Goal: Task Accomplishment & Management: Complete application form

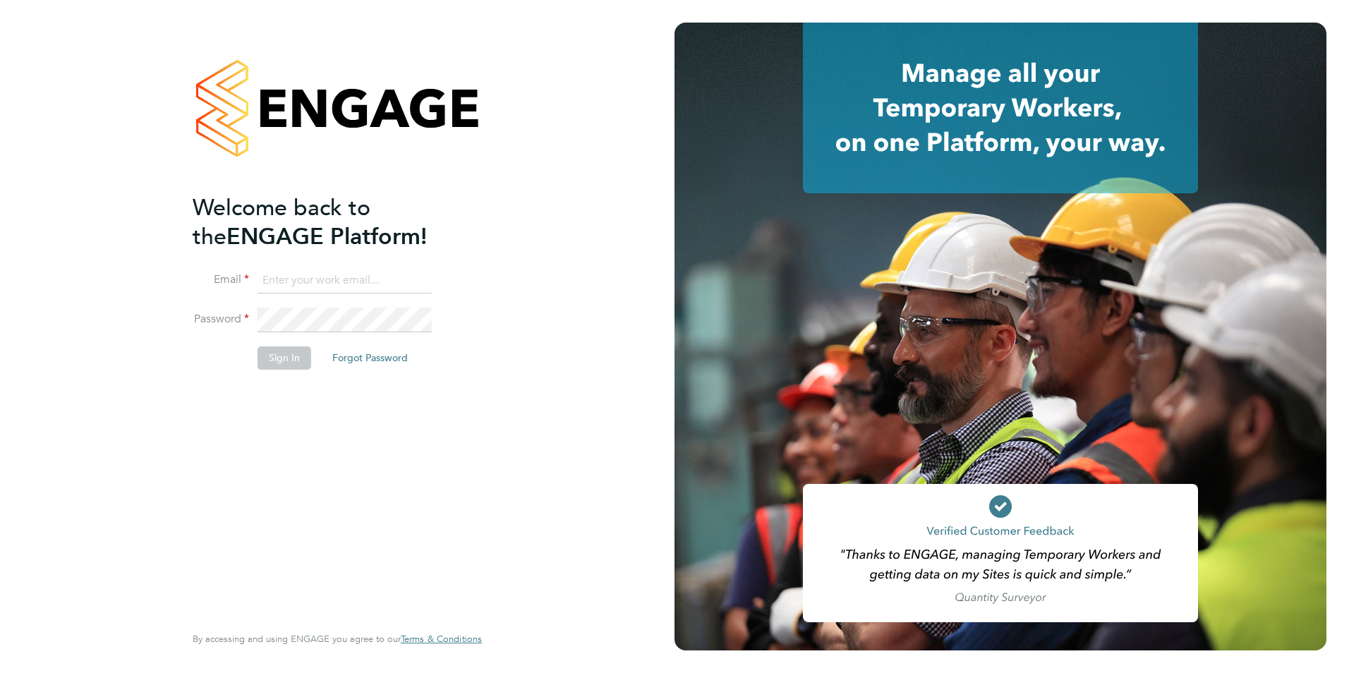
type input "Nicola.lawrence@tfrecruitment.co.uk"
click at [281, 356] on button "Sign In" at bounding box center [284, 357] width 54 height 23
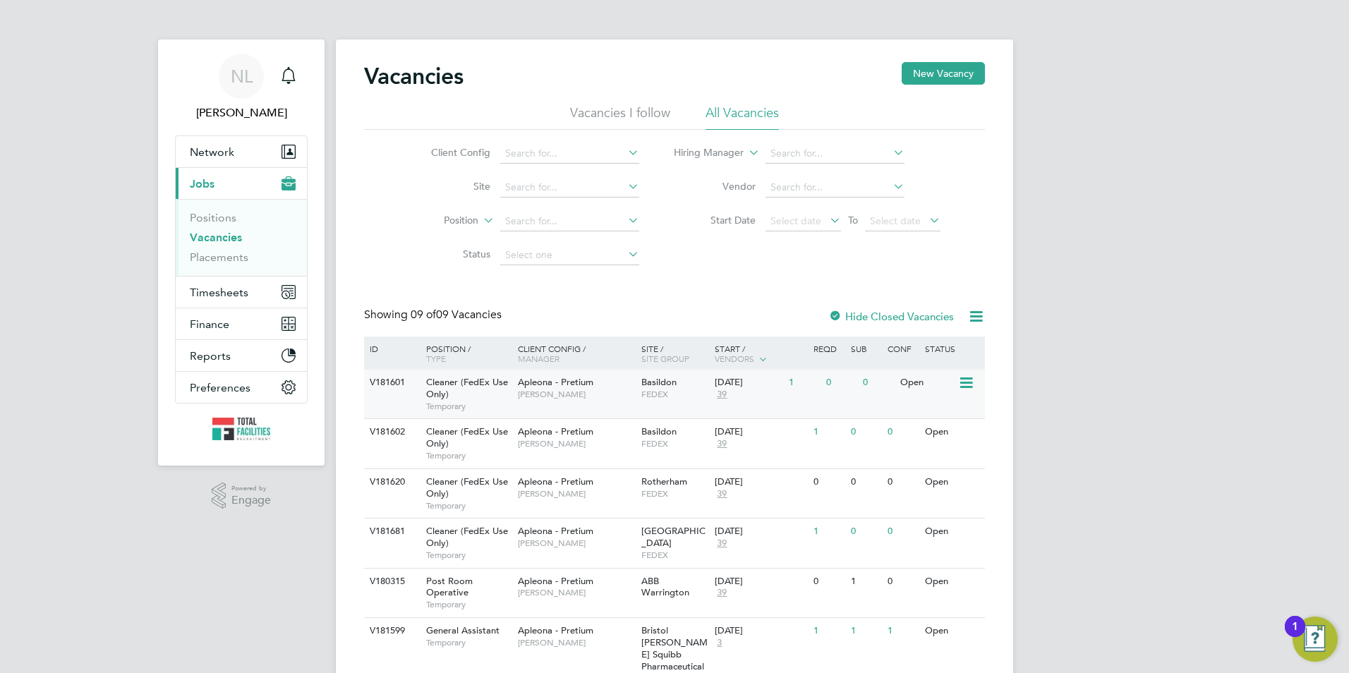
scroll to position [209, 0]
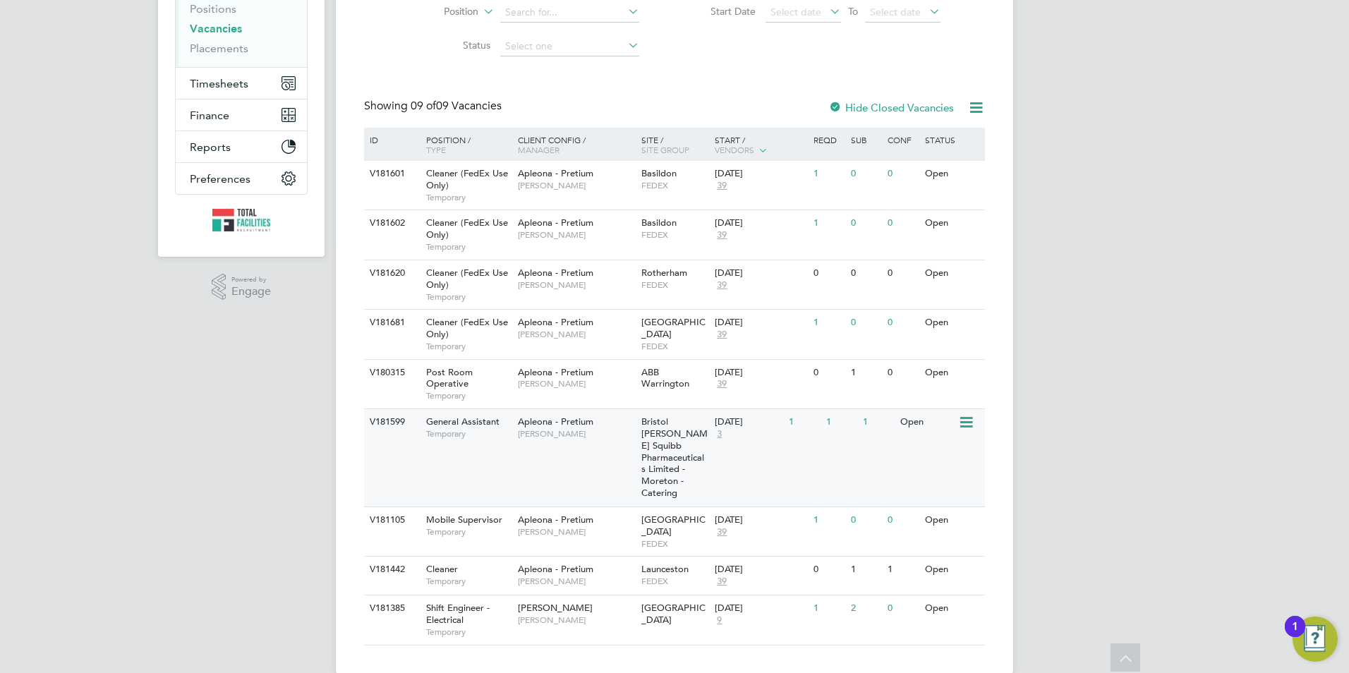
click at [652, 456] on span "Bristol [PERSON_NAME] Squibb Pharmaceuticals Limited - Moreton - Catering" at bounding box center [674, 457] width 66 height 83
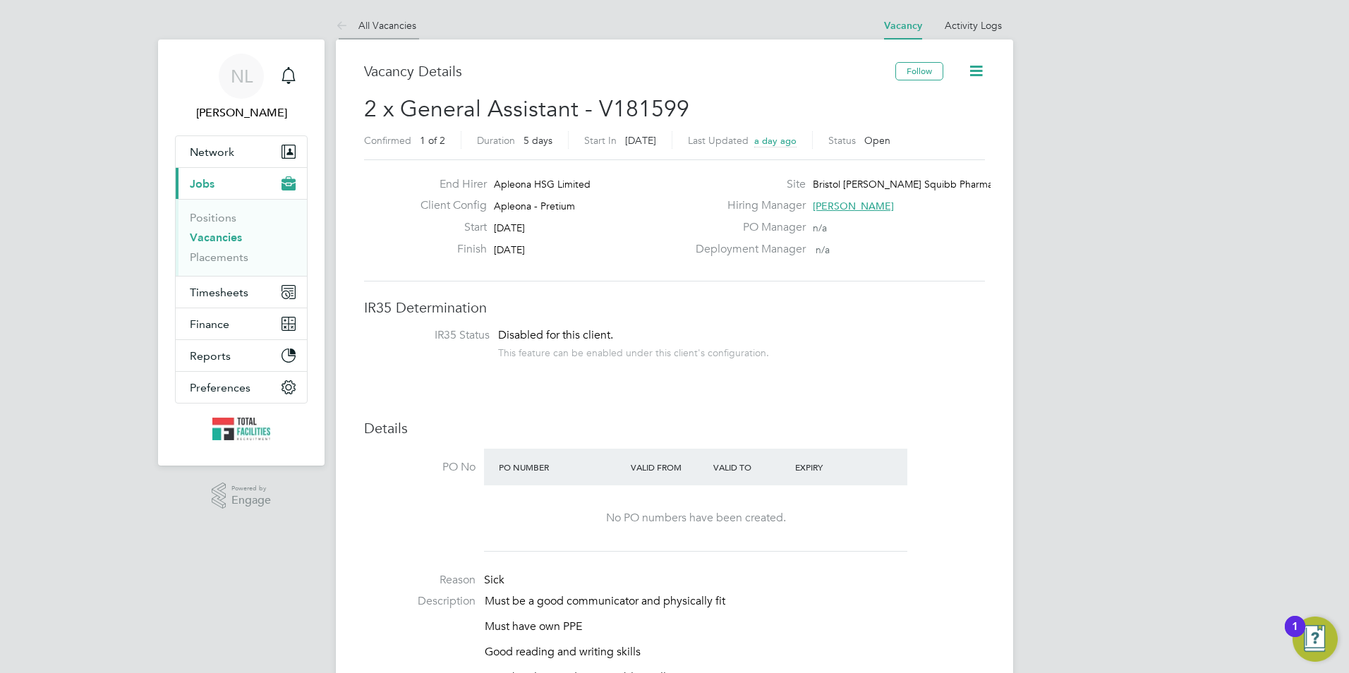
click at [372, 37] on li "All Vacancies" at bounding box center [376, 25] width 80 height 28
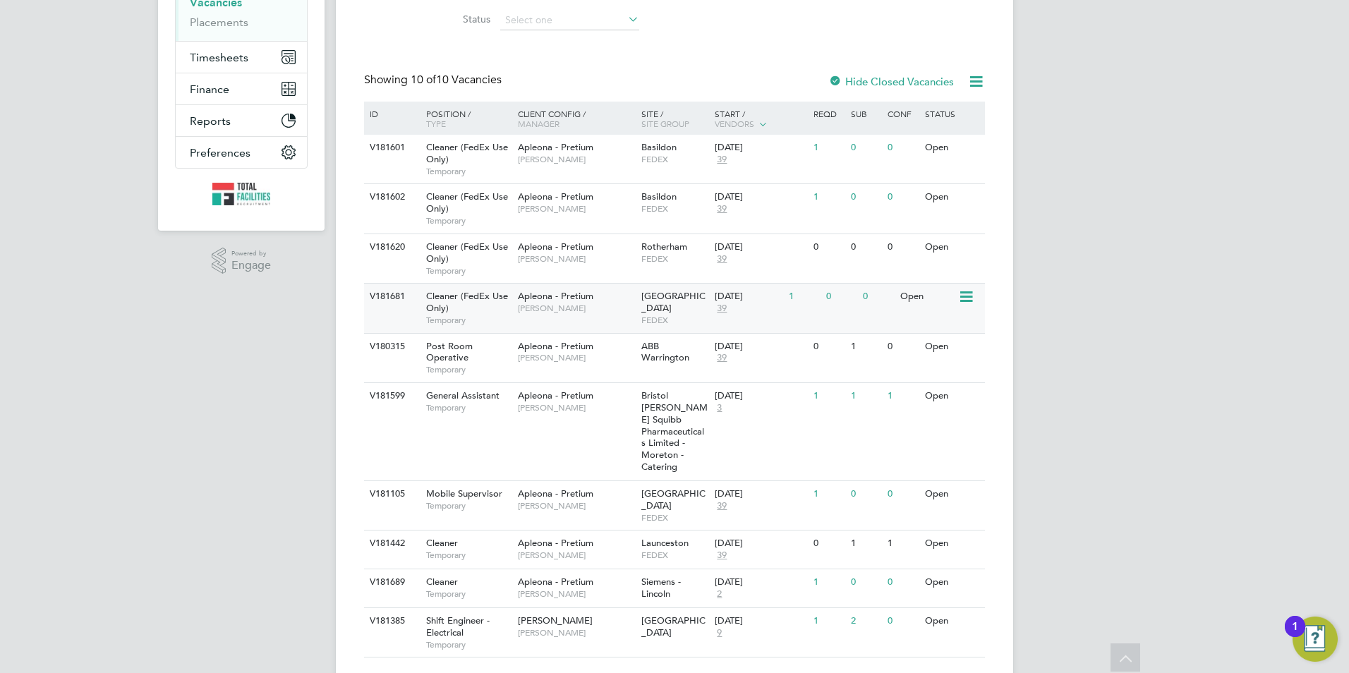
scroll to position [248, 0]
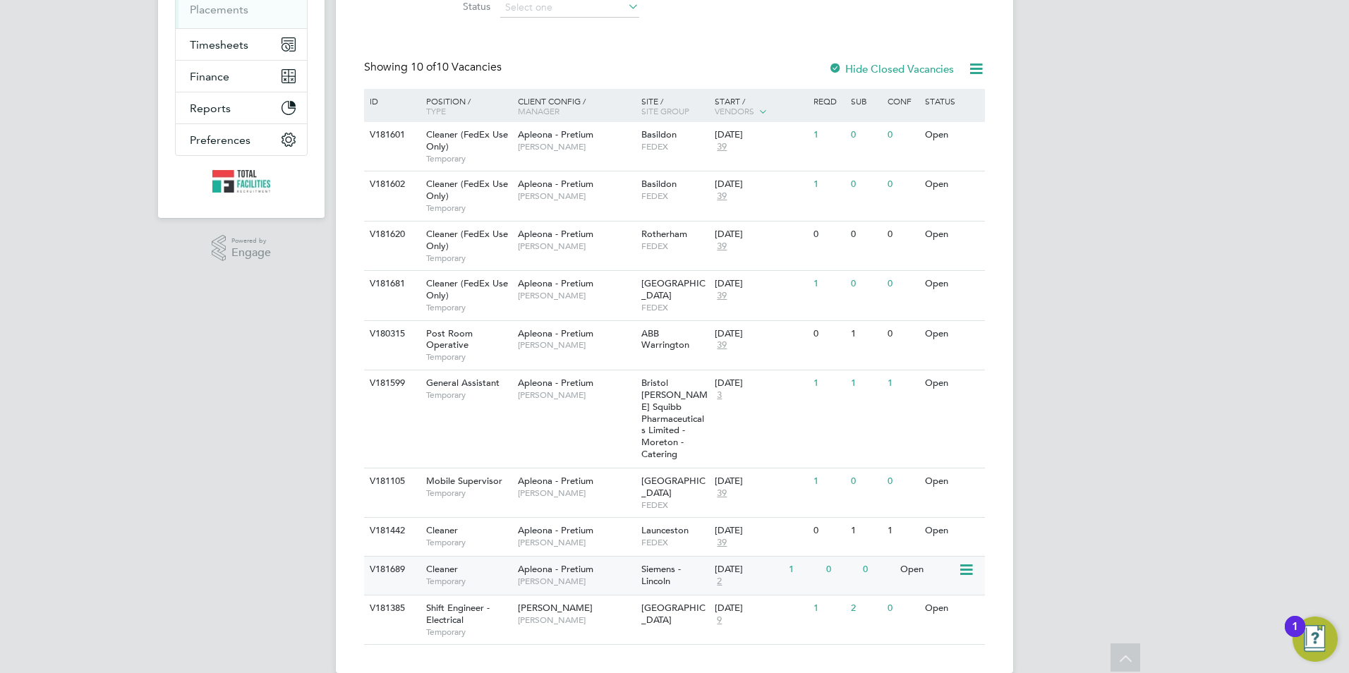
click at [842, 557] on div "0" at bounding box center [841, 570] width 37 height 26
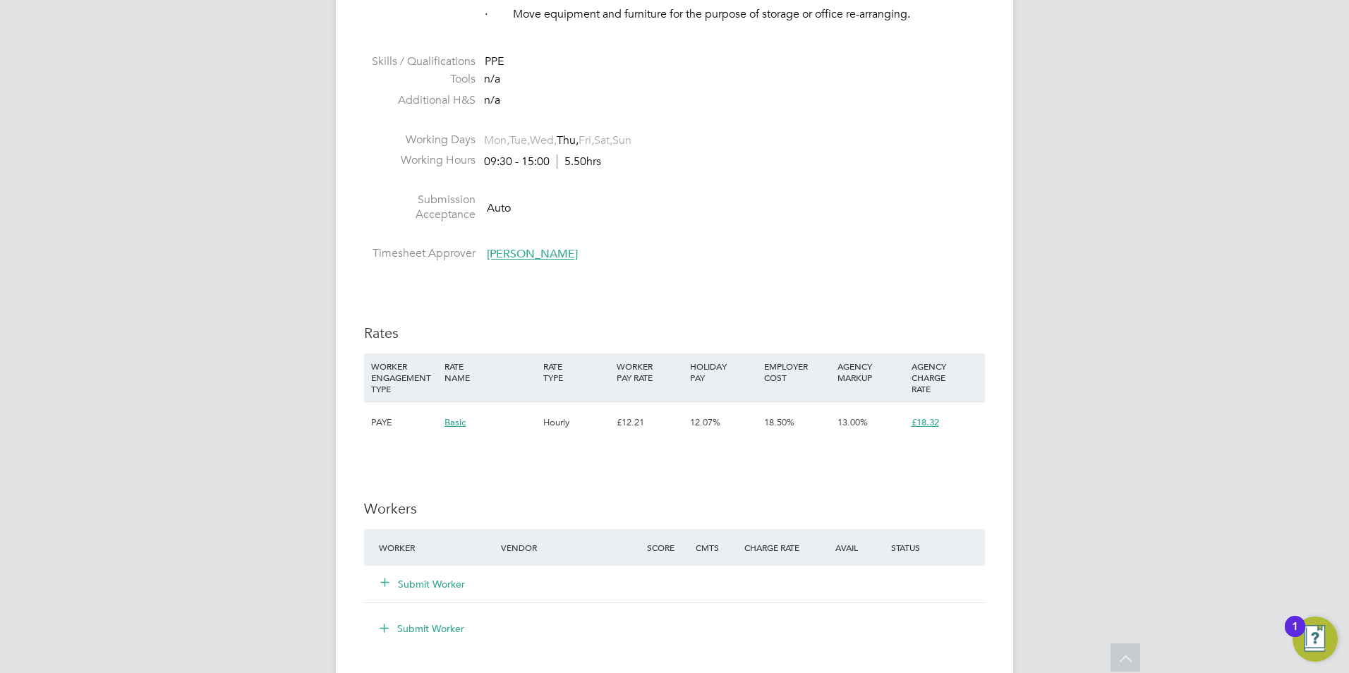
scroll to position [988, 0]
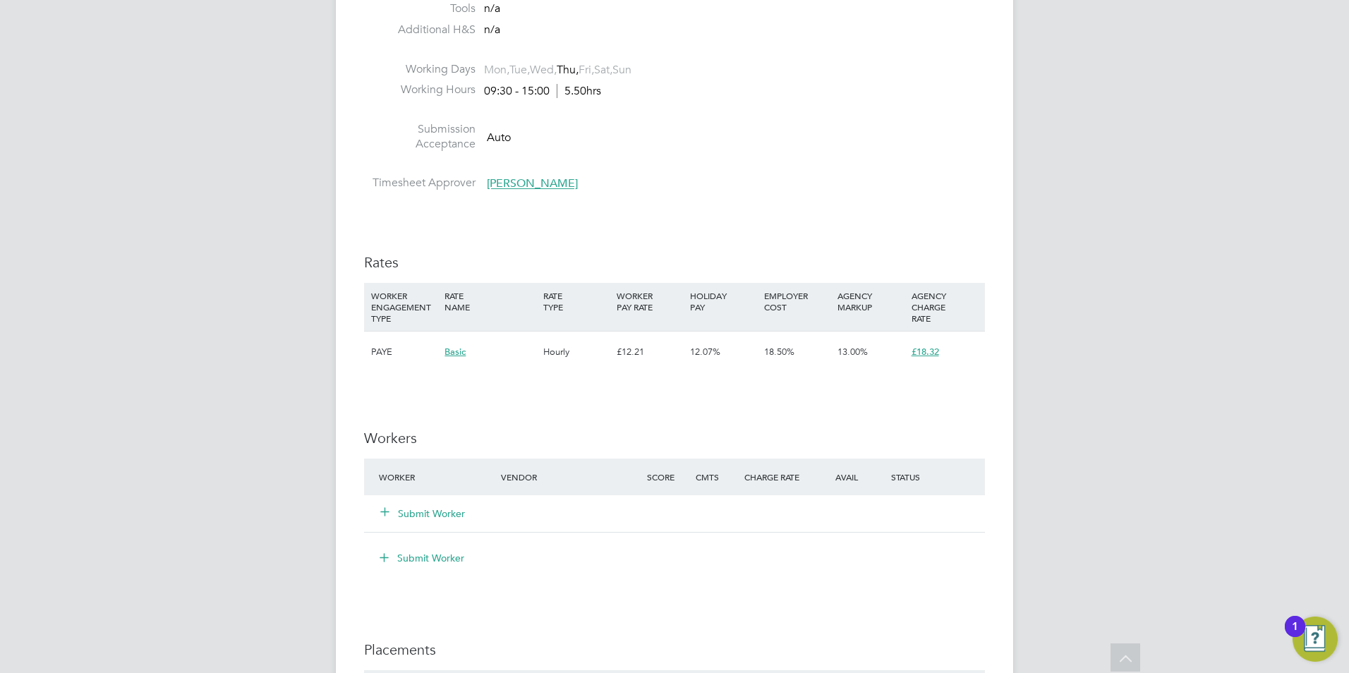
click at [426, 514] on button "Submit Worker" at bounding box center [423, 514] width 85 height 14
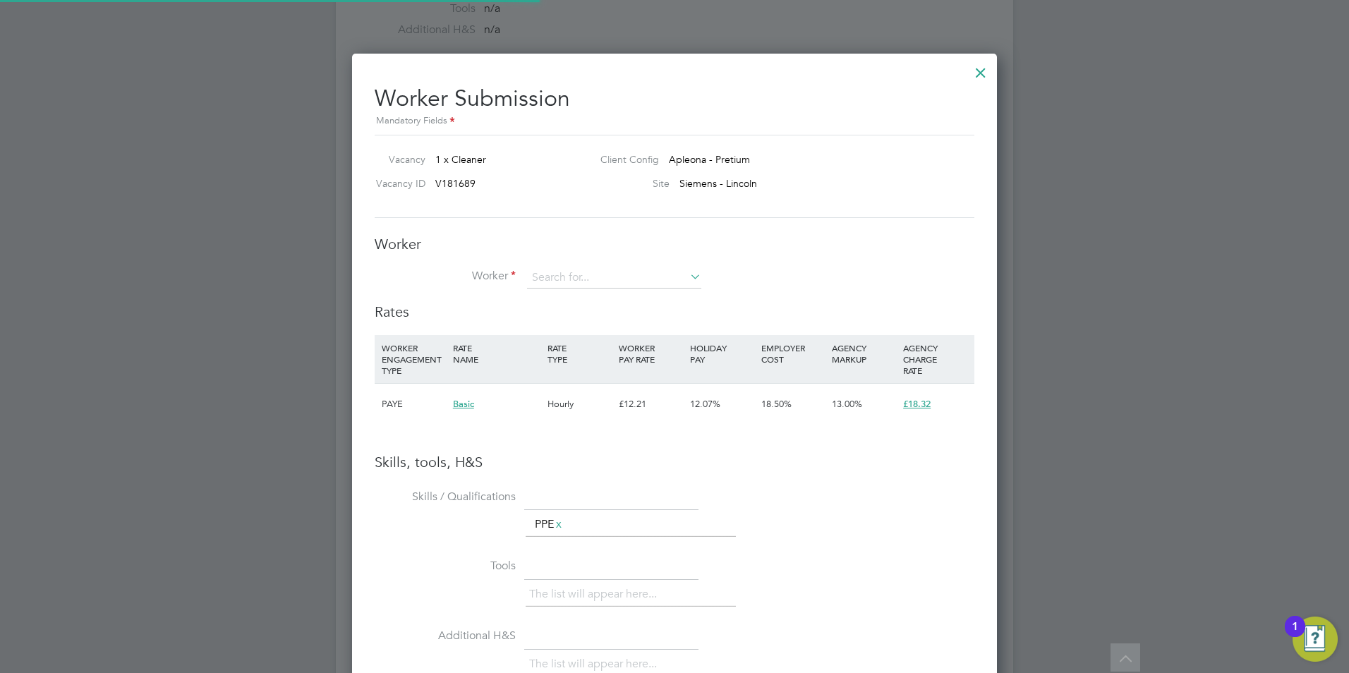
scroll to position [892, 646]
click at [578, 281] on input at bounding box center [614, 277] width 174 height 21
click at [583, 302] on li "Fat imoh Abdulmumeen (fatimohabdulmumeen)" at bounding box center [633, 298] width 214 height 19
type input "Fatimoh Abdulmumeen (fatimohabdulmumeen)"
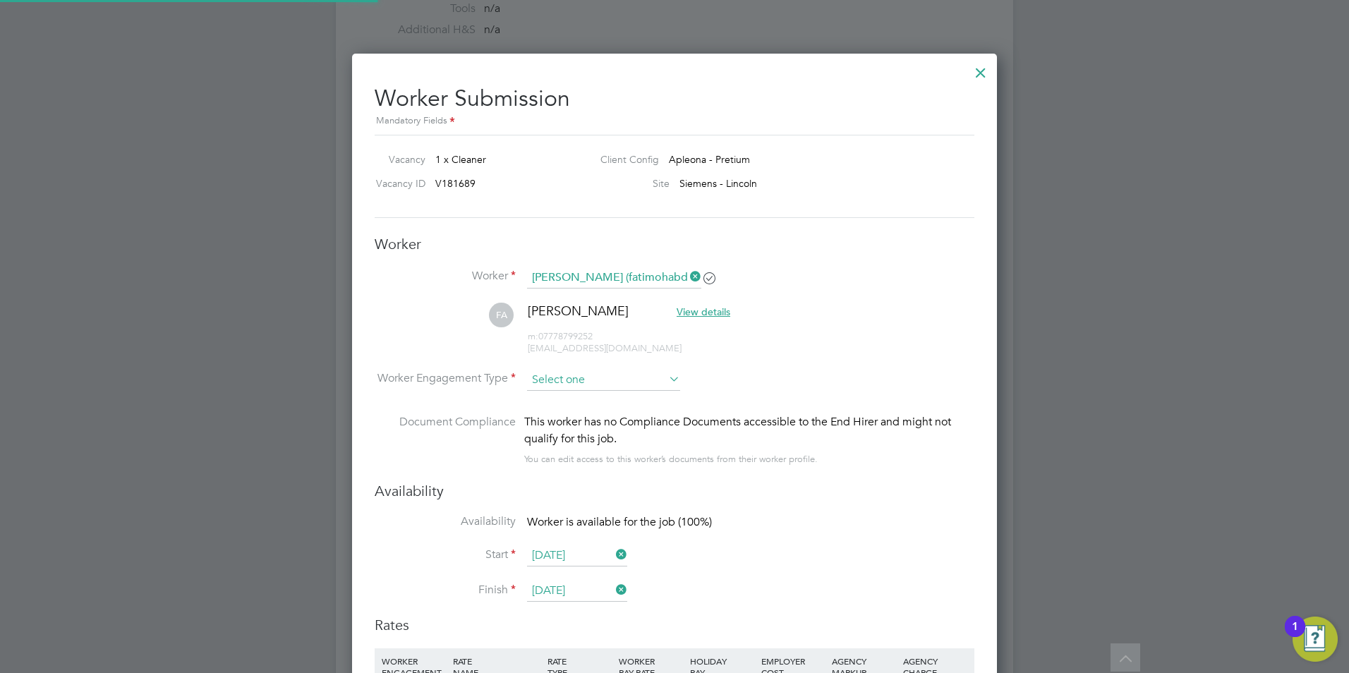
scroll to position [1205, 646]
click at [564, 389] on input at bounding box center [603, 380] width 153 height 21
click at [561, 419] on li "PAYE" at bounding box center [603, 418] width 154 height 18
type input "PAYE"
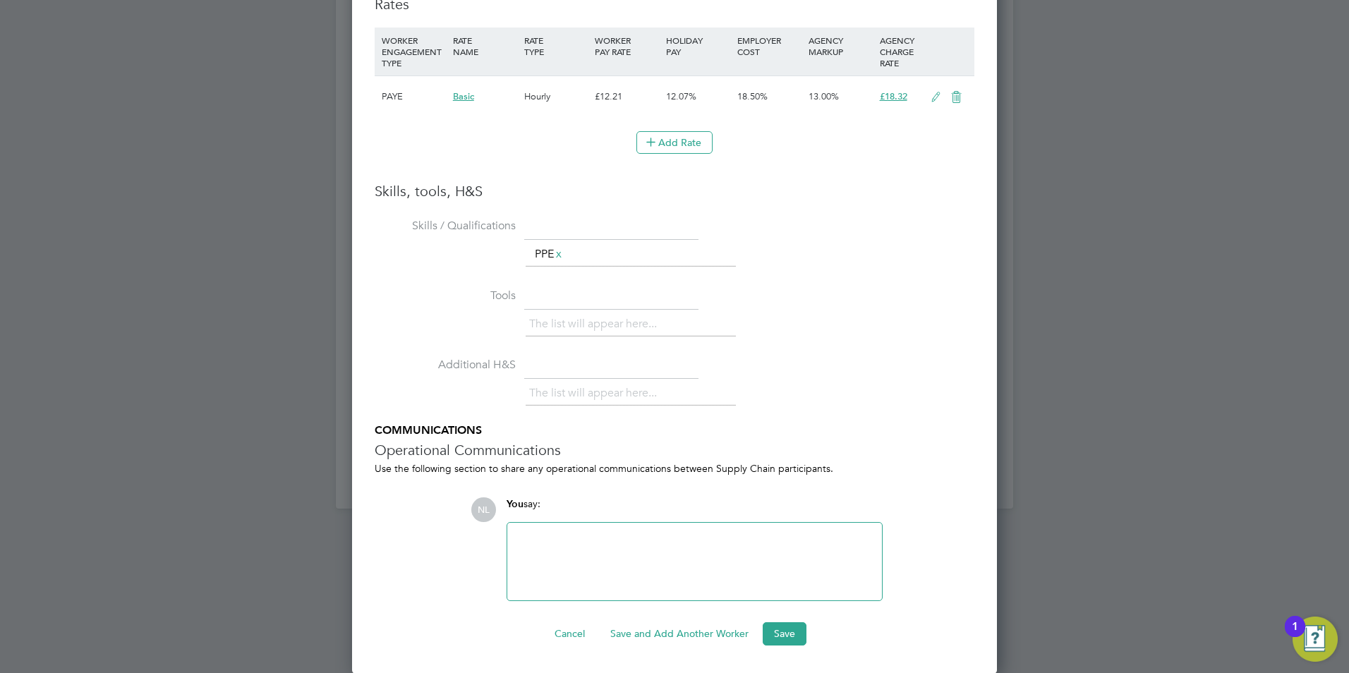
click at [782, 622] on ng-form "Worker Worker Fatimoh Abdulmumeen (fatimohabdulmumeen) FA Fatimoh Abdulmumeen V…" at bounding box center [675, 129] width 600 height 1032
click at [787, 633] on button "Save" at bounding box center [785, 633] width 44 height 23
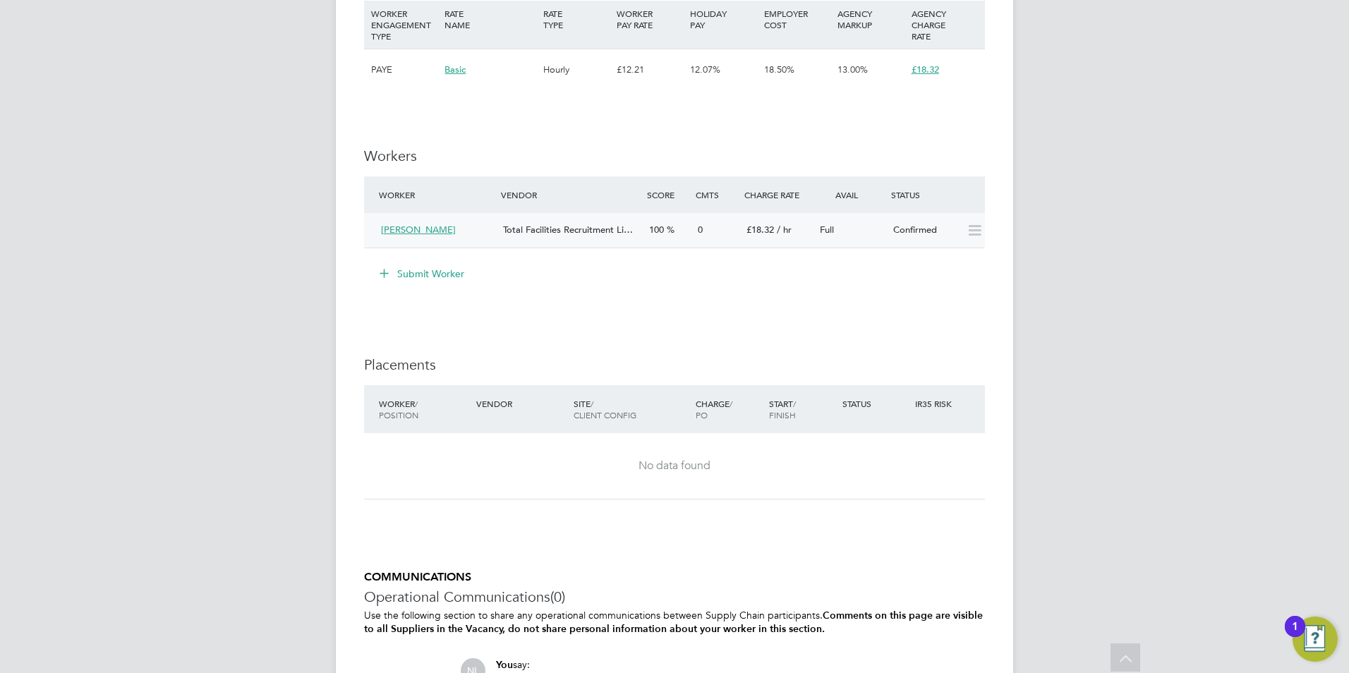
click at [877, 242] on div "Full" at bounding box center [850, 230] width 73 height 23
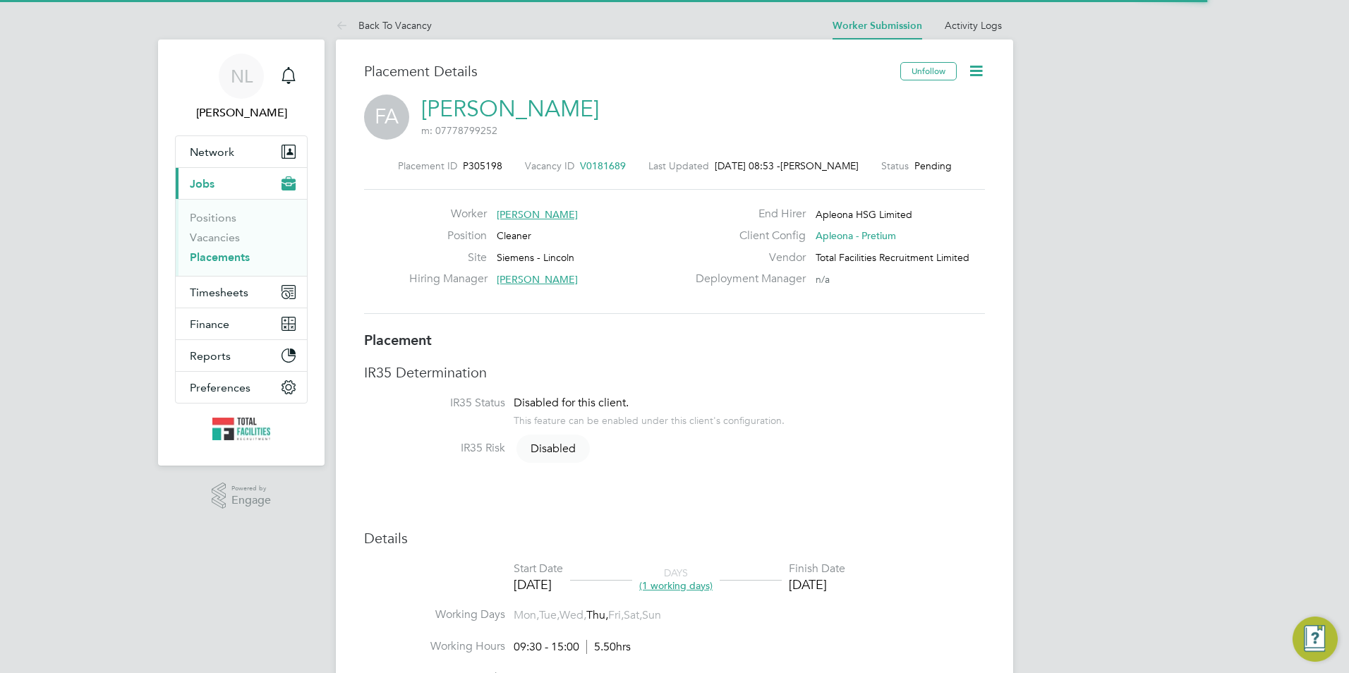
click at [980, 77] on icon at bounding box center [976, 71] width 18 height 18
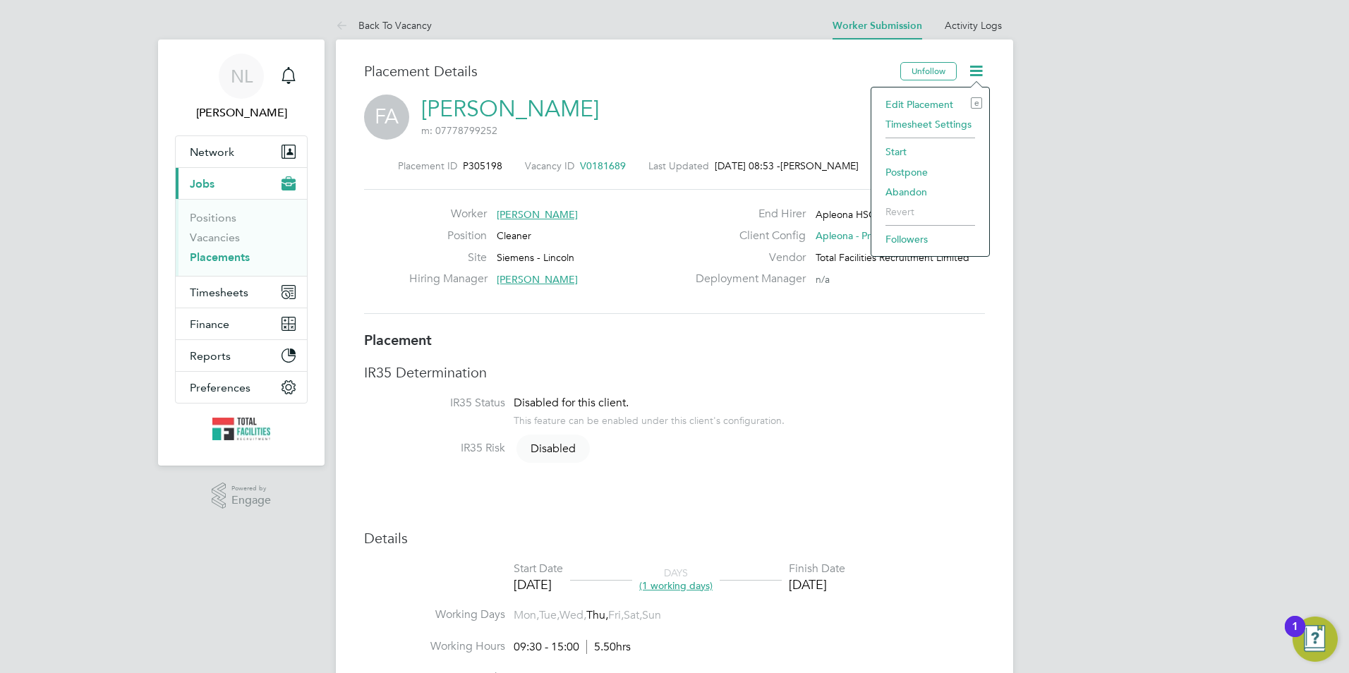
click at [900, 146] on li "Start" at bounding box center [930, 152] width 104 height 20
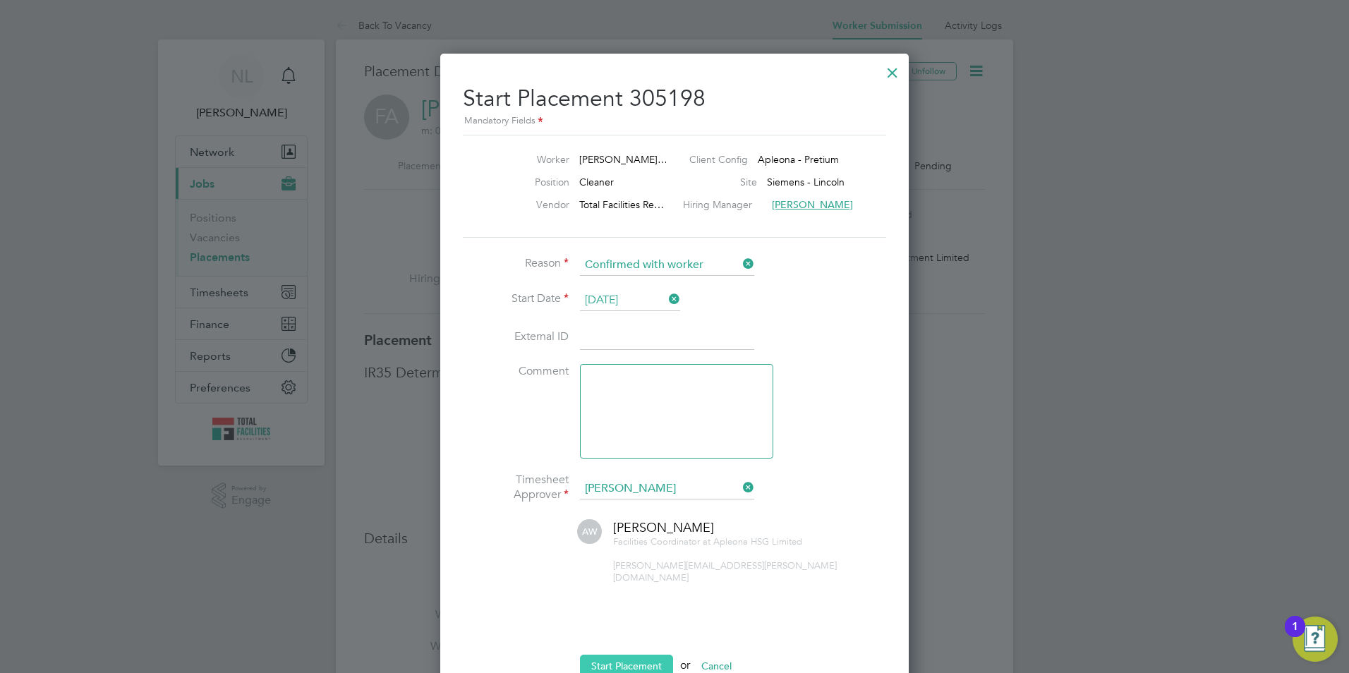
click at [624, 655] on button "Start Placement" at bounding box center [626, 666] width 93 height 23
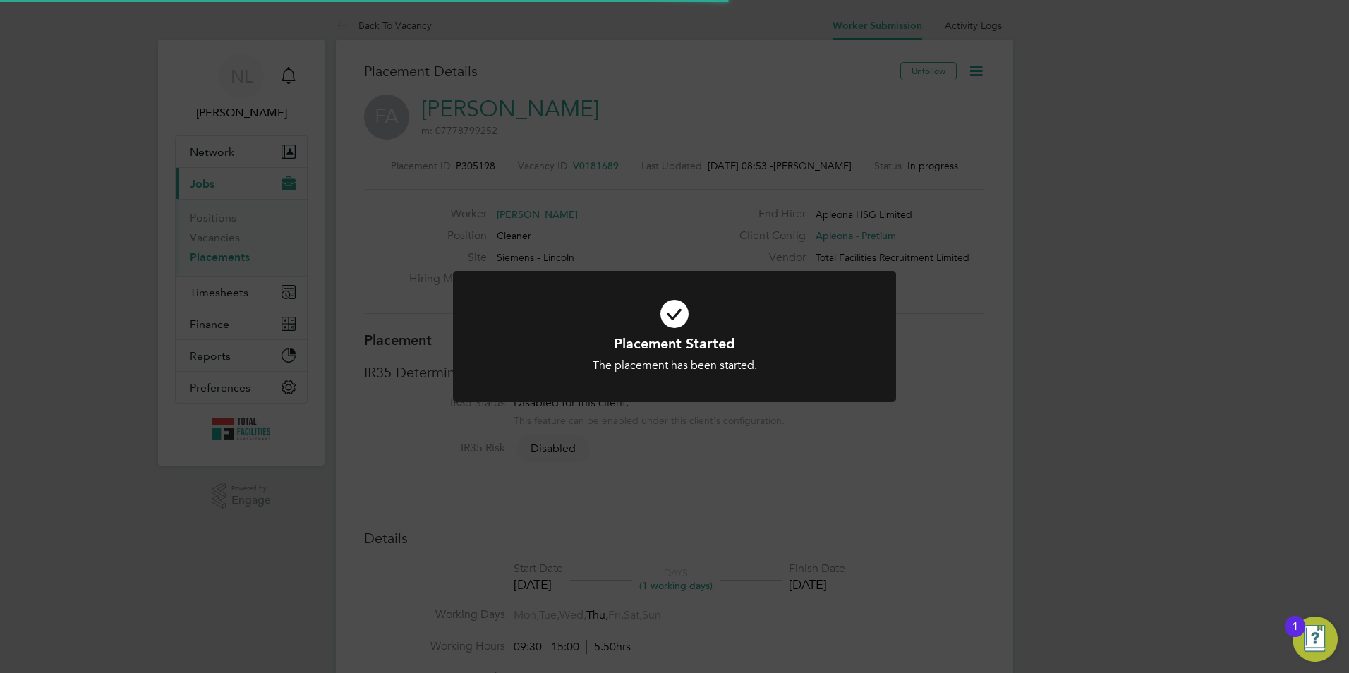
drag, startPoint x: 795, startPoint y: 427, endPoint x: 667, endPoint y: 340, distance: 154.4
click at [788, 425] on div "Placement Started The placement has been started. Cancel Okay" at bounding box center [674, 336] width 1349 height 673
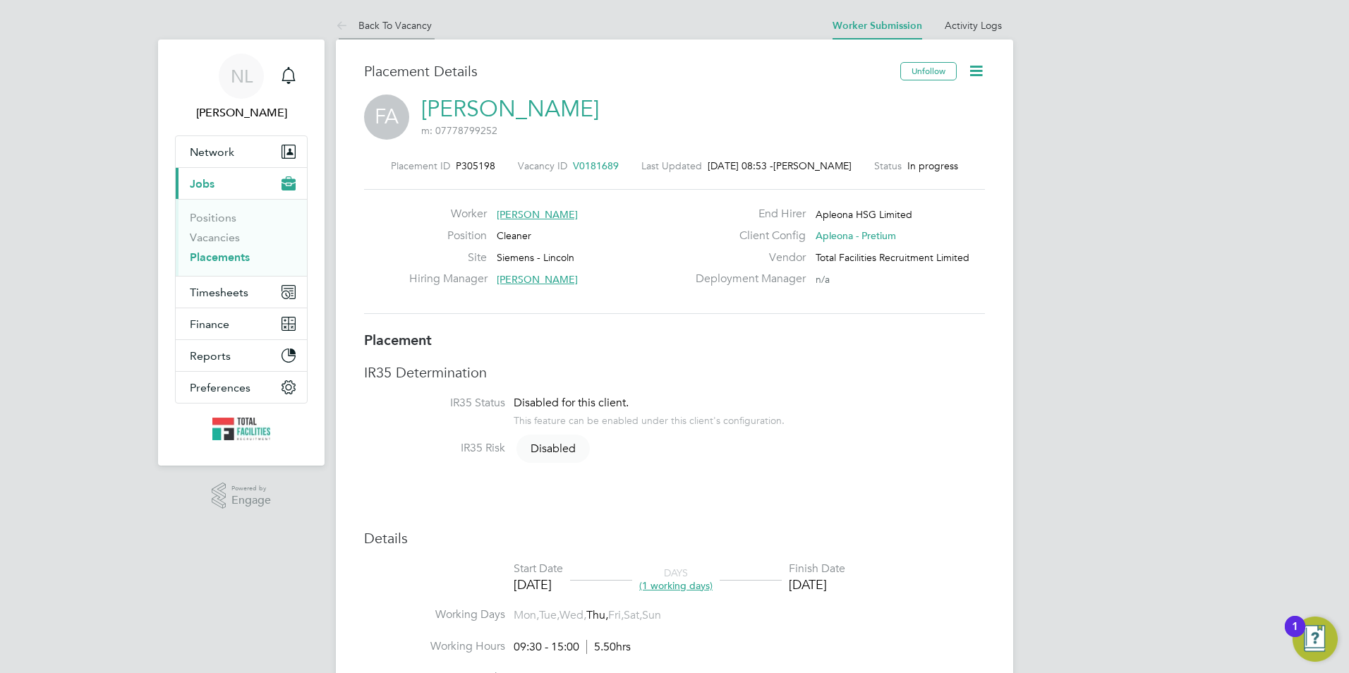
click at [352, 31] on icon at bounding box center [345, 27] width 18 height 18
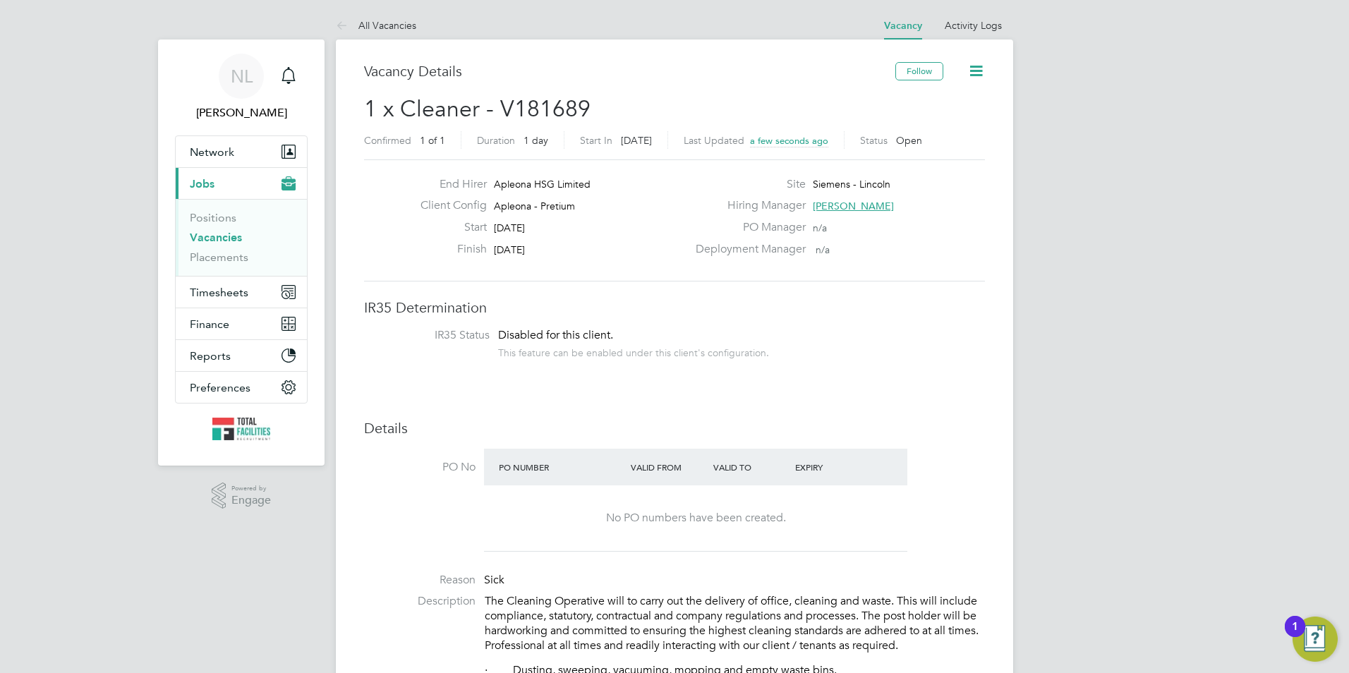
click at [207, 238] on link "Vacancies" at bounding box center [216, 237] width 52 height 13
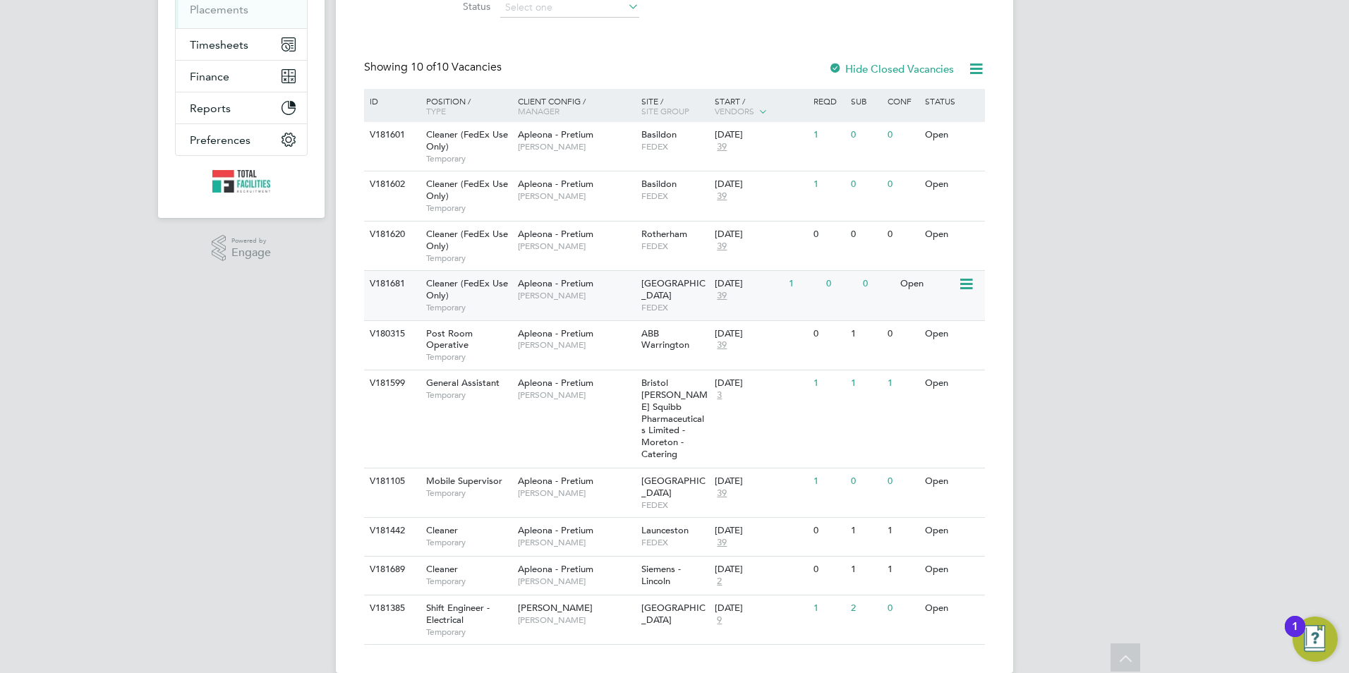
click at [747, 295] on div "10 Oct 2025 39" at bounding box center [748, 290] width 74 height 38
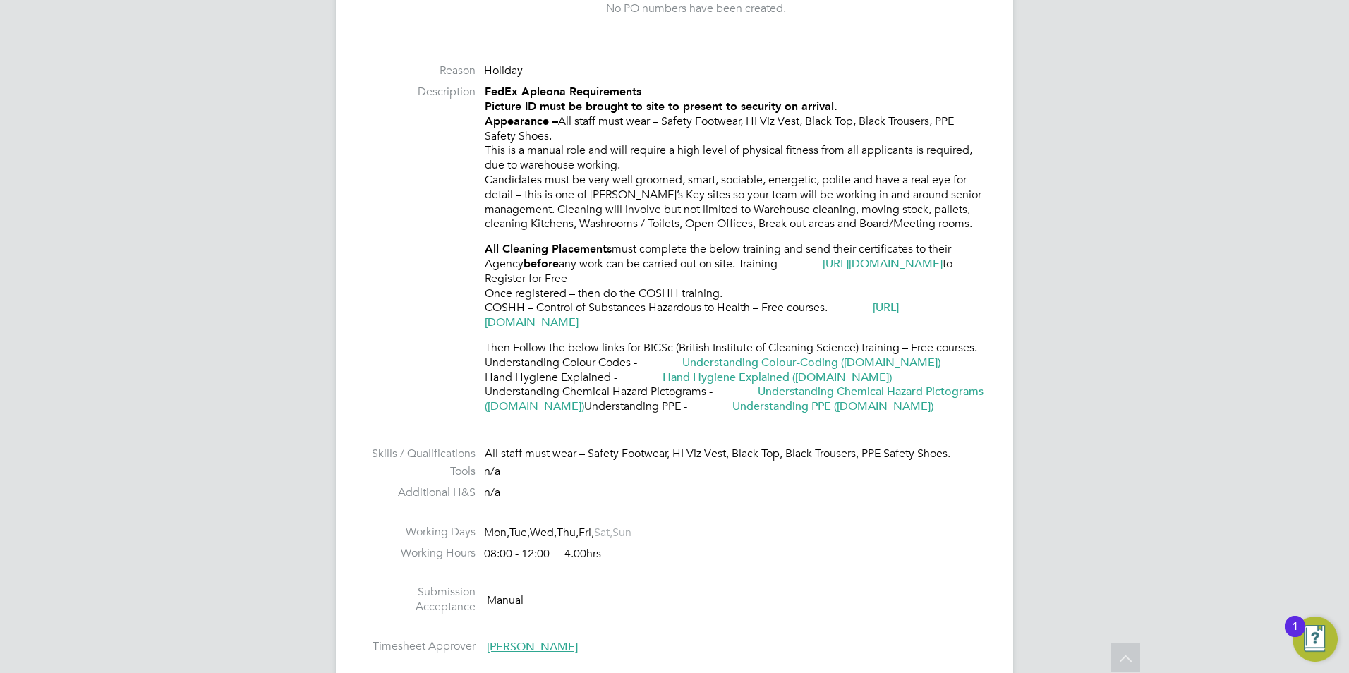
scroll to position [705, 0]
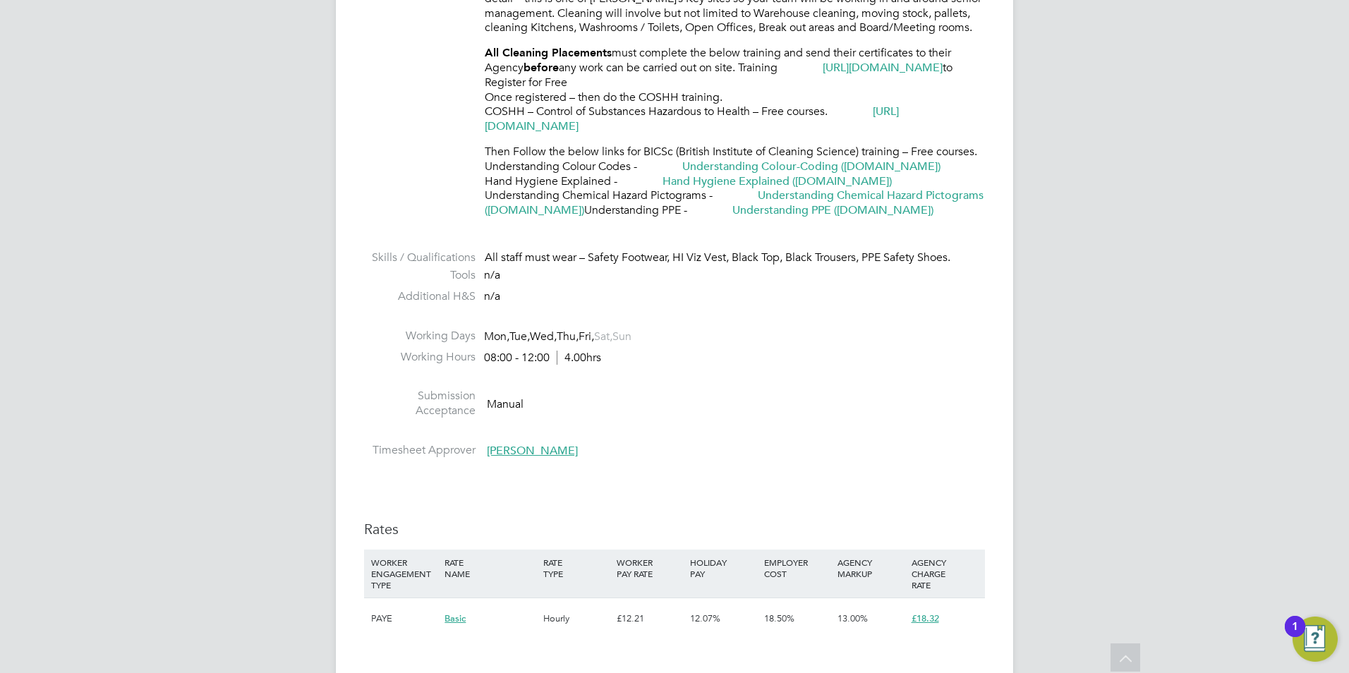
drag, startPoint x: 485, startPoint y: 357, endPoint x: 569, endPoint y: 360, distance: 84.0
click at [569, 360] on div "08:00 - 12:00 4.00hrs" at bounding box center [542, 358] width 117 height 15
drag, startPoint x: 569, startPoint y: 360, endPoint x: 540, endPoint y: 360, distance: 28.9
copy div "08:00 - 12:00"
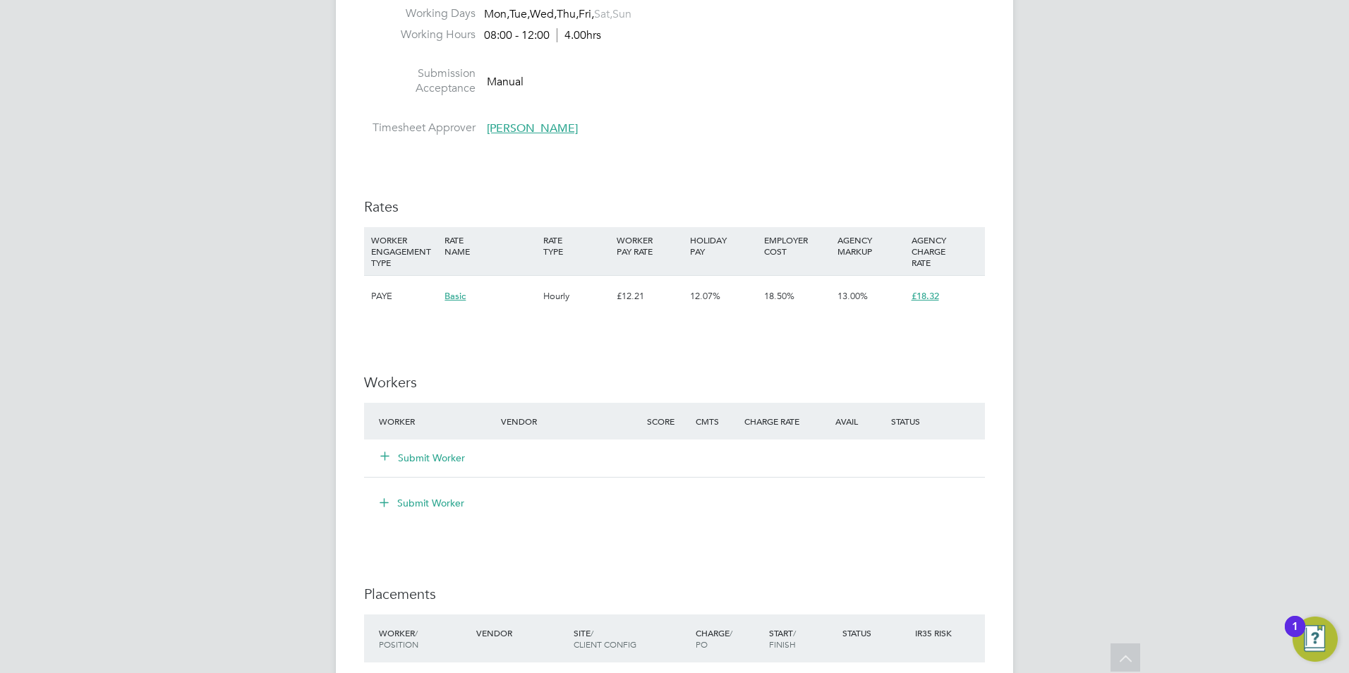
scroll to position [1129, 0]
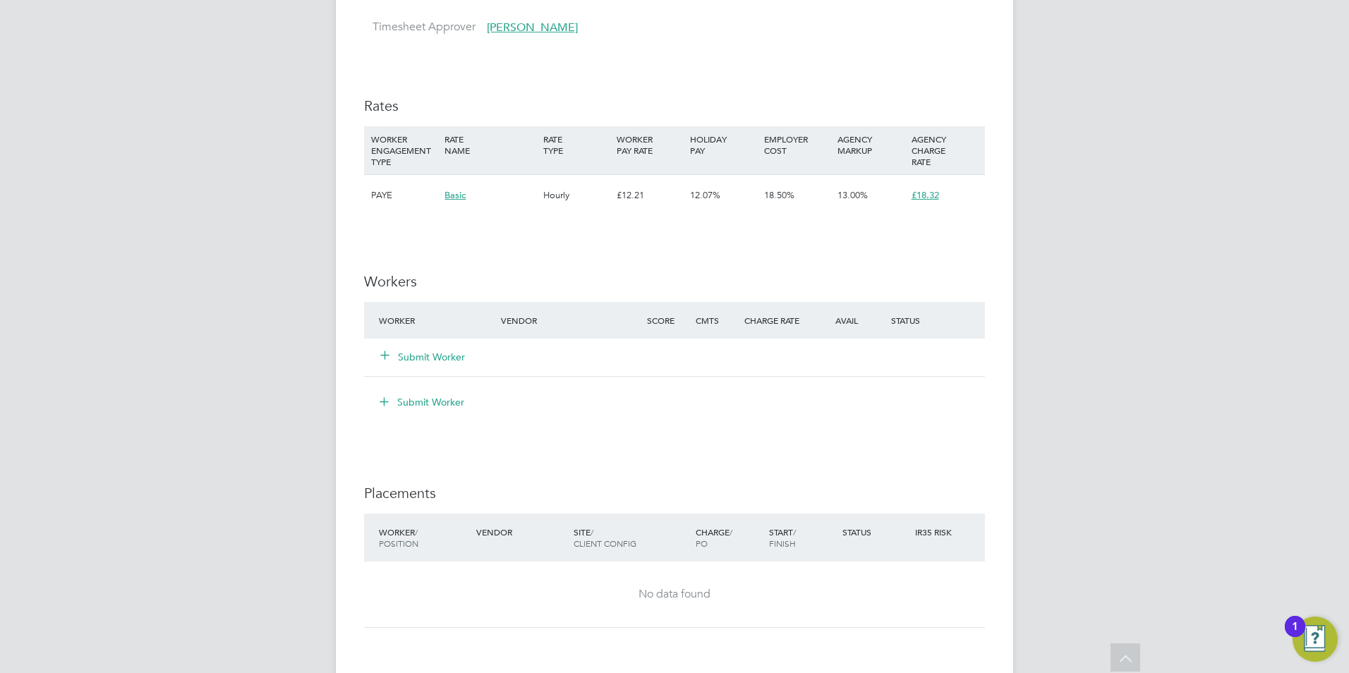
click at [422, 366] on div "Submit Worker" at bounding box center [448, 356] width 146 height 25
click at [425, 349] on div "Submit Worker" at bounding box center [448, 356] width 146 height 25
click at [419, 358] on button "Submit Worker" at bounding box center [423, 357] width 85 height 14
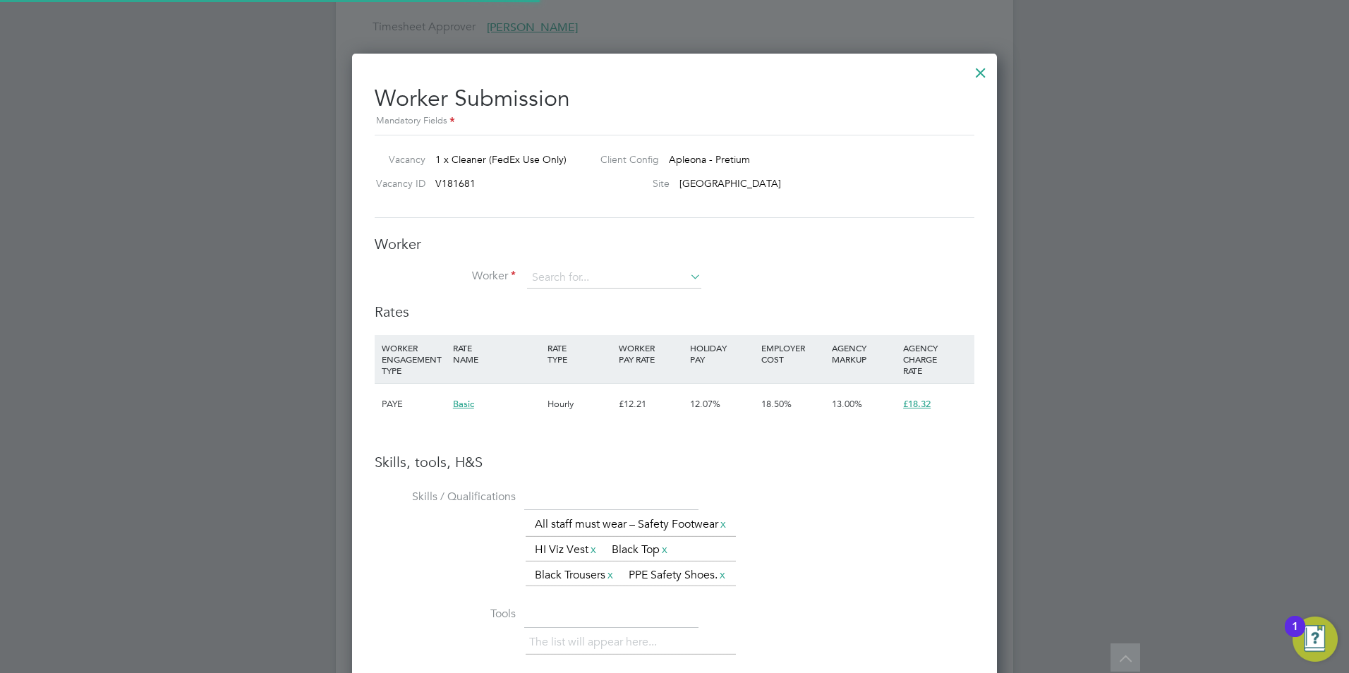
scroll to position [978, 646]
click at [571, 288] on div "All Vacancies Vacancy Activity Logs Vacancy Activity Logs All Vacancies Vacancy…" at bounding box center [674, 4] width 677 height 2243
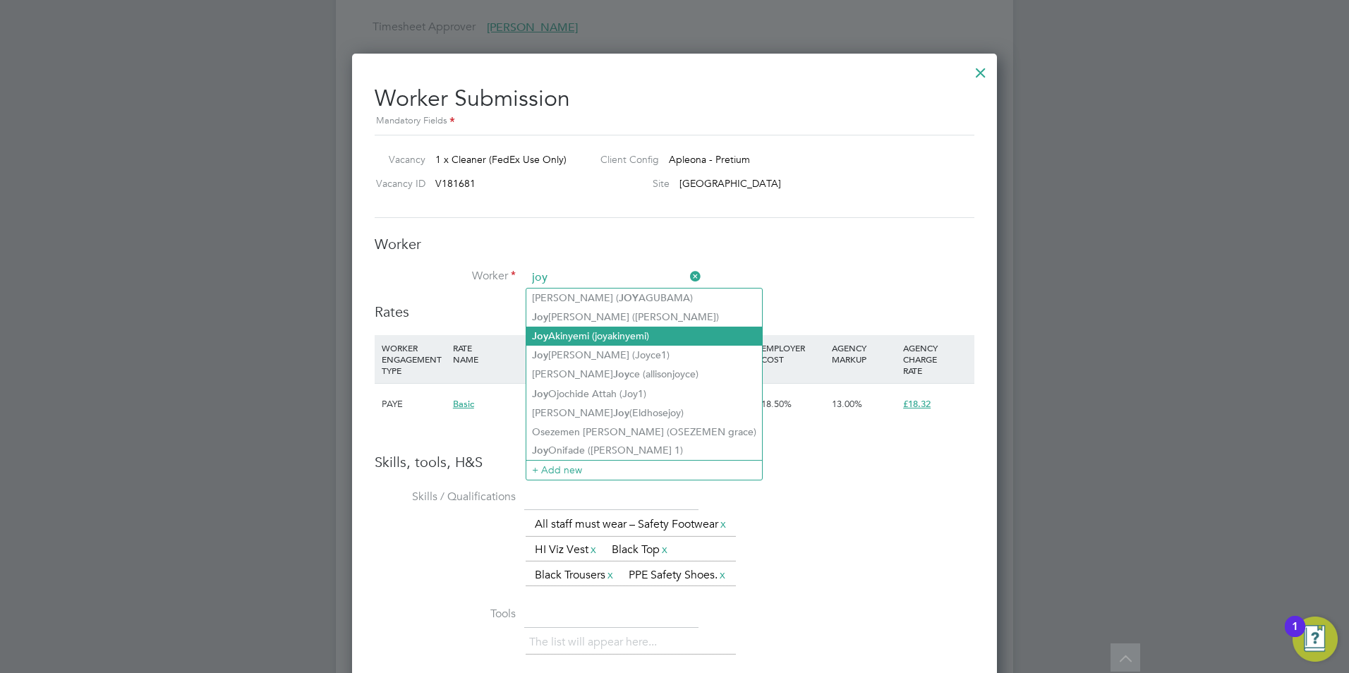
click at [606, 336] on li "Joy Akinyemi (joyakinyemi)" at bounding box center [644, 336] width 236 height 19
type input "Joy Akinyemi (joyakinyemi)"
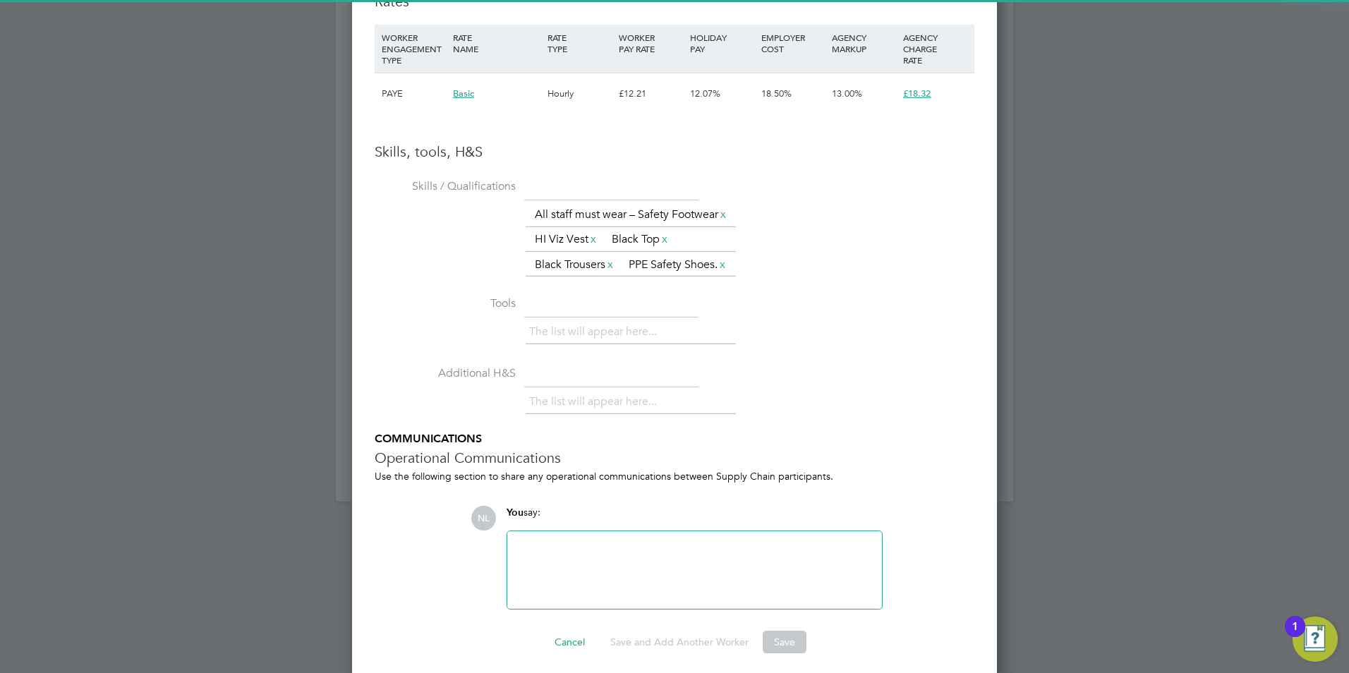
scroll to position [1801, 0]
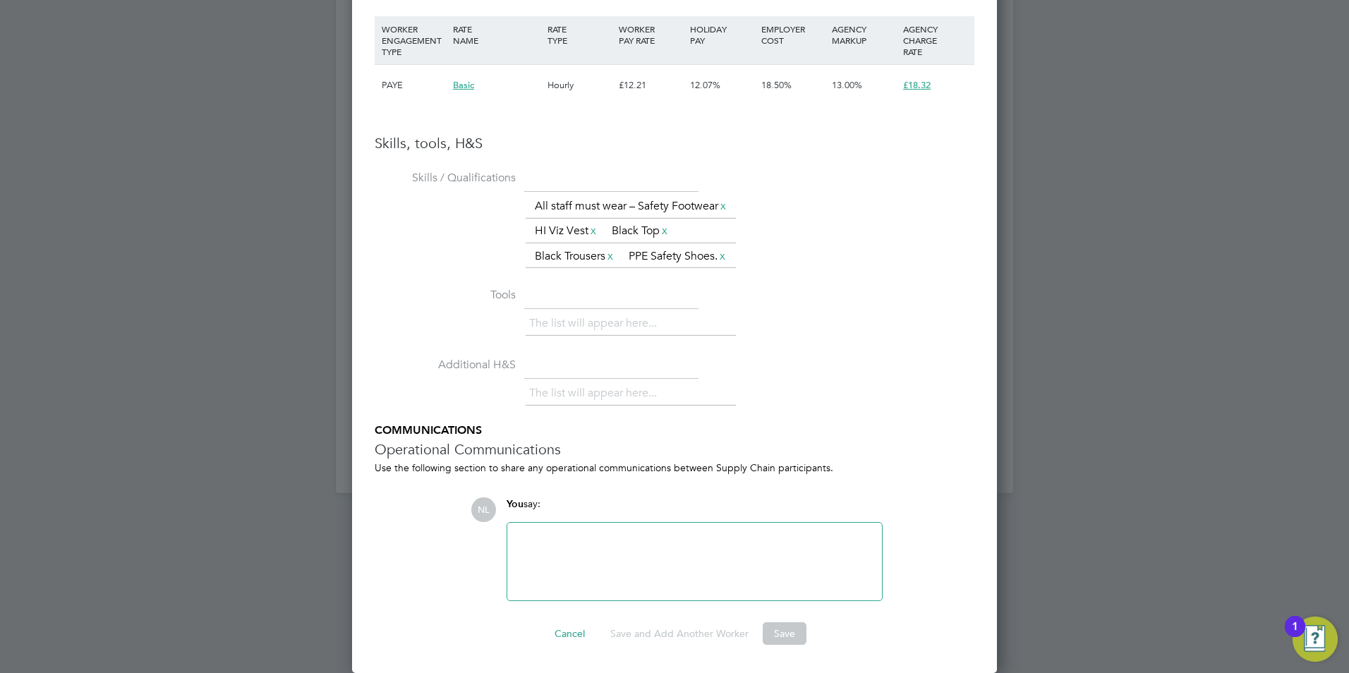
drag, startPoint x: 792, startPoint y: 617, endPoint x: 810, endPoint y: 475, distance: 143.0
click at [800, 572] on ng-form "Worker Worker Joy Akinyemi (joyakinyemi) JA Joy Akinyemi View details m: 077091…" at bounding box center [675, 123] width 600 height 1043
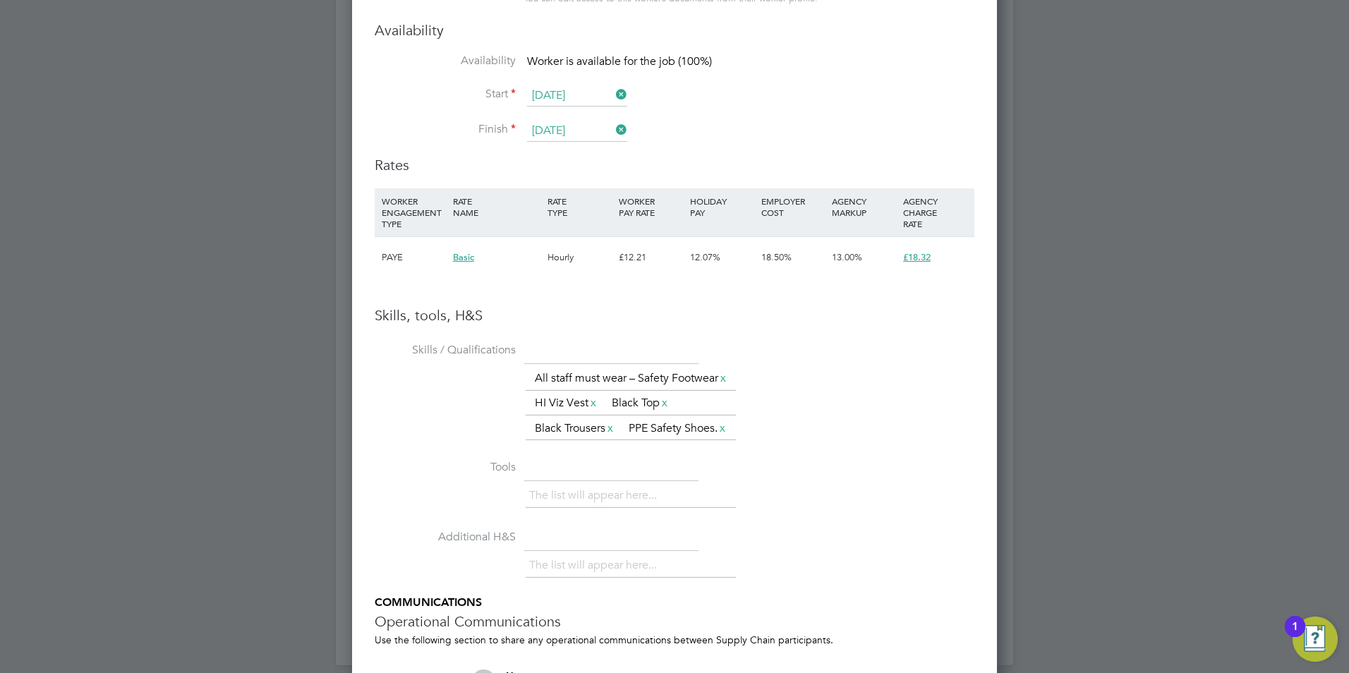
click at [796, 313] on h3 "Skills, tools, H&S" at bounding box center [675, 315] width 600 height 18
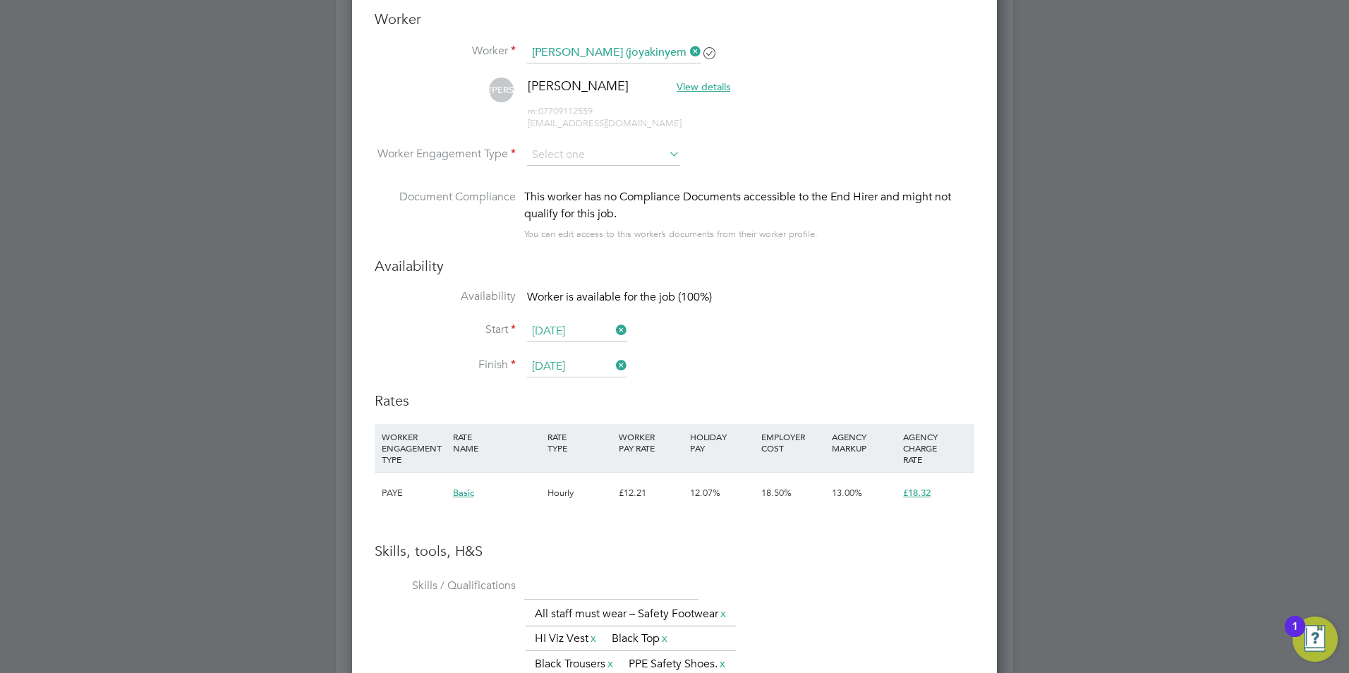
scroll to position [1307, 0]
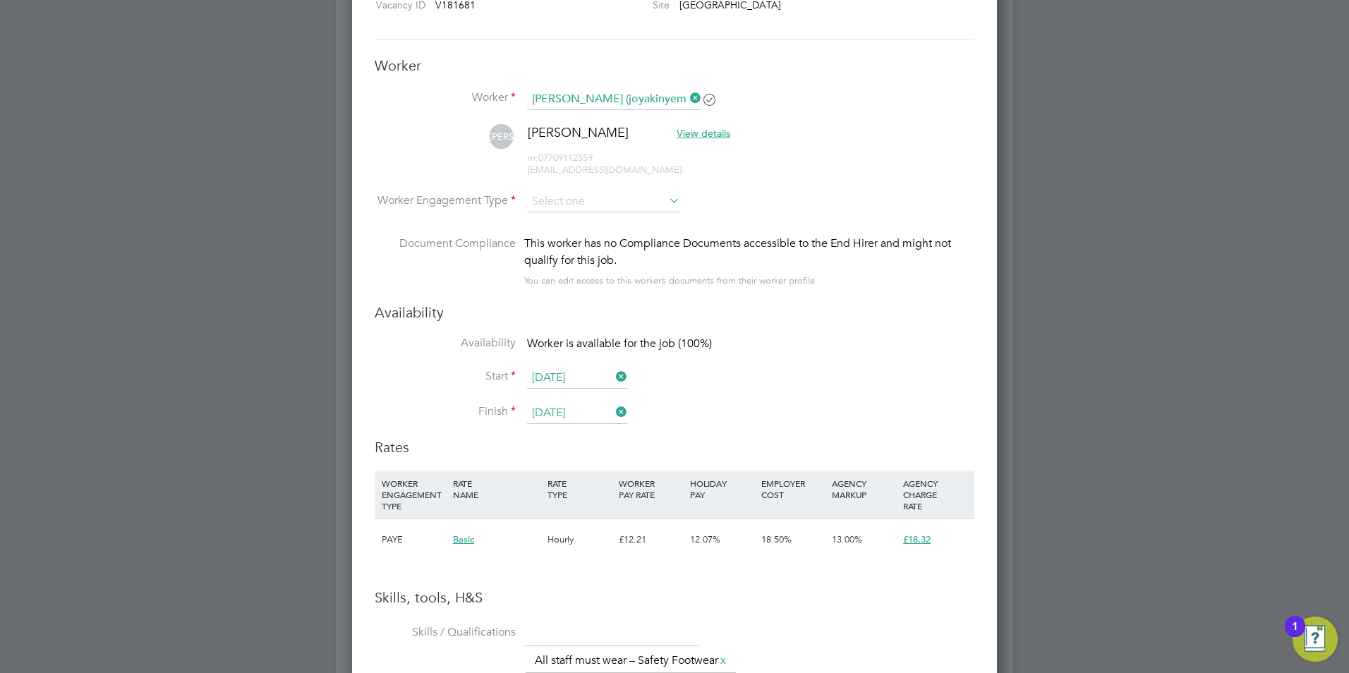
drag, startPoint x: 737, startPoint y: 308, endPoint x: 744, endPoint y: 295, distance: 14.9
click at [741, 305] on h3 "Availability" at bounding box center [675, 312] width 600 height 18
click at [606, 199] on input at bounding box center [603, 201] width 153 height 21
click at [588, 243] on li "PAYE" at bounding box center [603, 240] width 154 height 18
type input "PAYE"
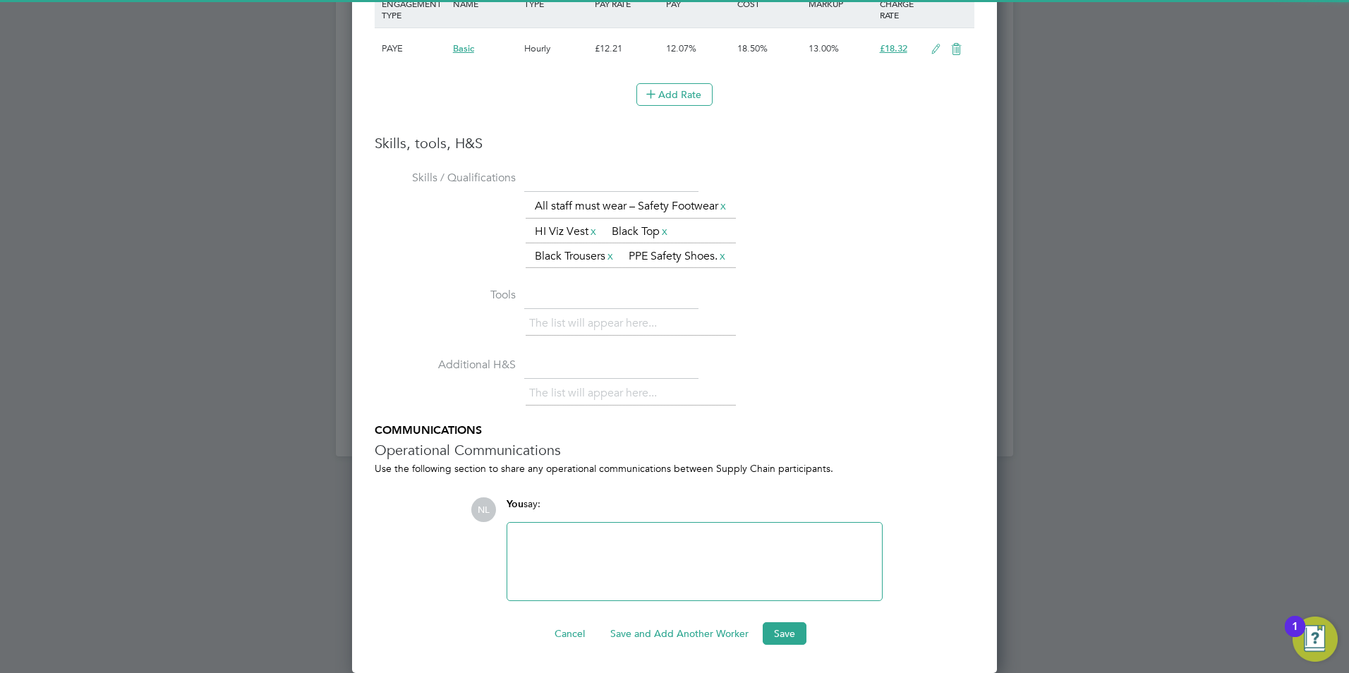
scroll to position [1838, 0]
click at [792, 636] on button "Save" at bounding box center [785, 633] width 44 height 23
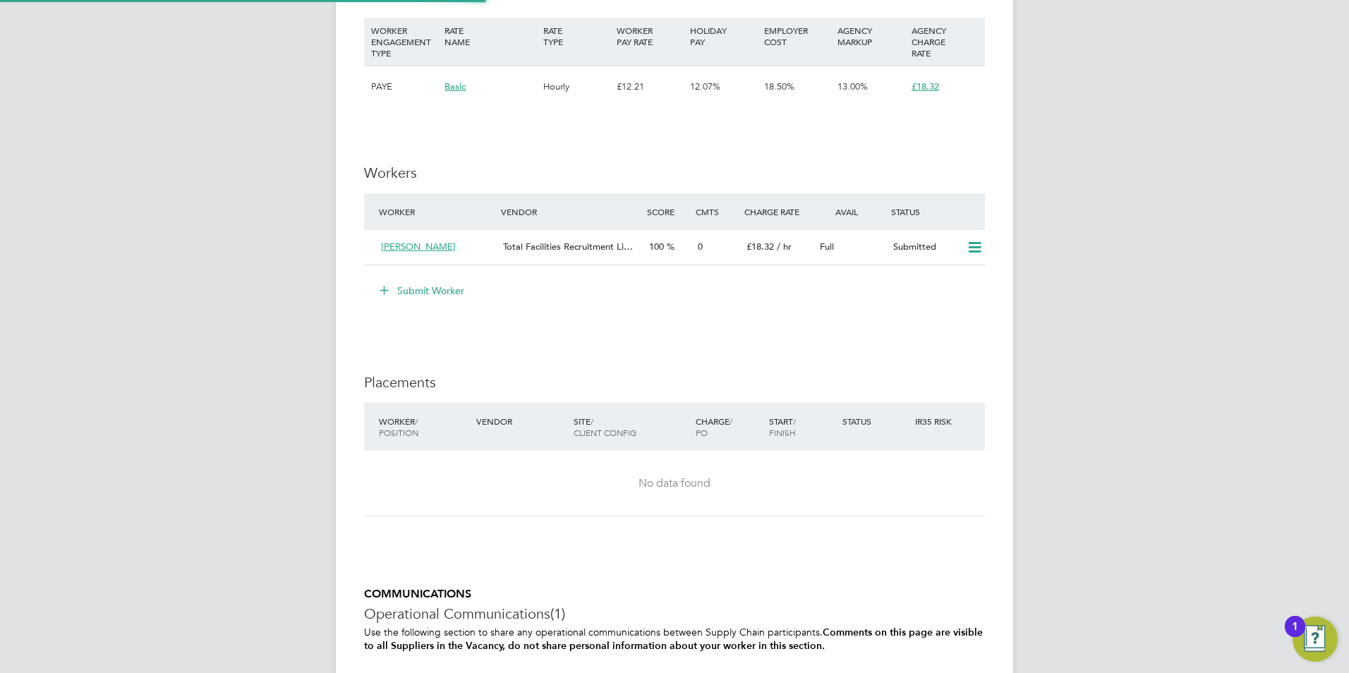
scroll to position [0, 0]
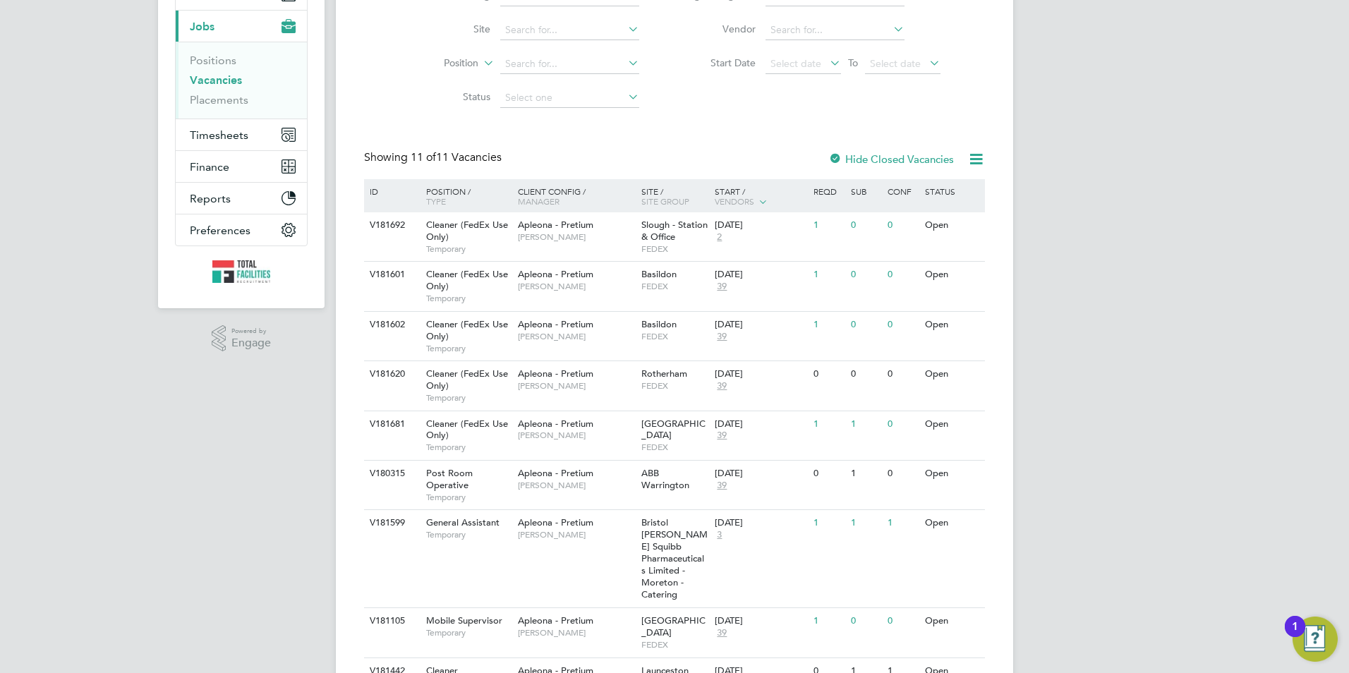
scroll to position [212, 0]
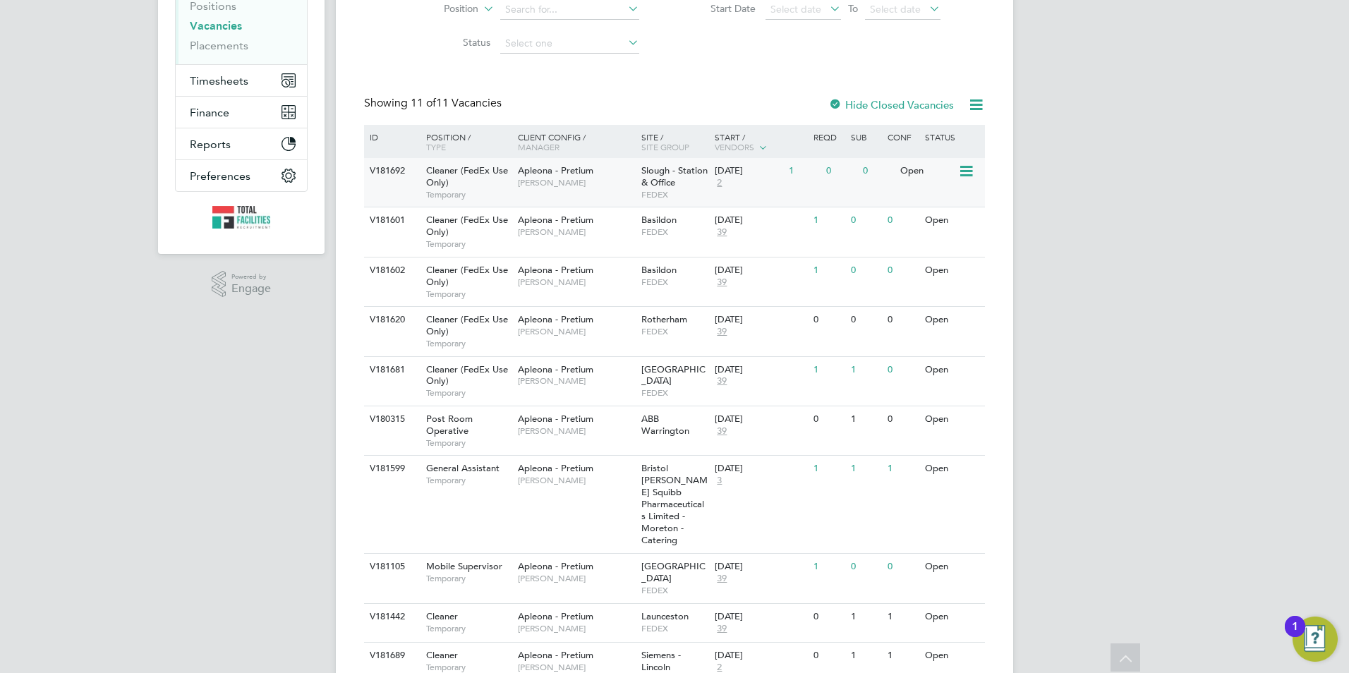
click at [521, 198] on div "V181692 Cleaner (FedEx Use Only) Temporary Apleona - Pretium [PERSON_NAME] Slou…" at bounding box center [674, 182] width 621 height 49
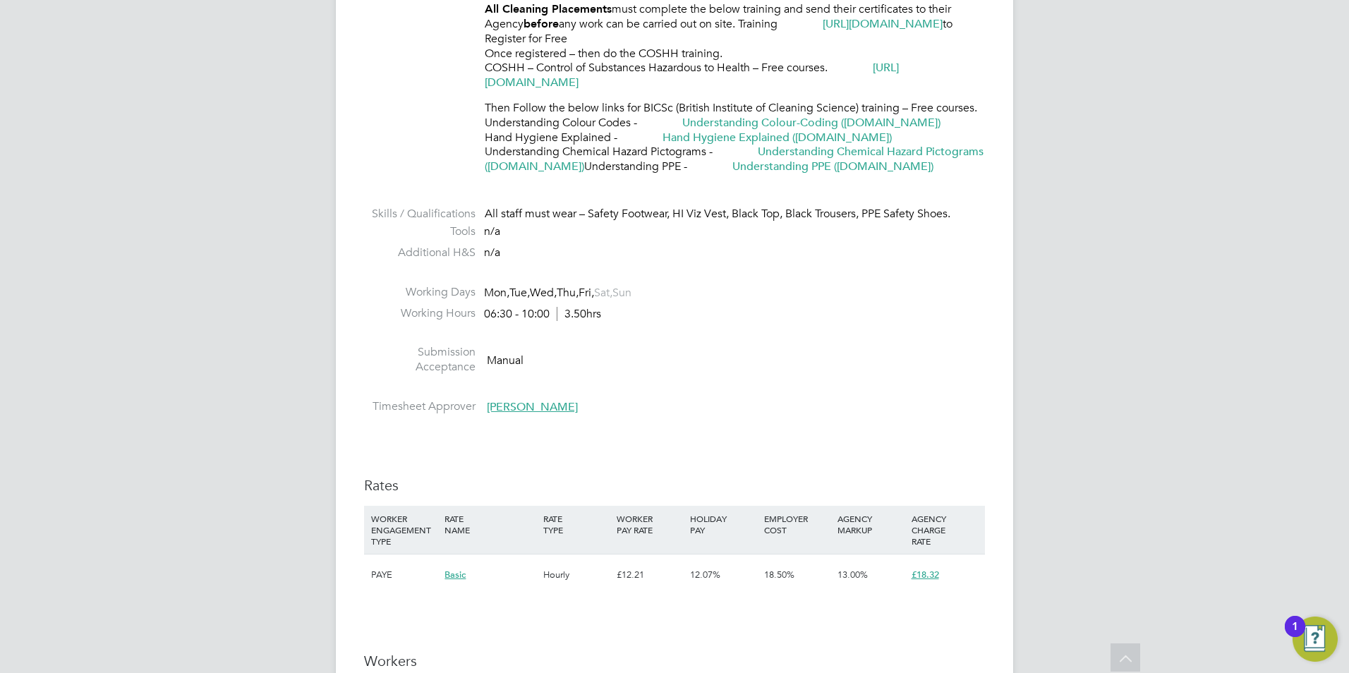
scroll to position [886, 0]
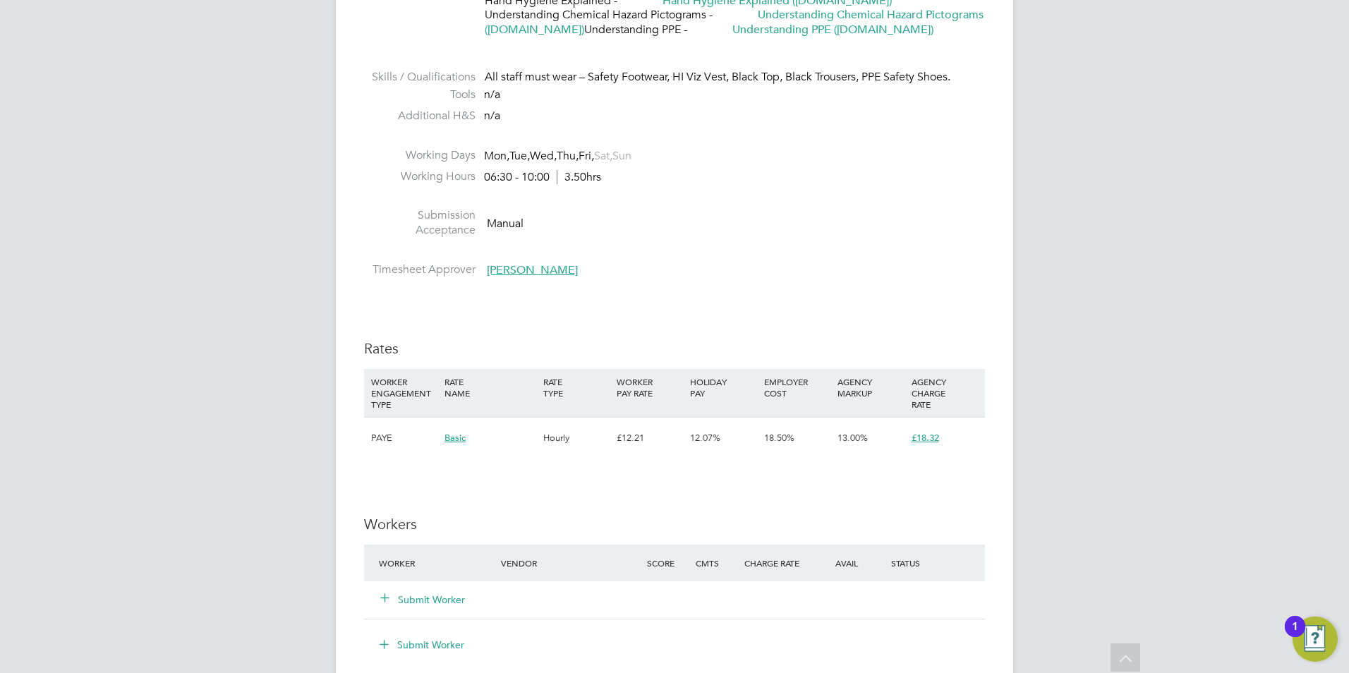
drag, startPoint x: 554, startPoint y: 177, endPoint x: 476, endPoint y: 181, distance: 77.7
click at [476, 181] on li "Working Hours 06:30 - 10:00 3.50hrs" at bounding box center [674, 179] width 621 height 21
copy div "06:30 - 10:00"
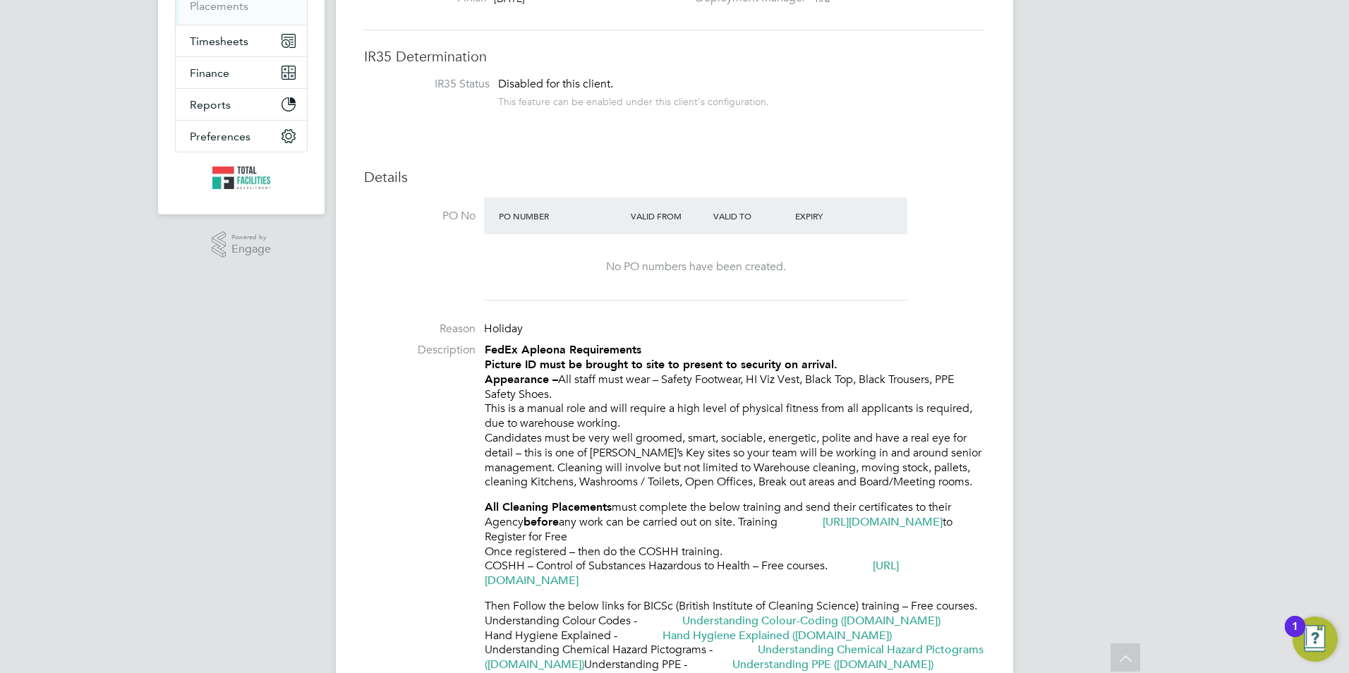
scroll to position [0, 0]
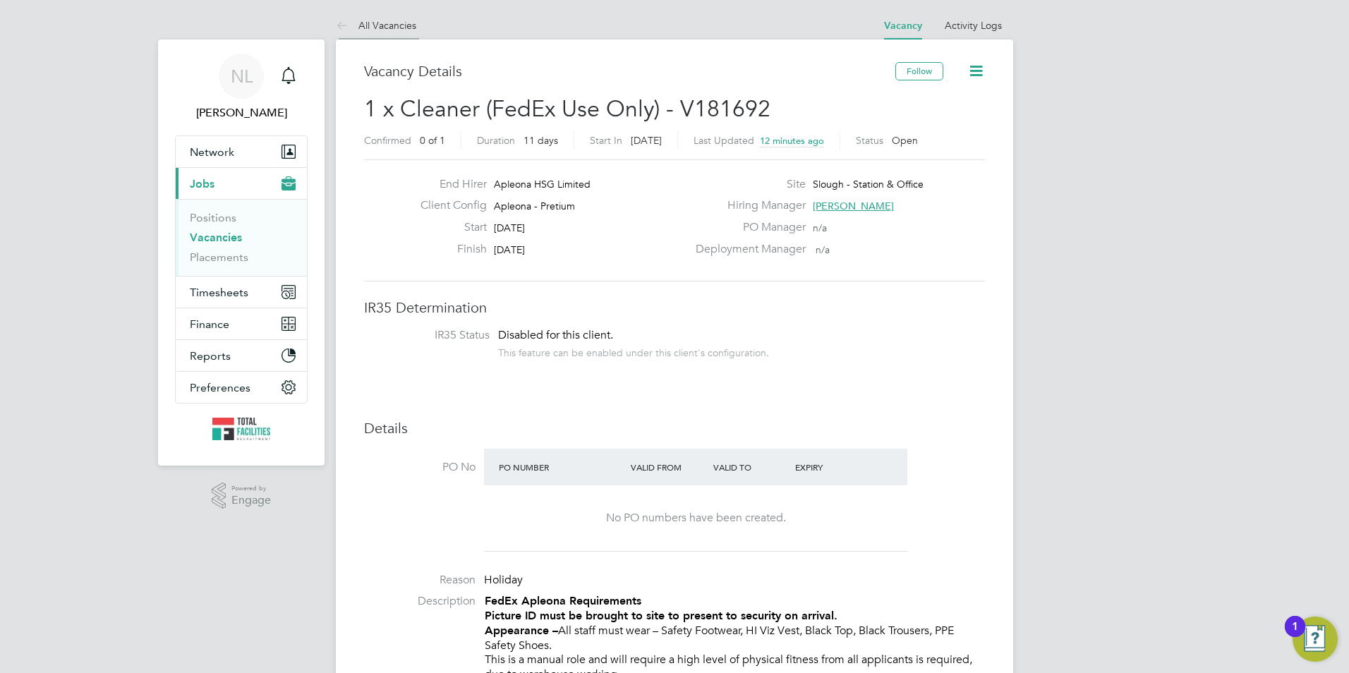
click at [383, 30] on link "All Vacancies" at bounding box center [376, 25] width 80 height 13
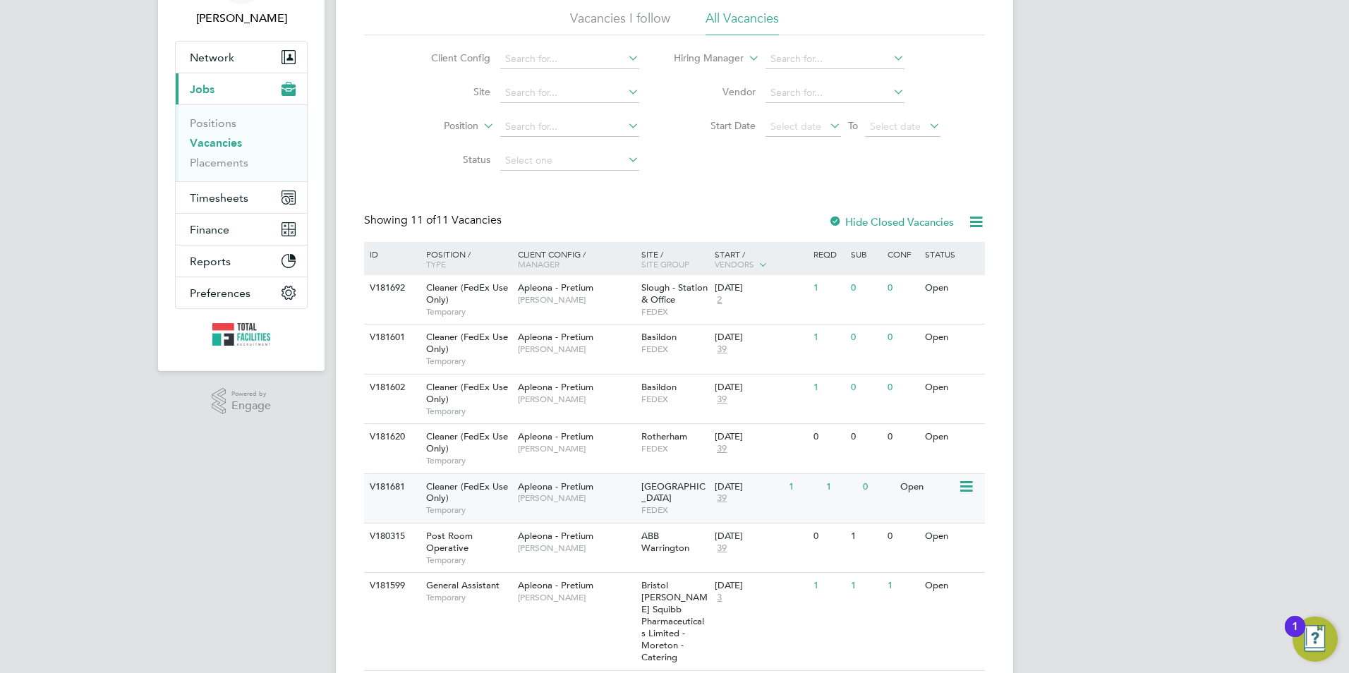
scroll to position [212, 0]
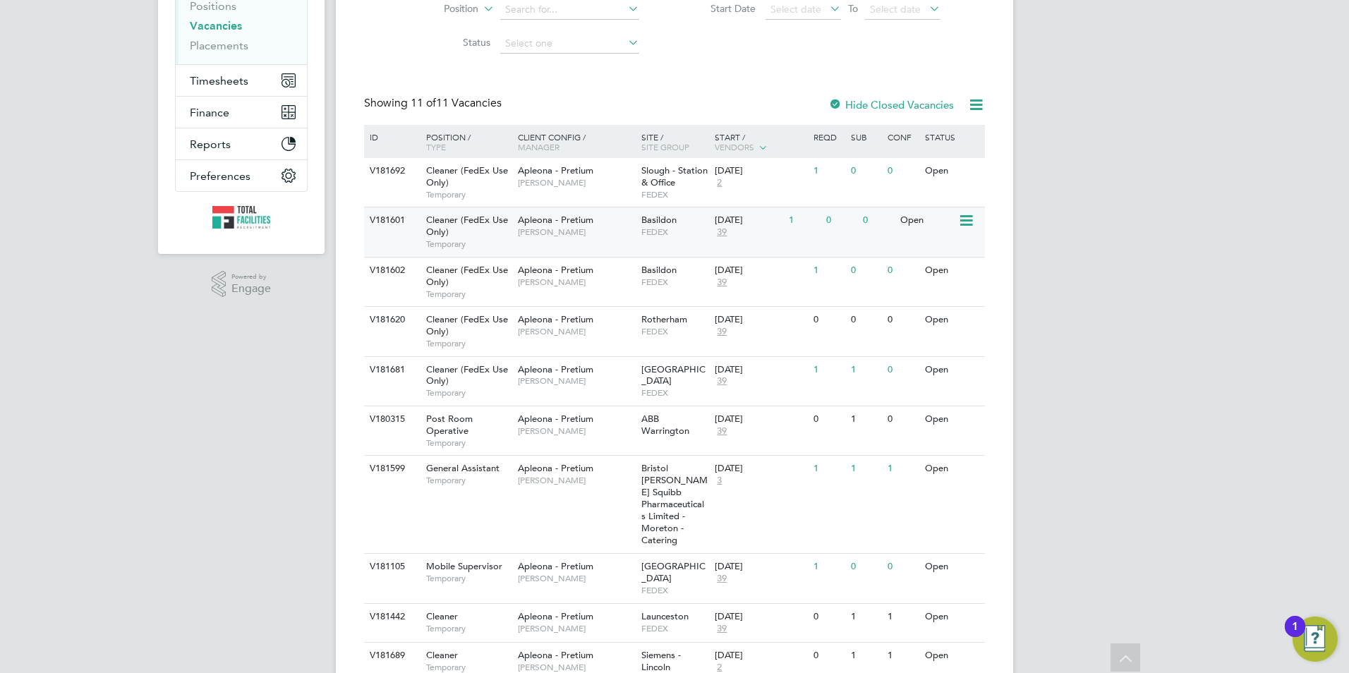
click at [647, 239] on div "Basildon FEDEX" at bounding box center [675, 225] width 74 height 37
click at [572, 284] on span "[PERSON_NAME]" at bounding box center [576, 282] width 116 height 11
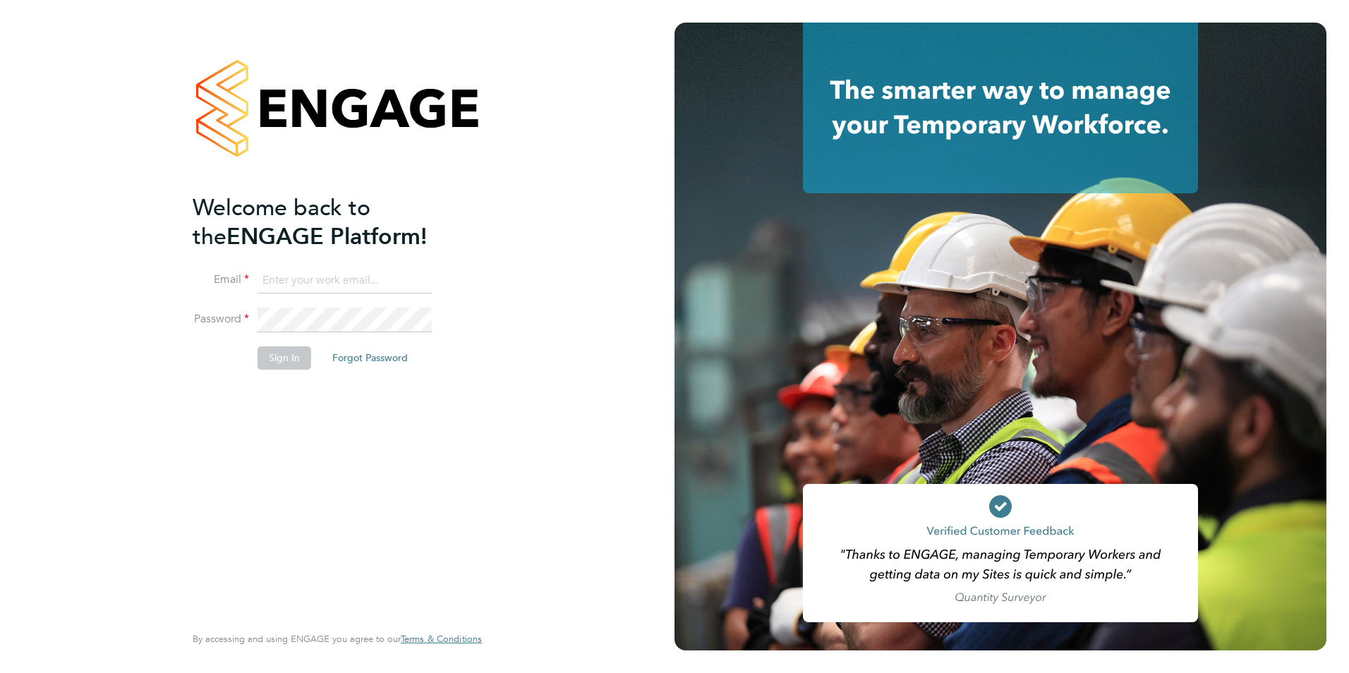
type input "Nicola.lawrence@tfrecruitment.co.uk"
drag, startPoint x: 297, startPoint y: 370, endPoint x: 303, endPoint y: 380, distance: 11.7
click at [297, 374] on li "Sign In Forgot Password" at bounding box center [330, 364] width 275 height 37
click at [302, 350] on button "Sign In" at bounding box center [284, 357] width 54 height 23
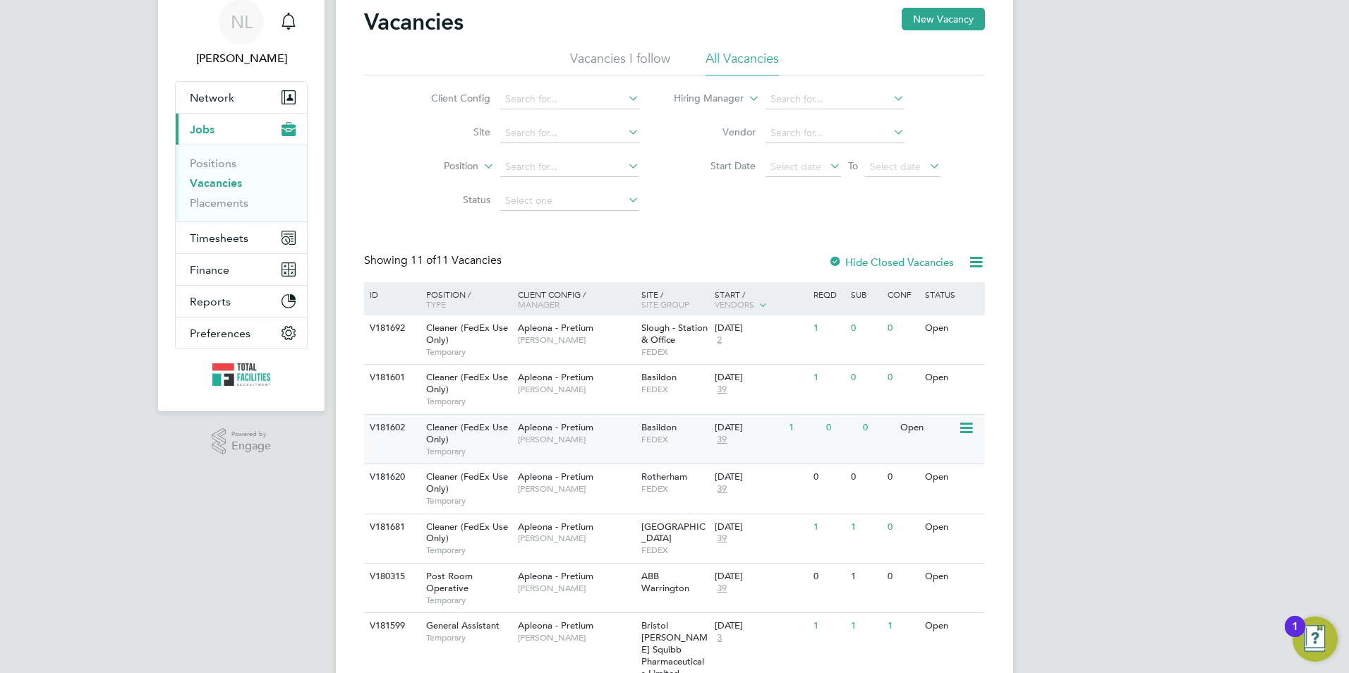
scroll to position [71, 0]
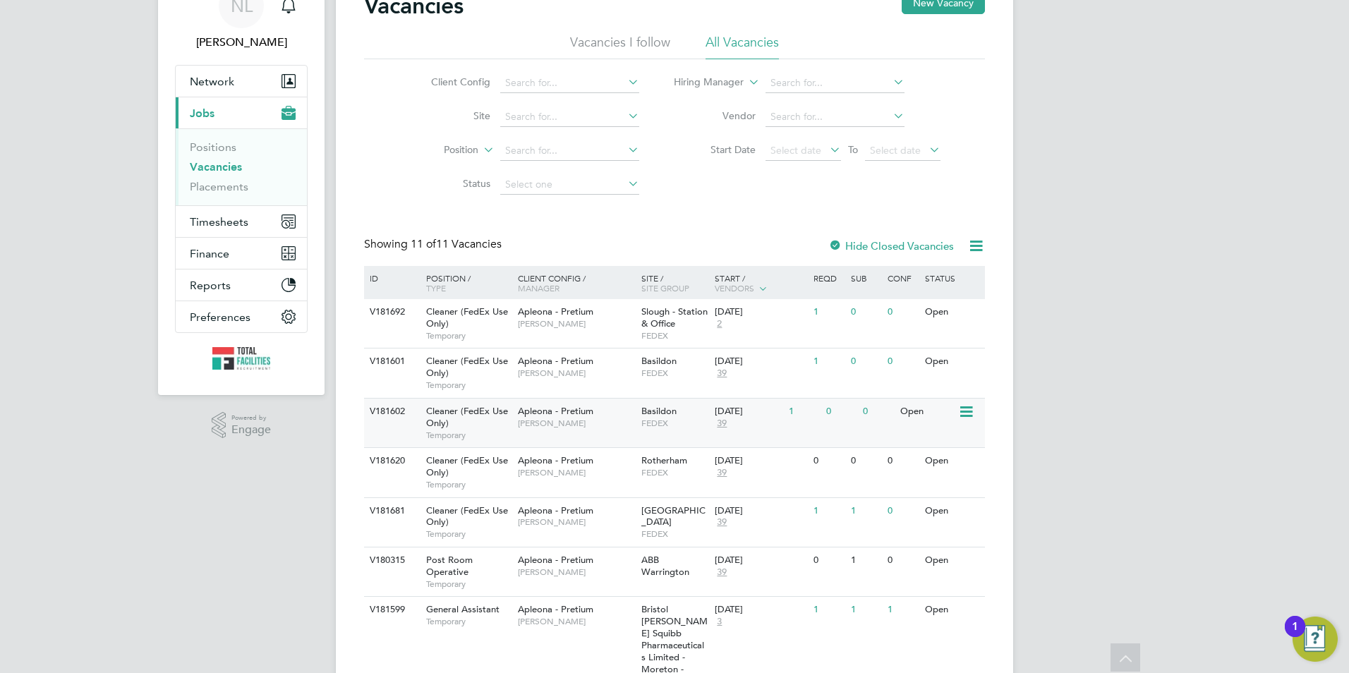
click at [613, 427] on span "[PERSON_NAME]" at bounding box center [576, 423] width 116 height 11
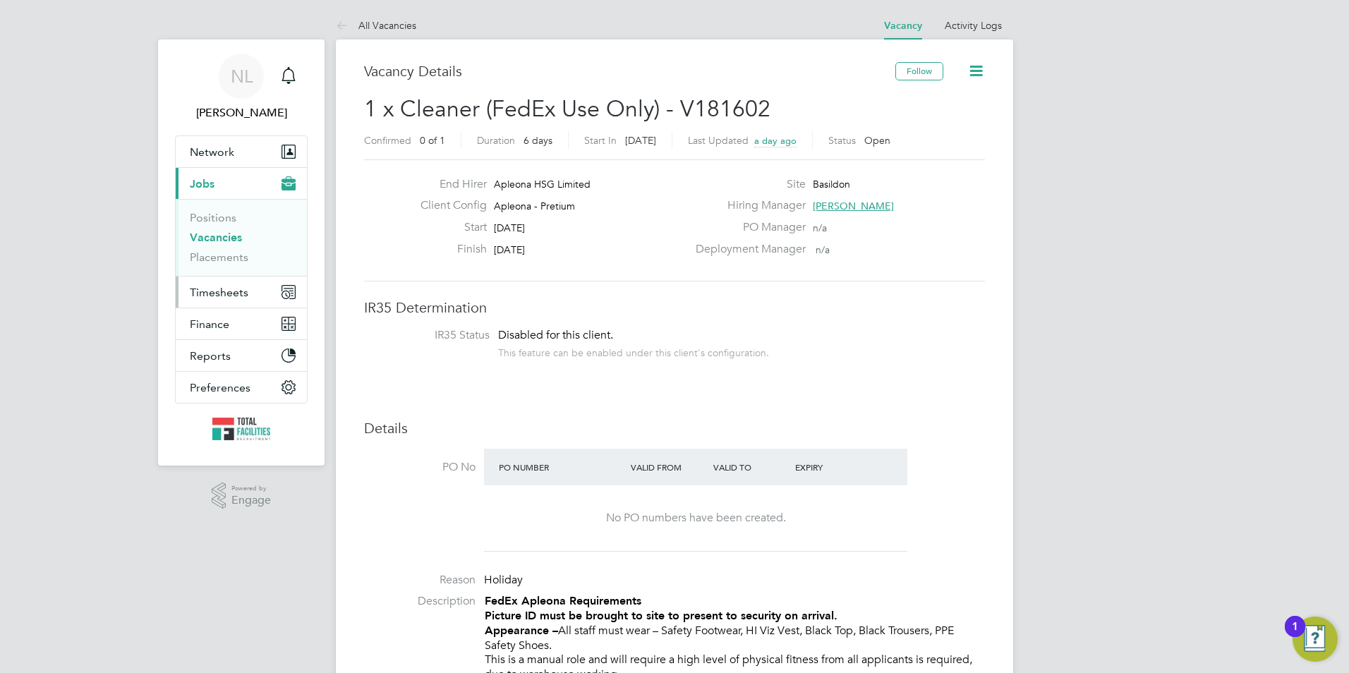
click at [216, 304] on button "Timesheets" at bounding box center [241, 292] width 131 height 31
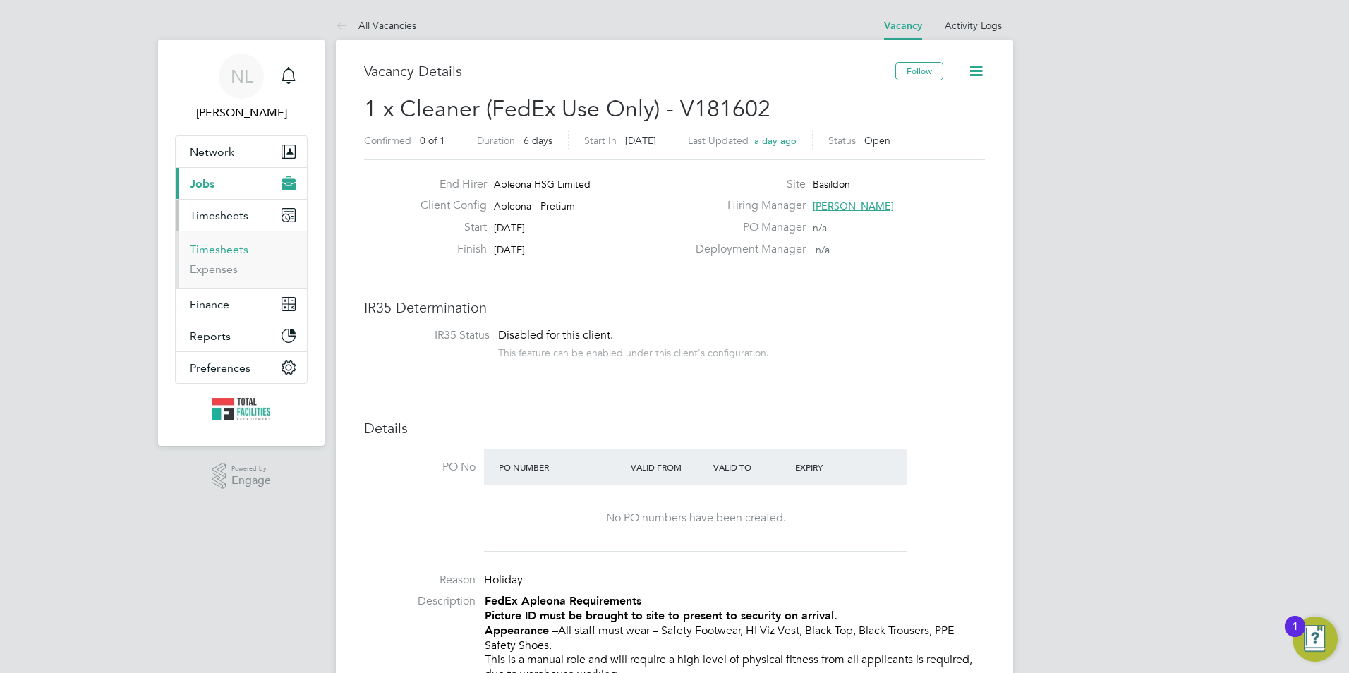
click at [231, 248] on link "Timesheets" at bounding box center [219, 249] width 59 height 13
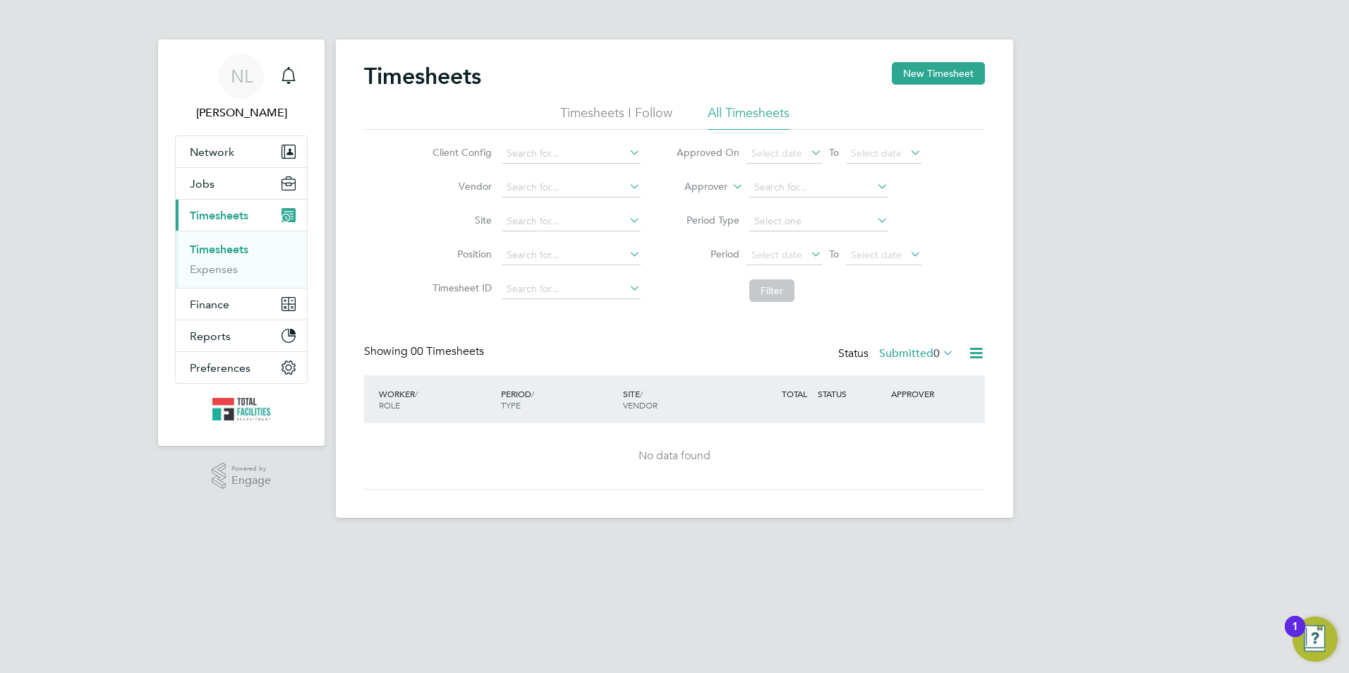
click at [727, 181] on li "Approver" at bounding box center [798, 188] width 281 height 34
click at [729, 189] on icon at bounding box center [729, 182] width 0 height 13
drag, startPoint x: 712, startPoint y: 201, endPoint x: 753, endPoint y: 198, distance: 41.1
click at [713, 201] on li "Worker" at bounding box center [693, 203] width 70 height 18
click at [793, 186] on input at bounding box center [818, 188] width 139 height 20
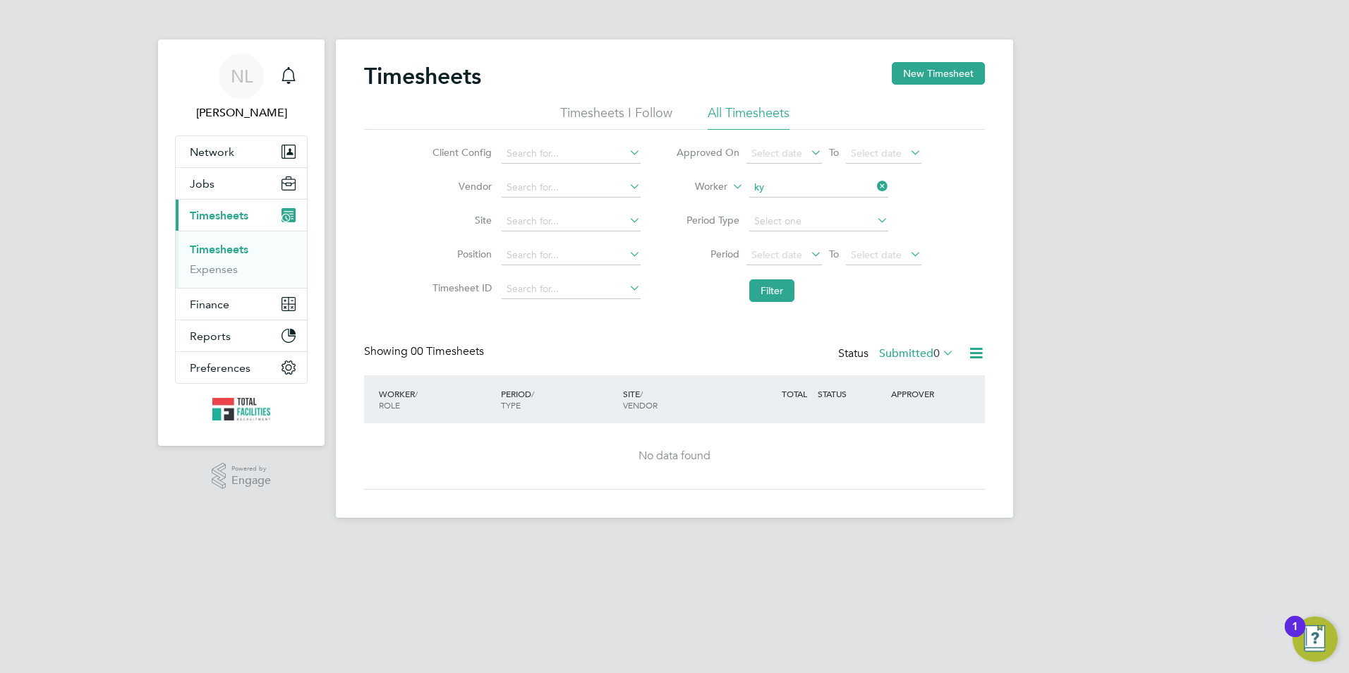
click at [804, 274] on li "Ky e Huelin" at bounding box center [836, 282] width 176 height 19
type input "[PERSON_NAME]"
click at [782, 291] on button "Filter" at bounding box center [771, 290] width 45 height 23
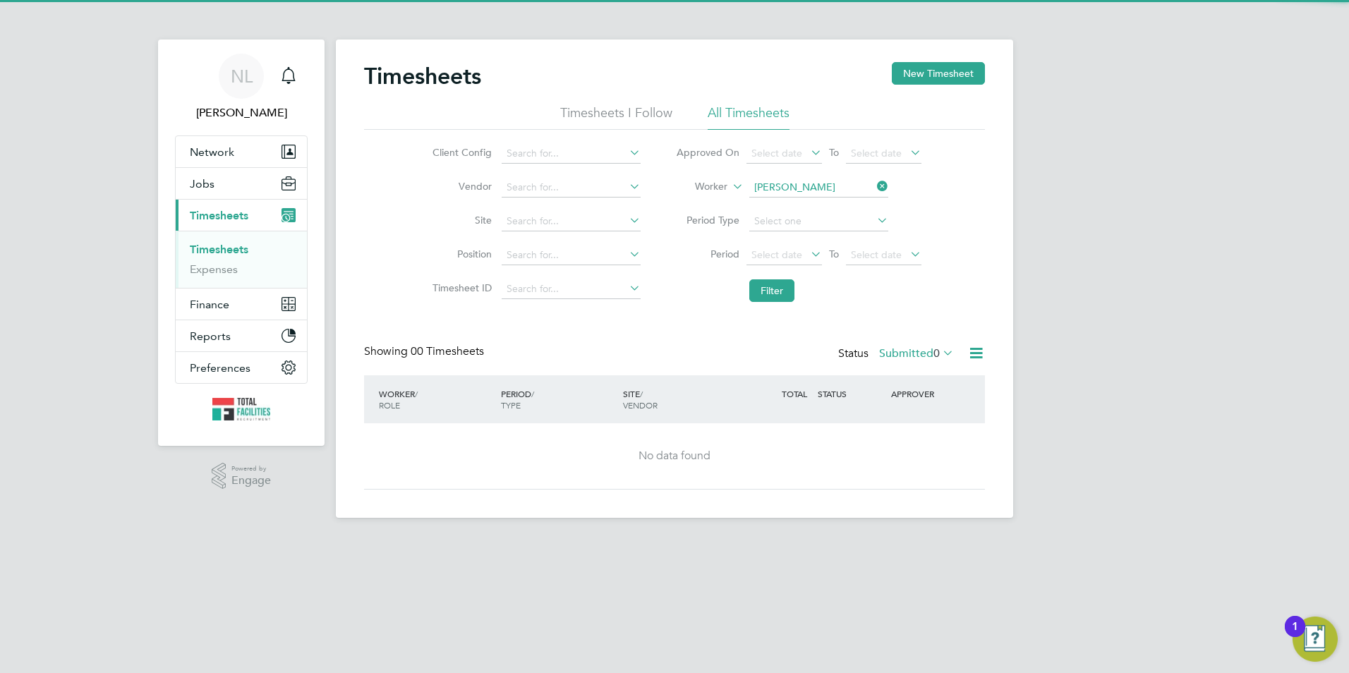
click at [933, 348] on span "0" at bounding box center [936, 353] width 6 height 14
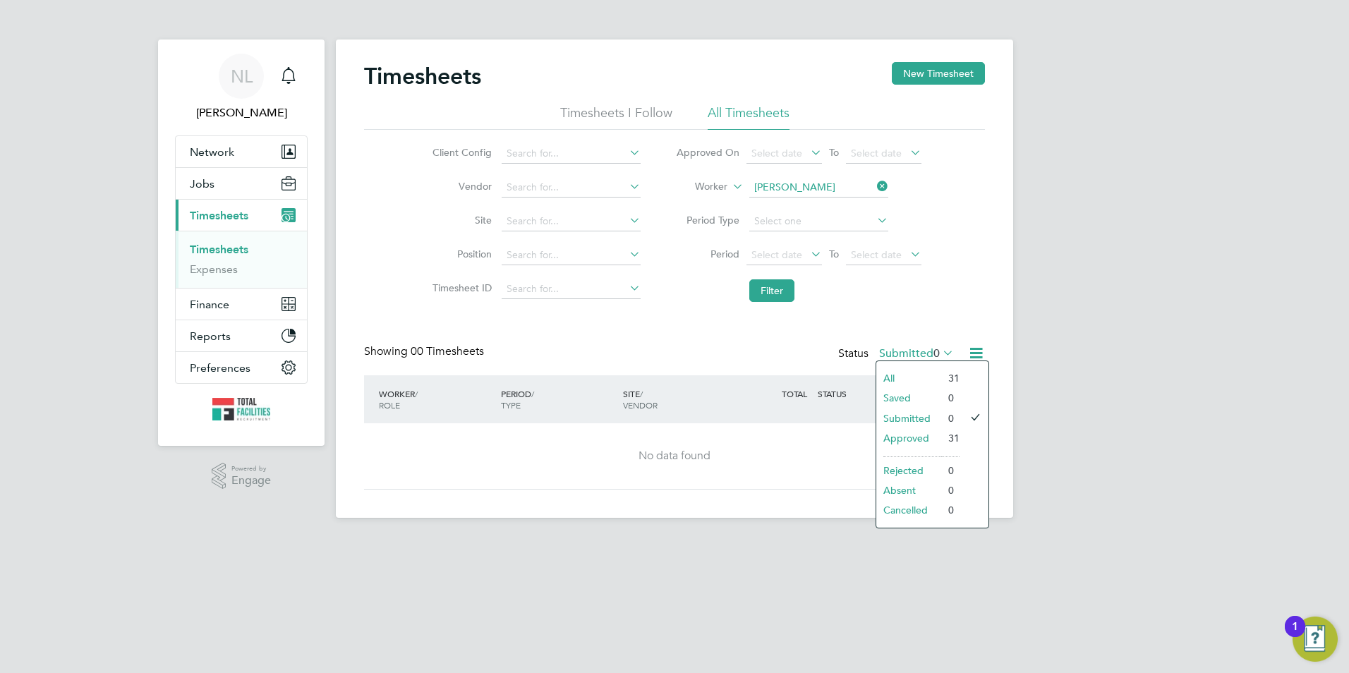
click at [925, 439] on li "Approved" at bounding box center [908, 438] width 65 height 20
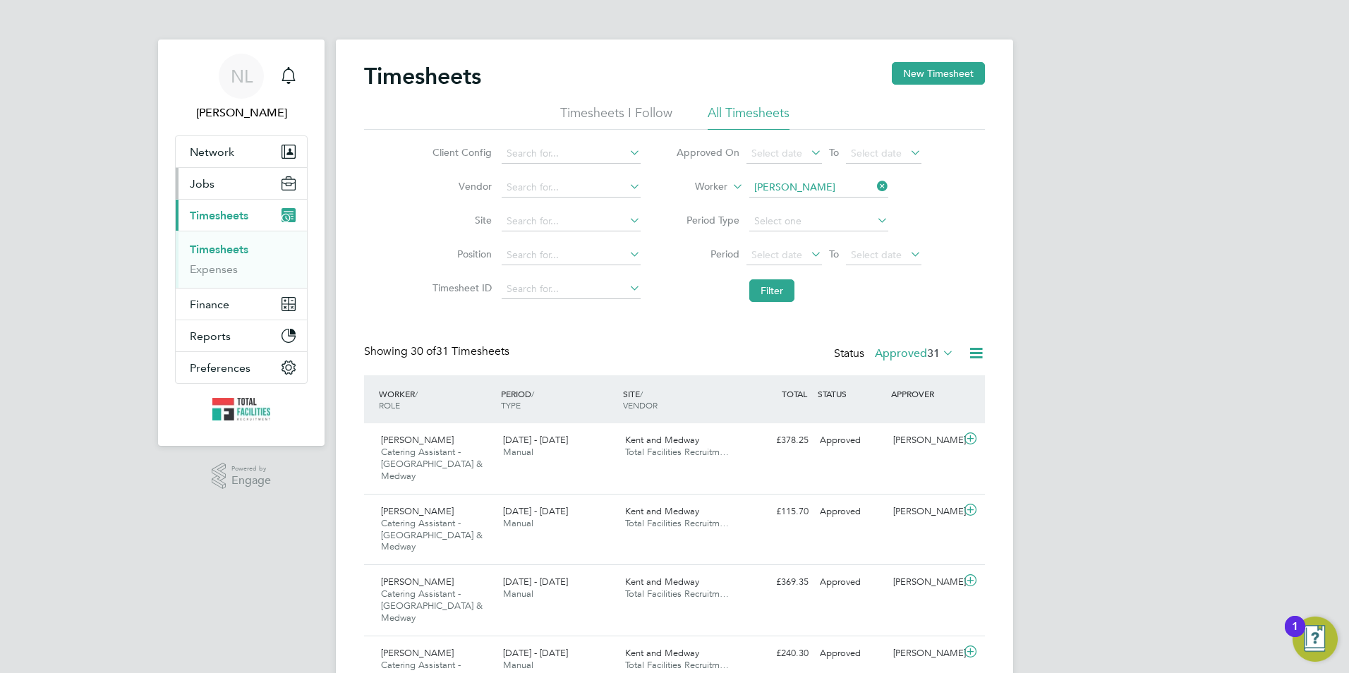
drag, startPoint x: 202, startPoint y: 171, endPoint x: 205, endPoint y: 181, distance: 10.3
click at [203, 171] on button "Jobs" at bounding box center [241, 183] width 131 height 31
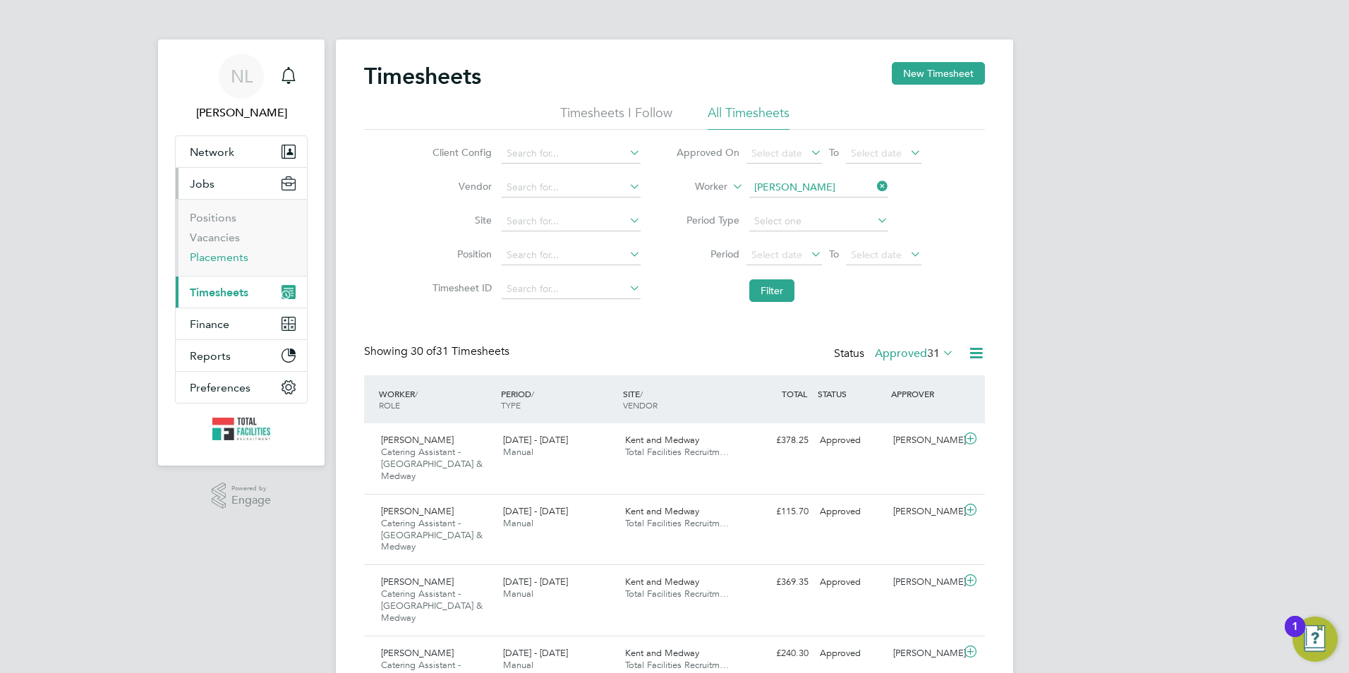
click at [212, 257] on link "Placements" at bounding box center [219, 256] width 59 height 13
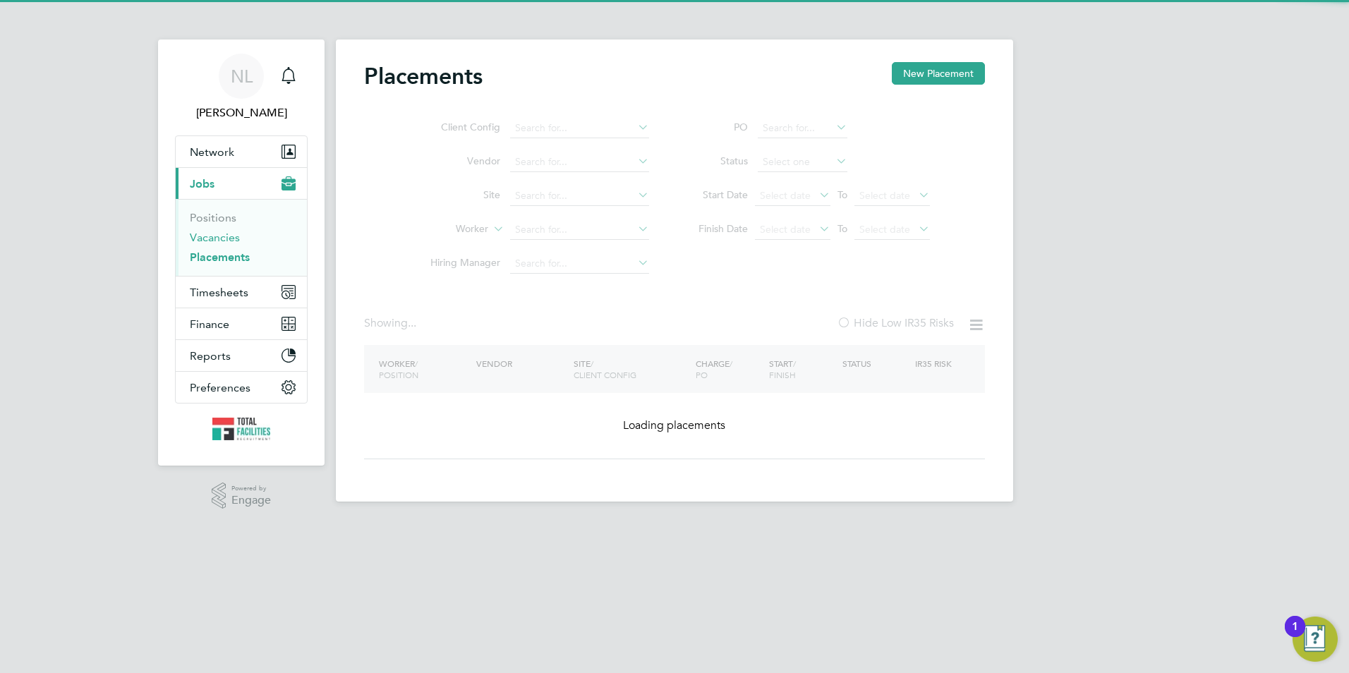
click at [214, 233] on link "Vacancies" at bounding box center [215, 237] width 50 height 13
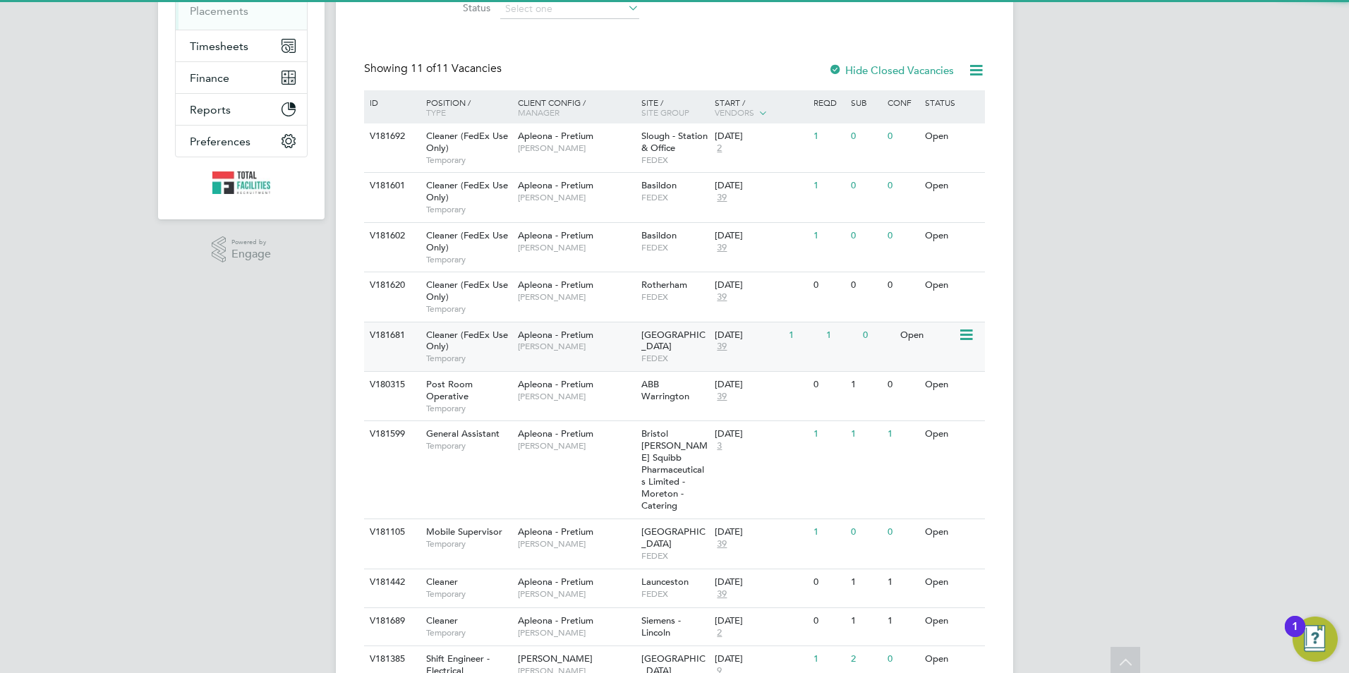
scroll to position [282, 0]
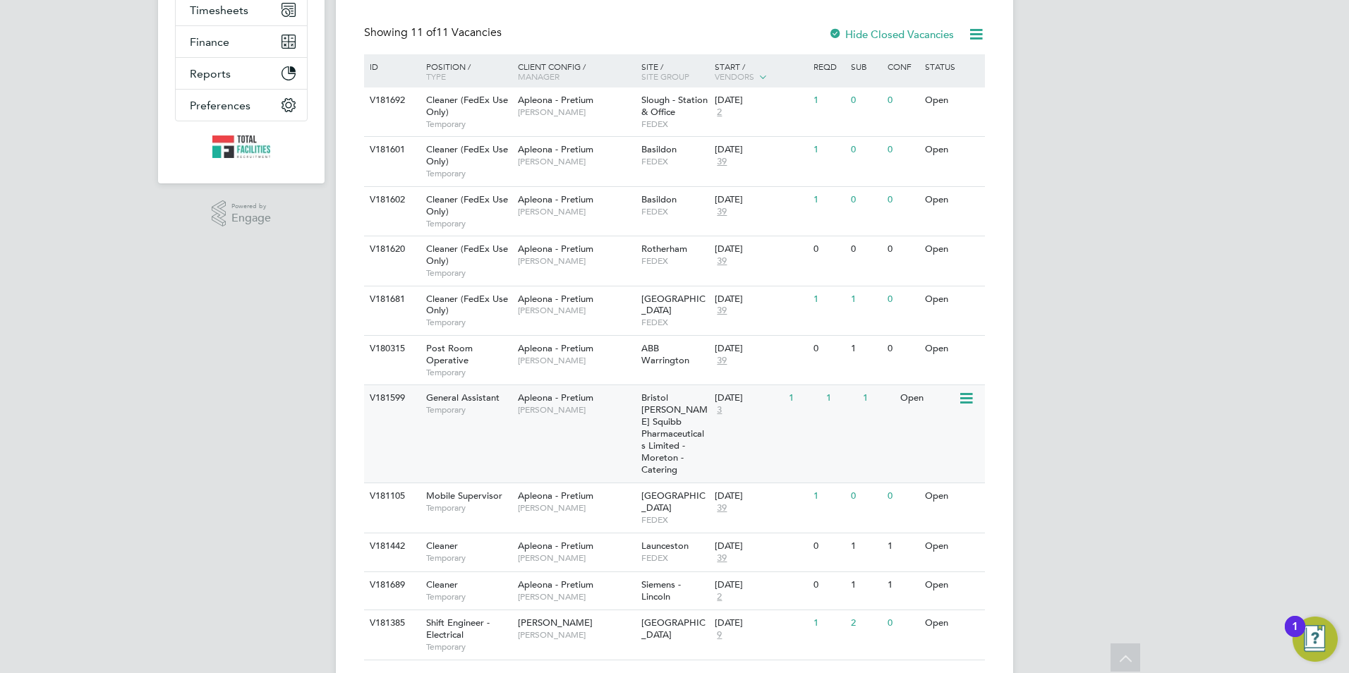
click at [727, 418] on div "[DATE] 3" at bounding box center [748, 404] width 74 height 38
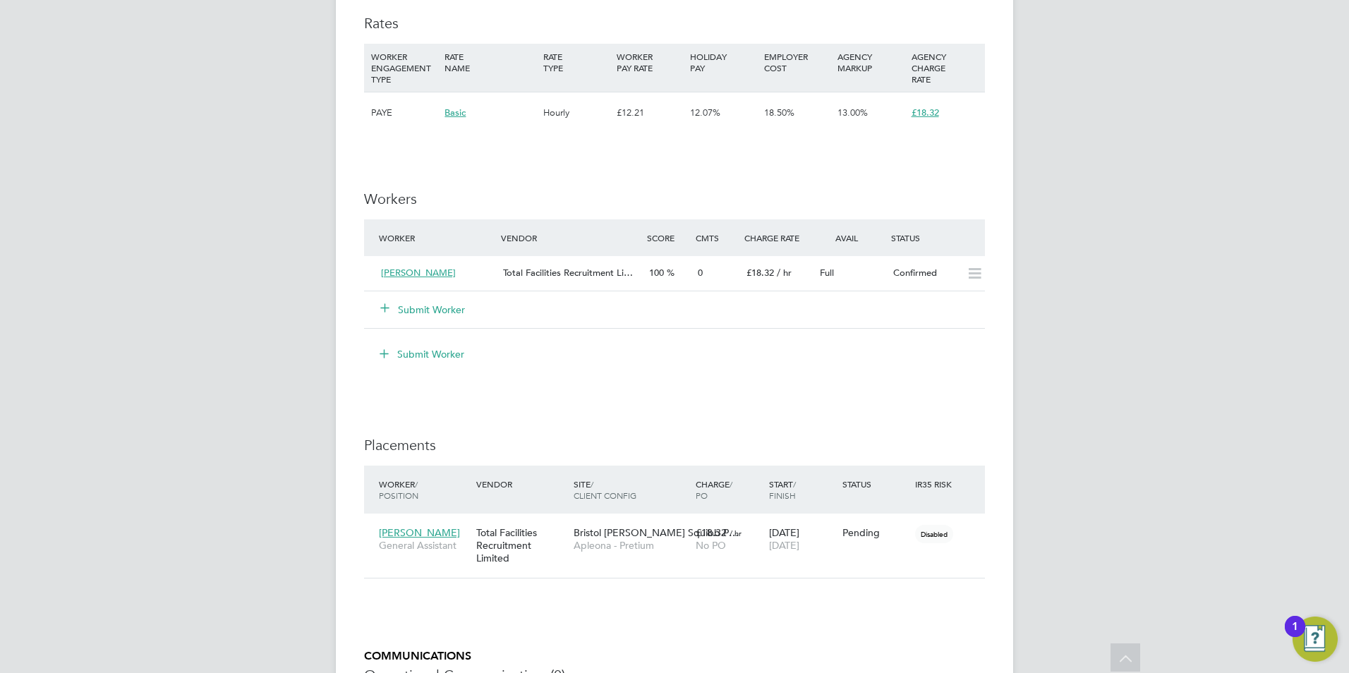
click at [431, 303] on button "Submit Worker" at bounding box center [423, 310] width 85 height 14
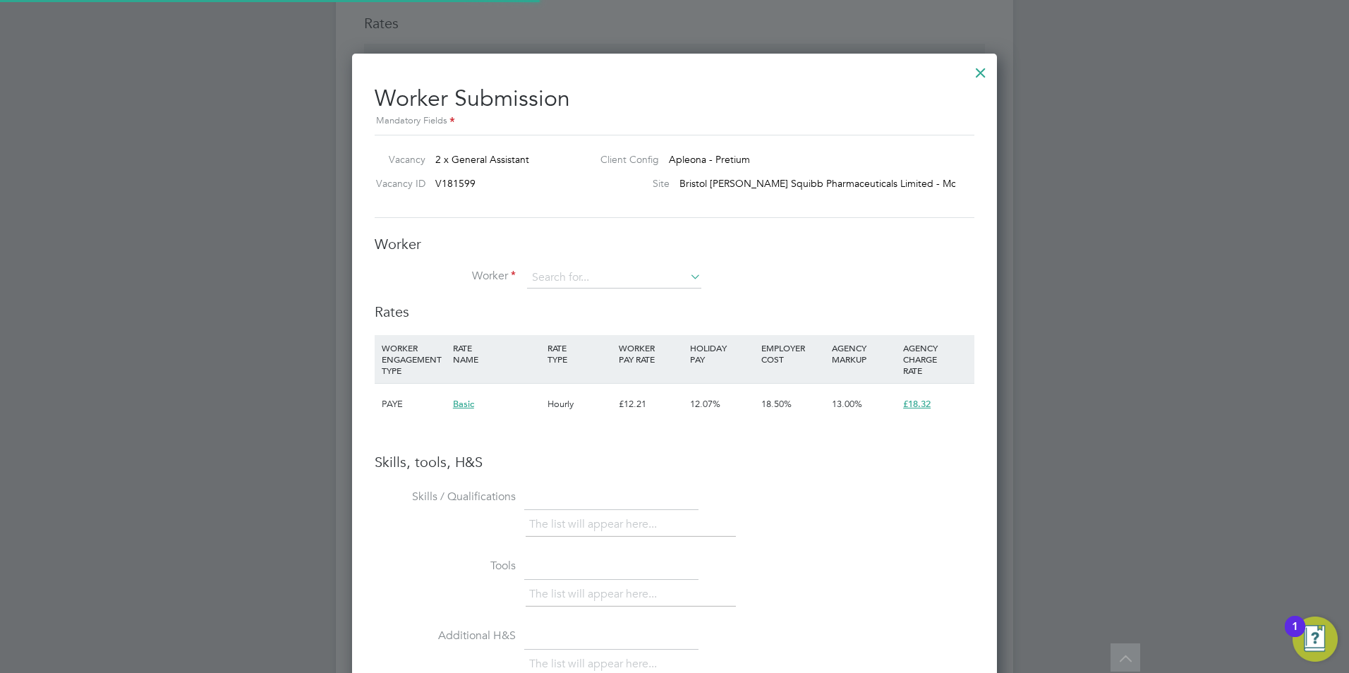
scroll to position [892, 646]
click at [598, 270] on input at bounding box center [614, 277] width 174 height 21
click at [531, 293] on li "Worker" at bounding box center [675, 284] width 600 height 35
click at [553, 274] on input at bounding box center [614, 277] width 174 height 21
drag, startPoint x: 571, startPoint y: 274, endPoint x: 794, endPoint y: 214, distance: 230.9
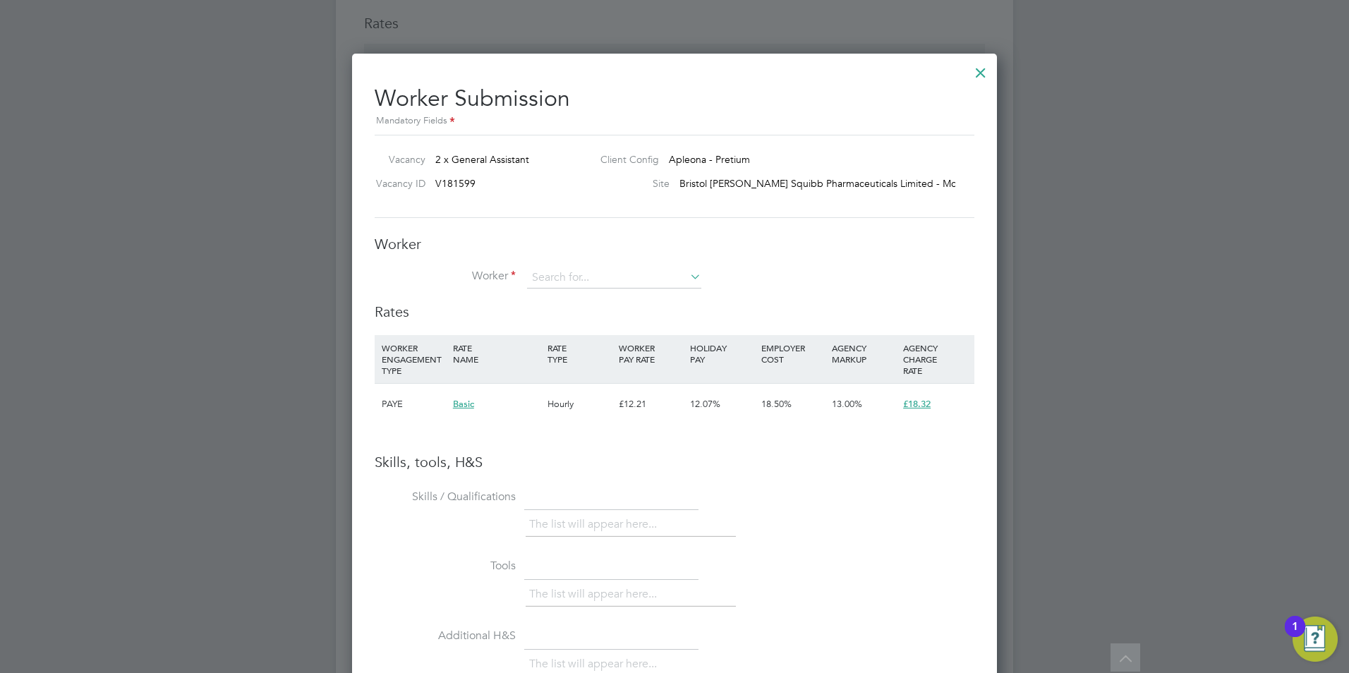
click at [798, 212] on div "Vacancy 2 x General Assistant Client Config Apleona - Pretium Vacancy ID V18159…" at bounding box center [675, 176] width 600 height 83
click at [626, 279] on input at bounding box center [614, 277] width 174 height 21
click at [676, 275] on input at bounding box center [614, 277] width 174 height 21
click at [687, 280] on icon at bounding box center [687, 277] width 0 height 20
click at [986, 71] on div at bounding box center [980, 68] width 25 height 25
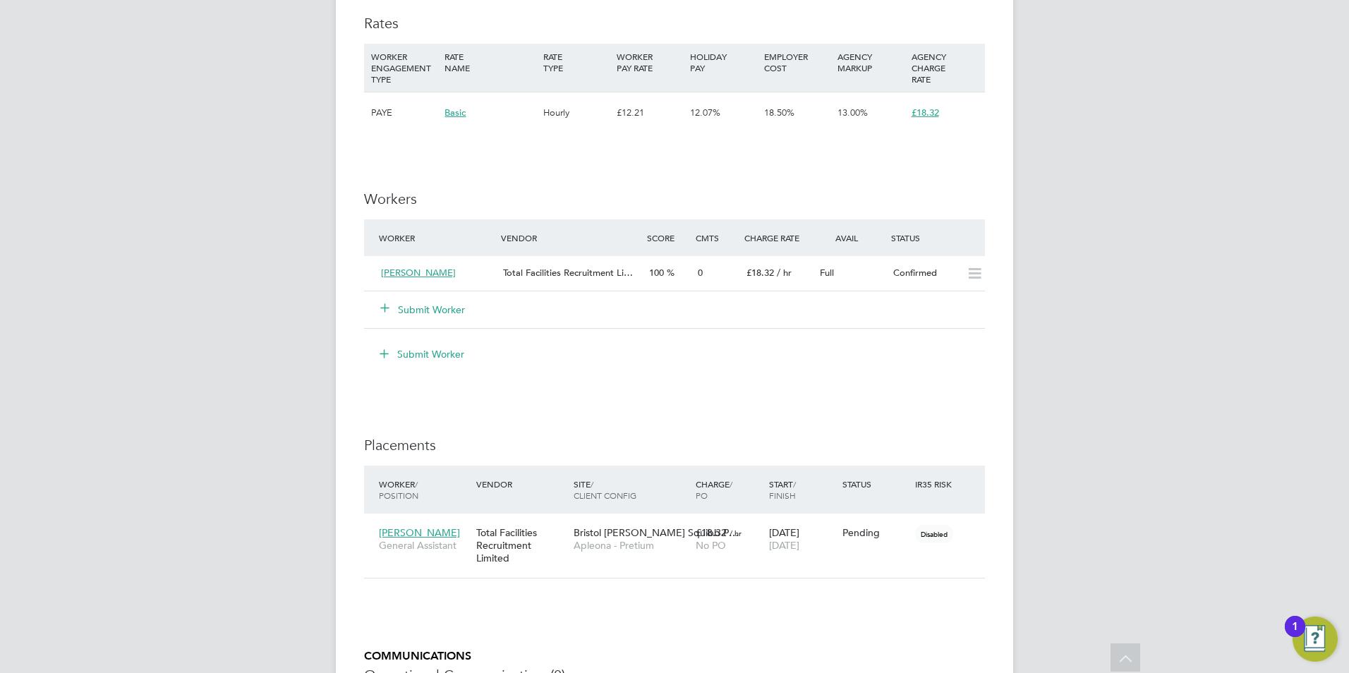
click at [423, 312] on button "Submit Worker" at bounding box center [423, 310] width 85 height 14
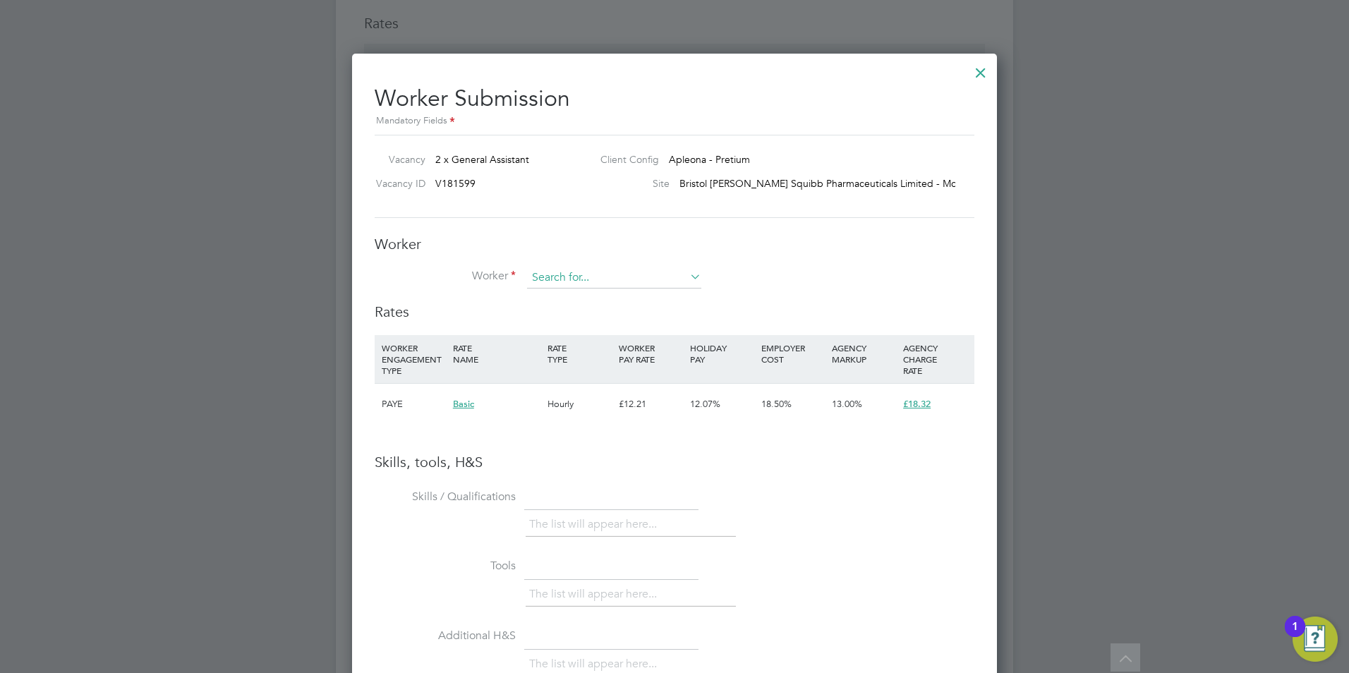
click at [643, 277] on input at bounding box center [614, 277] width 174 height 21
click at [595, 488] on li "+ Add new" at bounding box center [661, 489] width 270 height 19
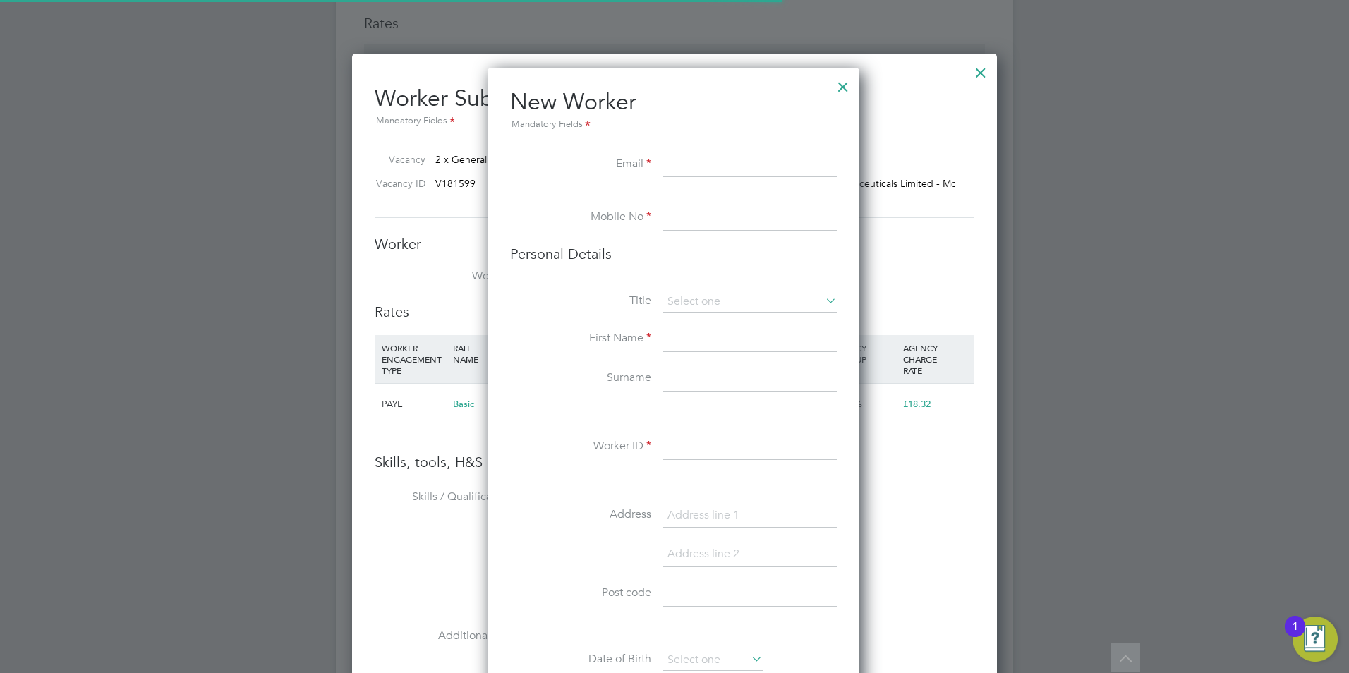
scroll to position [1194, 374]
paste input "martinowens93_cdt@indeedemail.com"
type input "martinowens93_cdt@indeedemail.com"
click at [691, 223] on input at bounding box center [749, 217] width 174 height 25
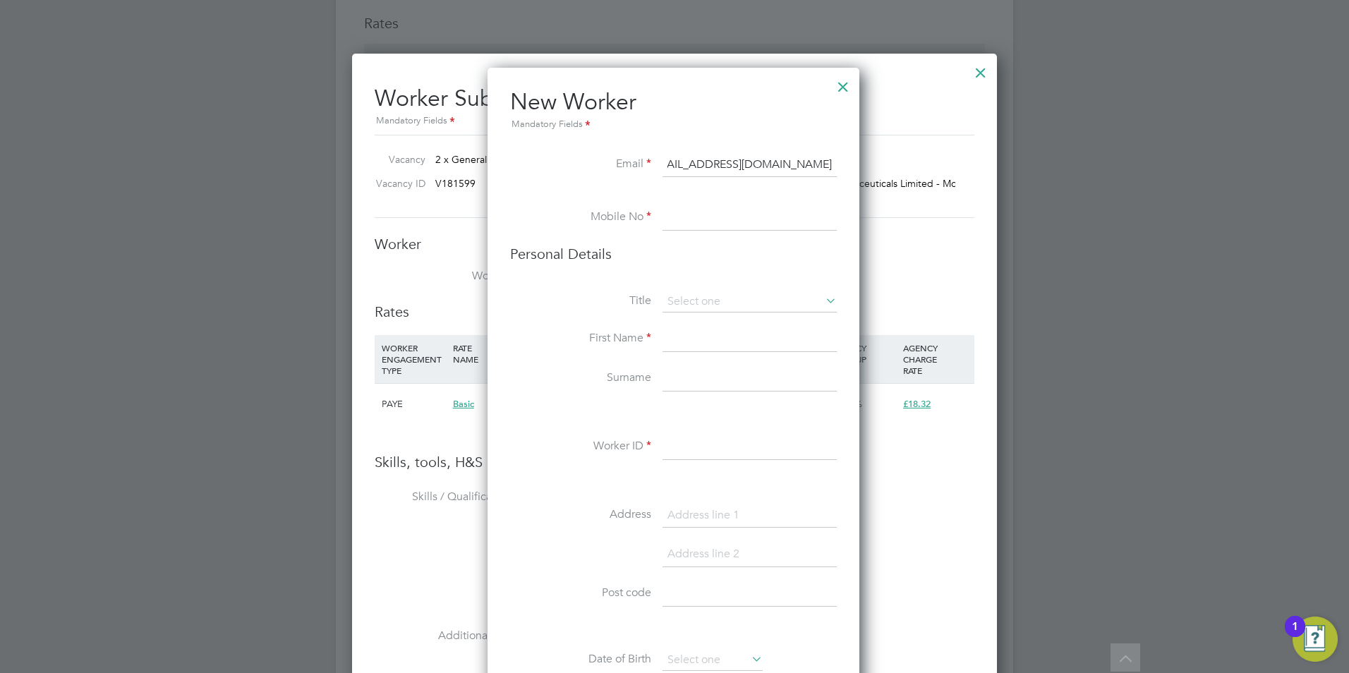
scroll to position [0, 0]
paste input "7415 057498"
type input "7415 057498"
click at [703, 298] on input at bounding box center [749, 301] width 174 height 21
drag, startPoint x: 703, startPoint y: 320, endPoint x: 693, endPoint y: 334, distance: 16.8
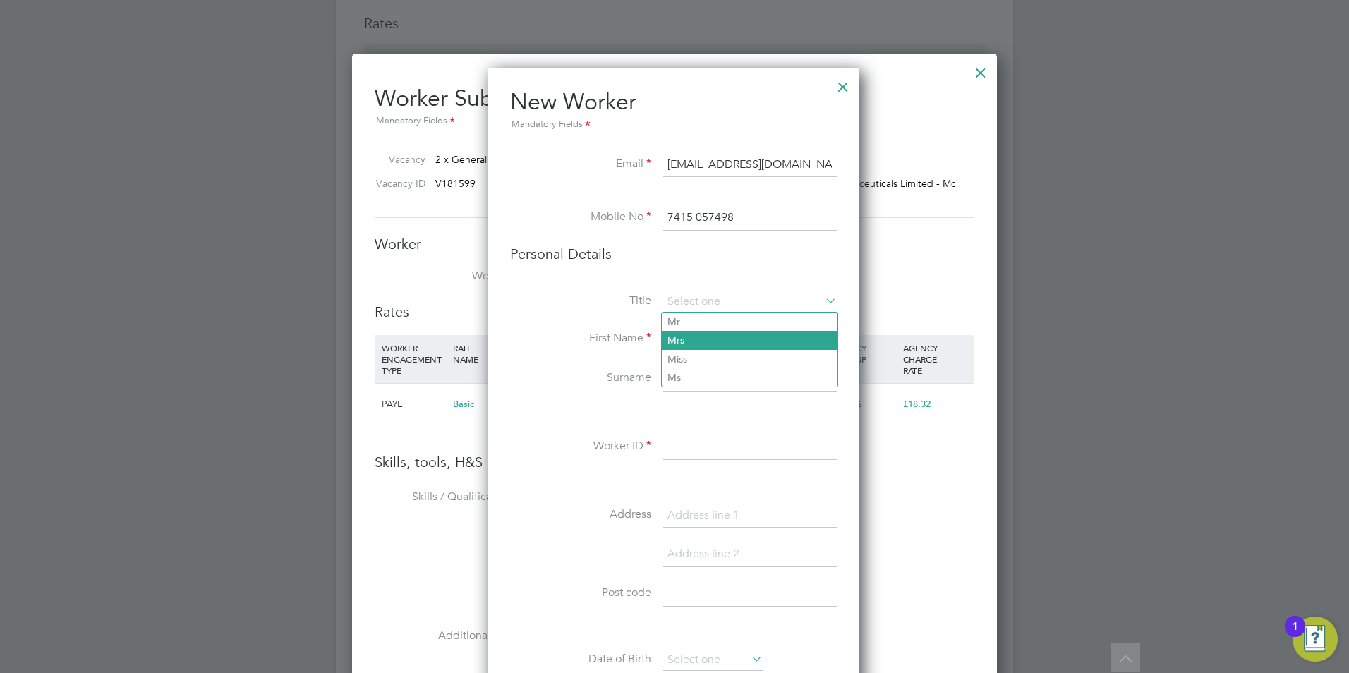
click at [703, 320] on li "Mr" at bounding box center [750, 322] width 176 height 18
type input "Mr"
click at [702, 337] on input at bounding box center [749, 339] width 174 height 25
type input "martin"
click at [667, 386] on input at bounding box center [749, 378] width 174 height 25
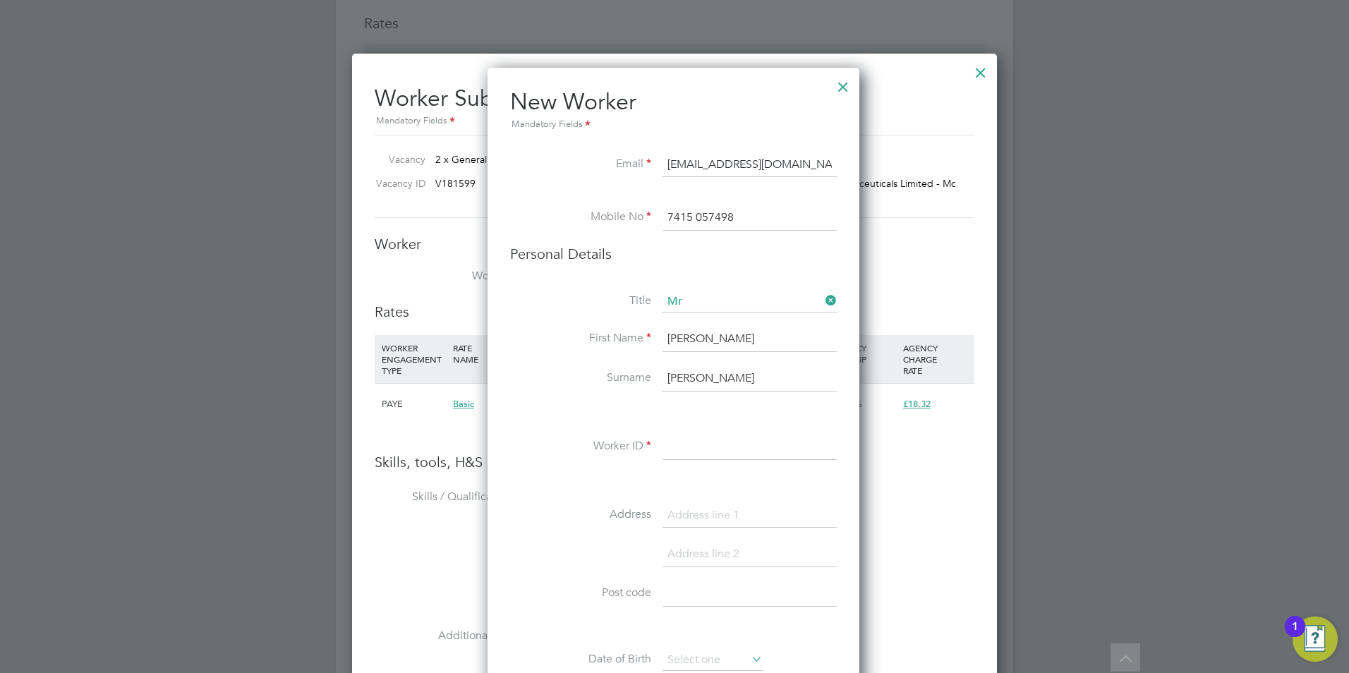
type input "owens"
click at [766, 451] on input at bounding box center [749, 447] width 174 height 25
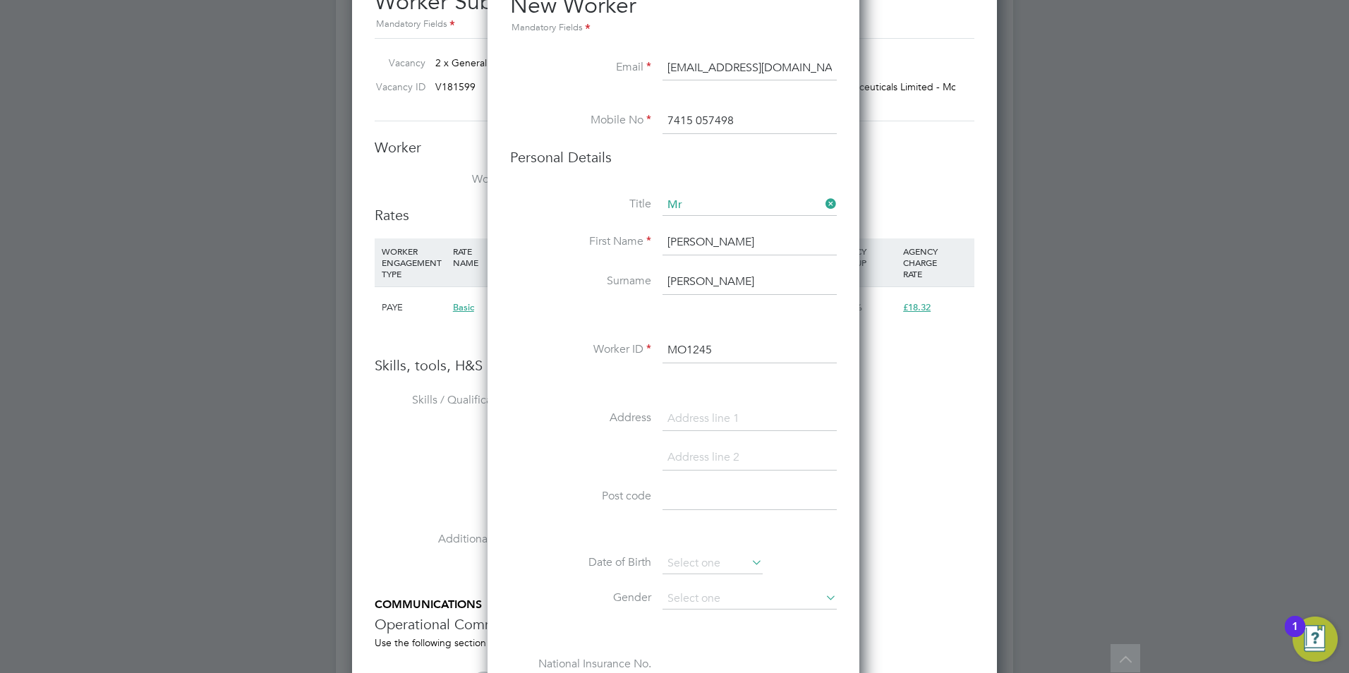
scroll to position [1270, 0]
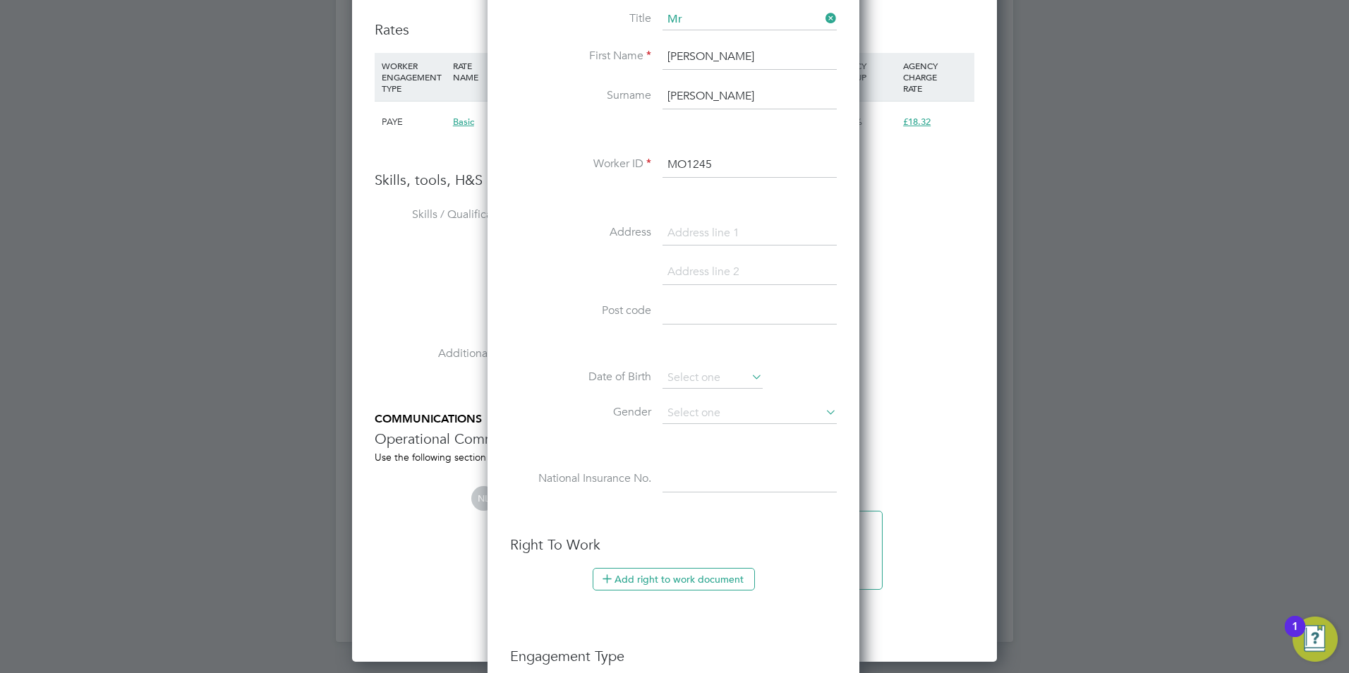
type input "MO1245"
click at [722, 313] on input at bounding box center [749, 311] width 174 height 25
type input "CH49 4DA"
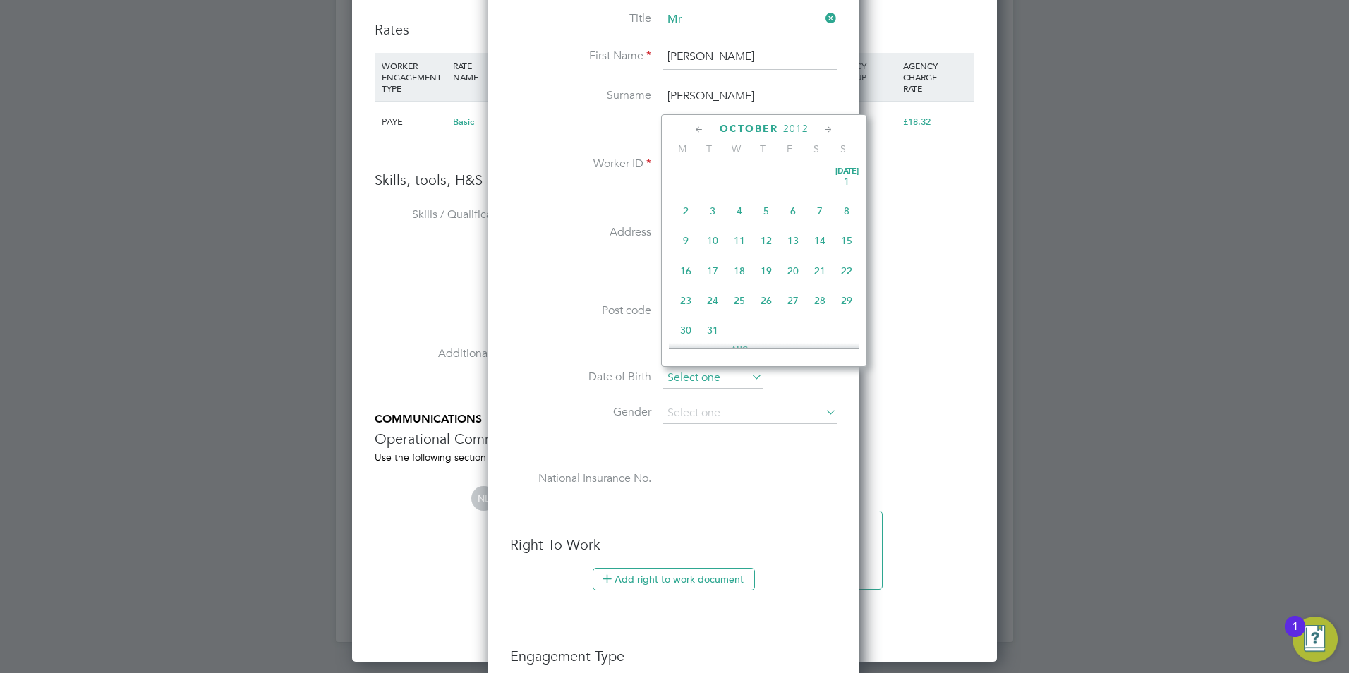
click at [708, 379] on input at bounding box center [712, 378] width 100 height 21
click at [796, 131] on span "2012" at bounding box center [795, 129] width 25 height 12
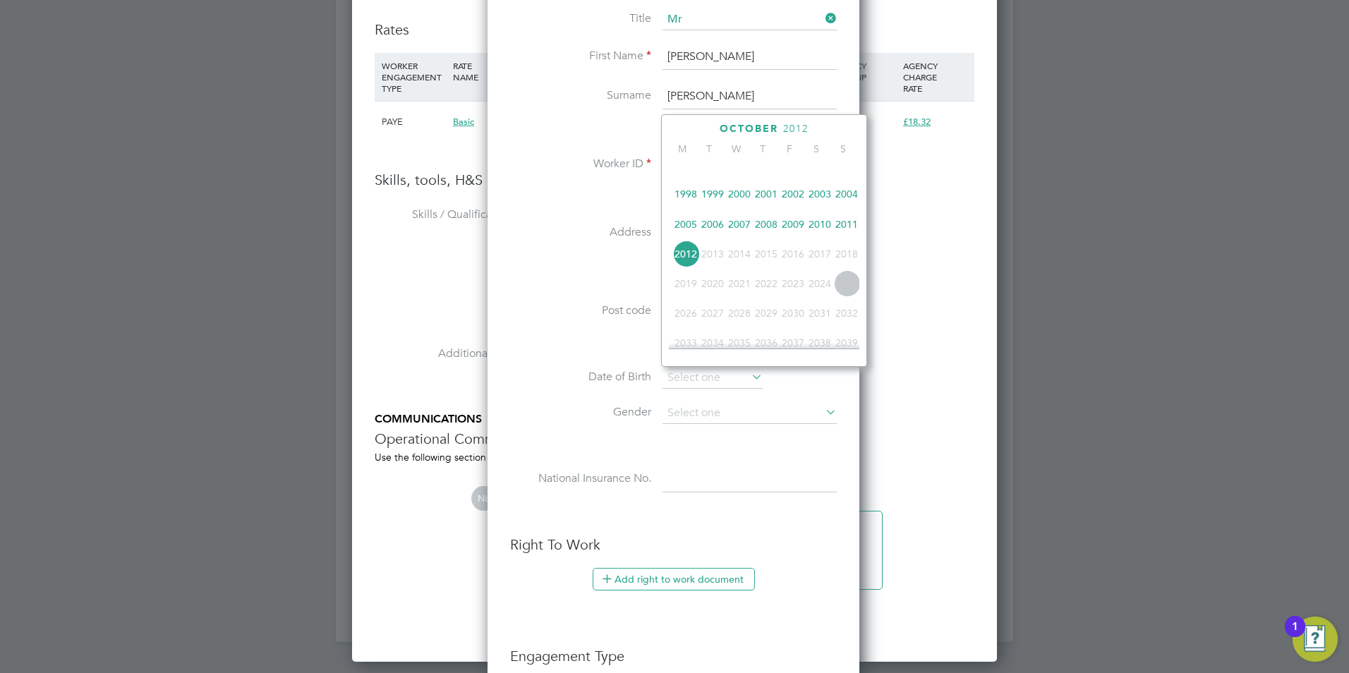
click at [750, 174] on span "1993" at bounding box center [739, 164] width 27 height 27
click at [798, 231] on span "13" at bounding box center [793, 227] width 27 height 27
type input "13 Aug 1993"
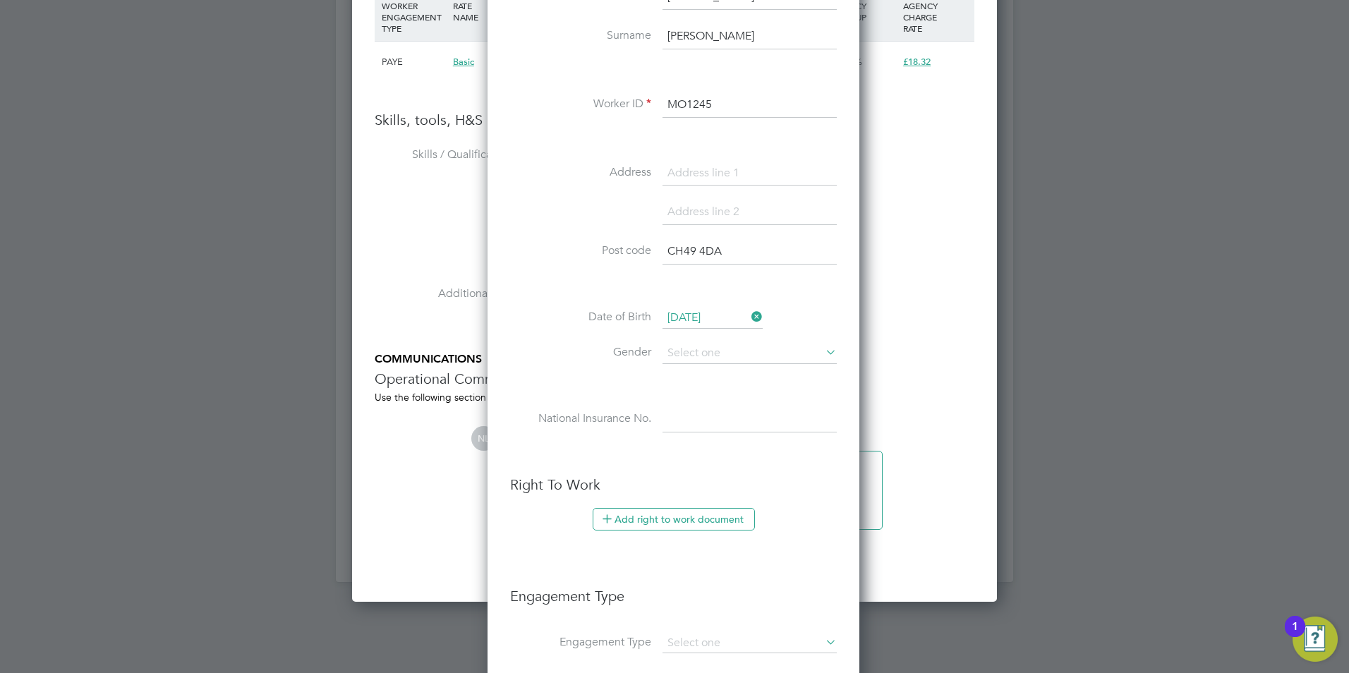
scroll to position [1411, 0]
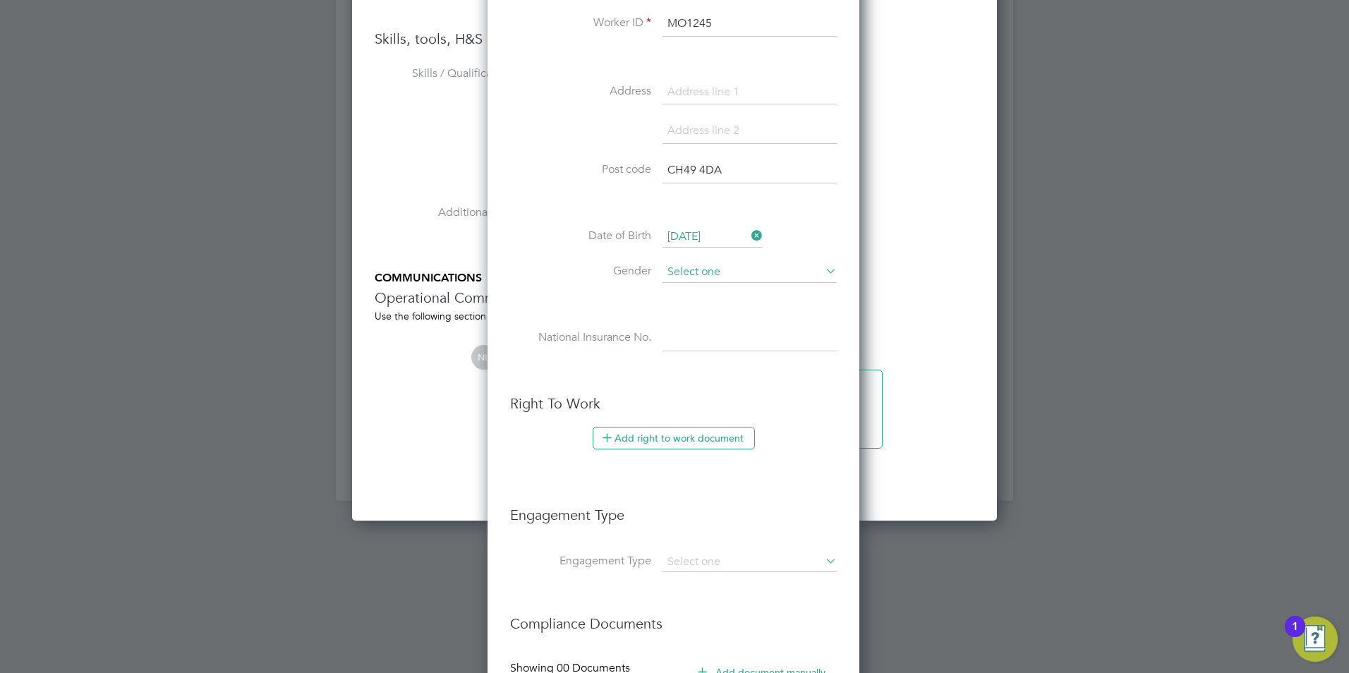
click at [720, 279] on input at bounding box center [749, 272] width 174 height 21
drag, startPoint x: 713, startPoint y: 294, endPoint x: 713, endPoint y: 313, distance: 19.1
click at [715, 295] on li "Male" at bounding box center [750, 292] width 176 height 18
type input "Male"
click at [707, 348] on input at bounding box center [749, 338] width 174 height 25
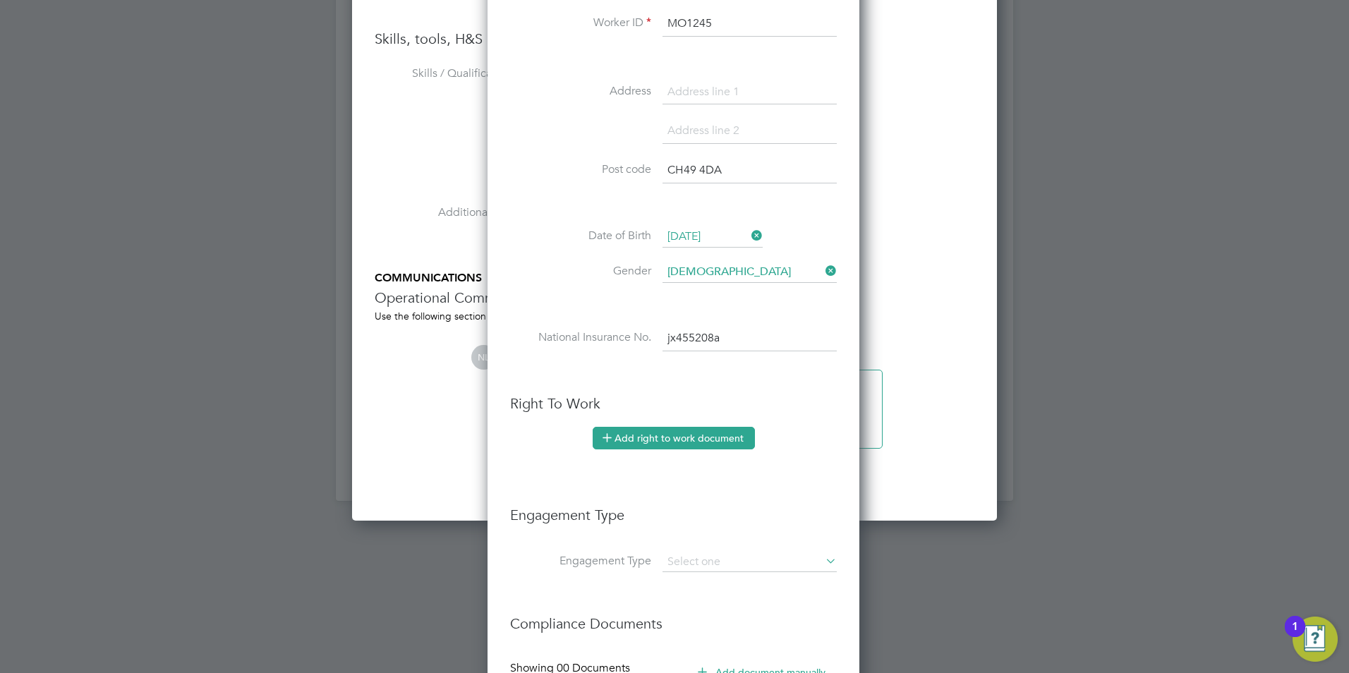
type input "JX 45 52 08 A"
click at [666, 444] on button "Add right to work document" at bounding box center [674, 438] width 162 height 23
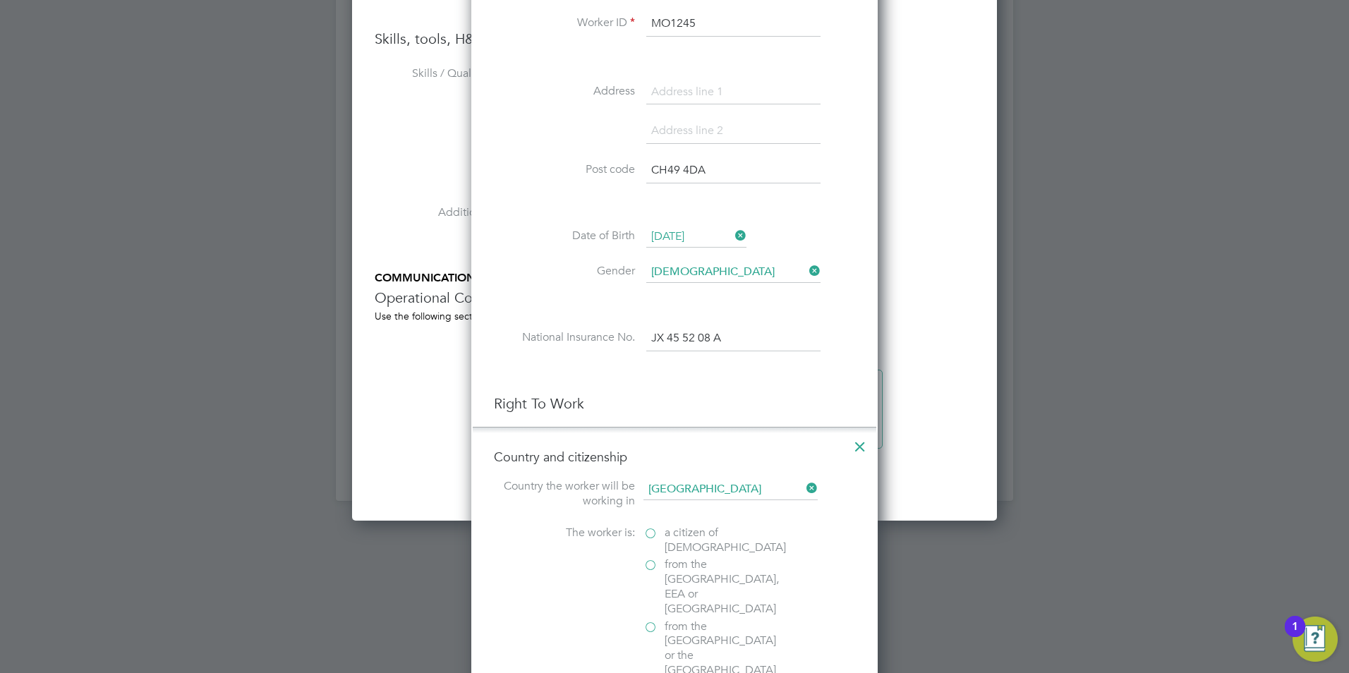
scroll to position [1405, 407]
click at [856, 446] on icon at bounding box center [859, 442] width 25 height 25
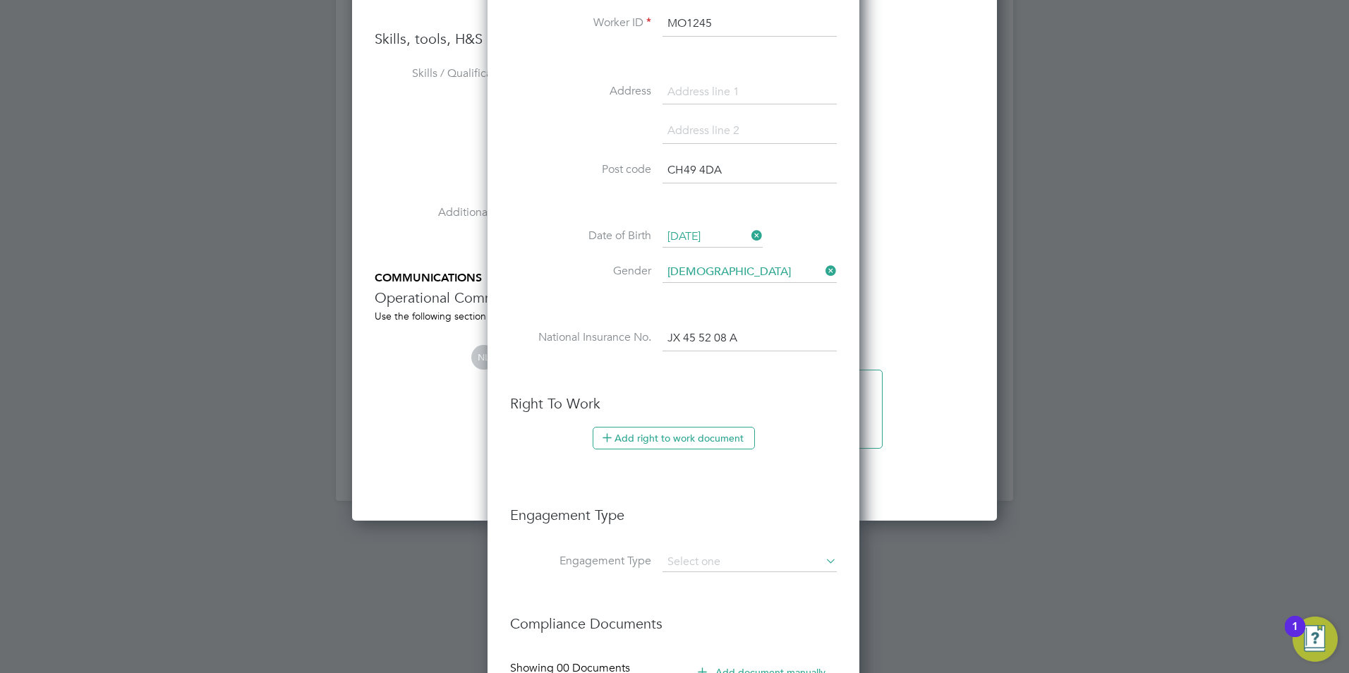
scroll to position [1194, 374]
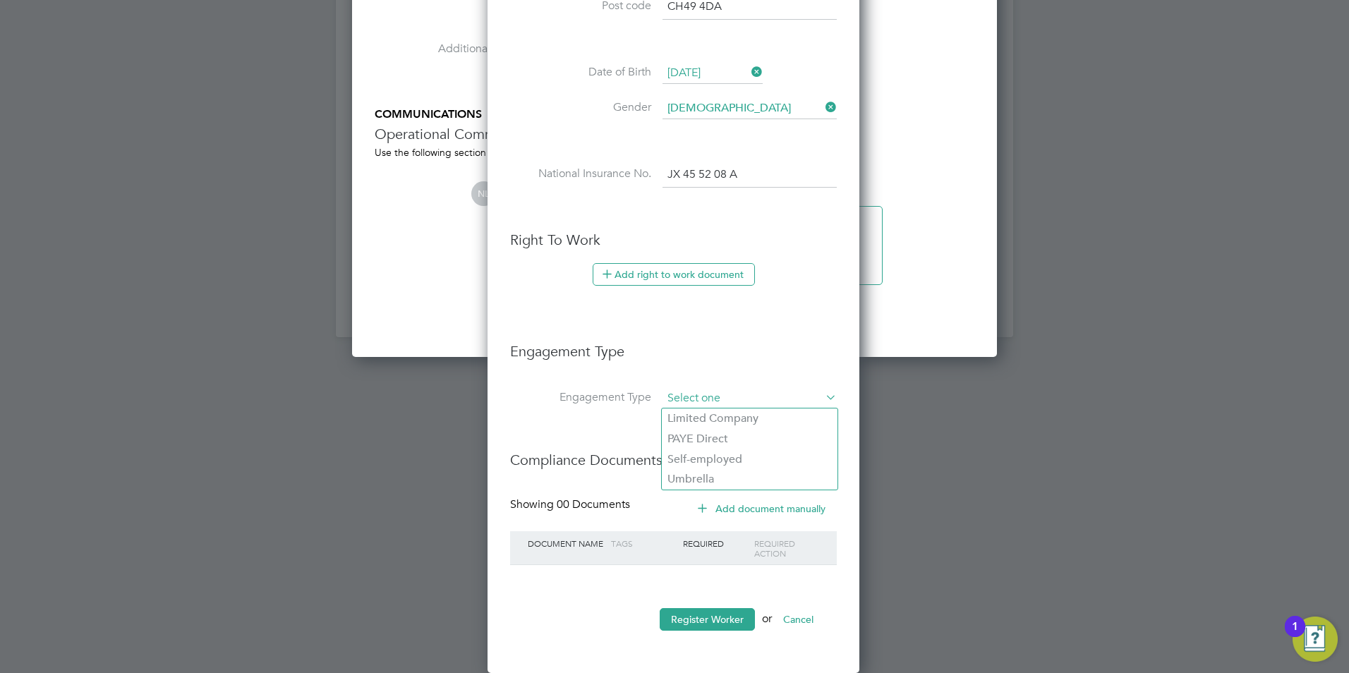
click at [707, 399] on input at bounding box center [749, 399] width 174 height 20
click at [719, 435] on li "PAYE Direct" at bounding box center [750, 439] width 176 height 20
type input "PAYE Direct"
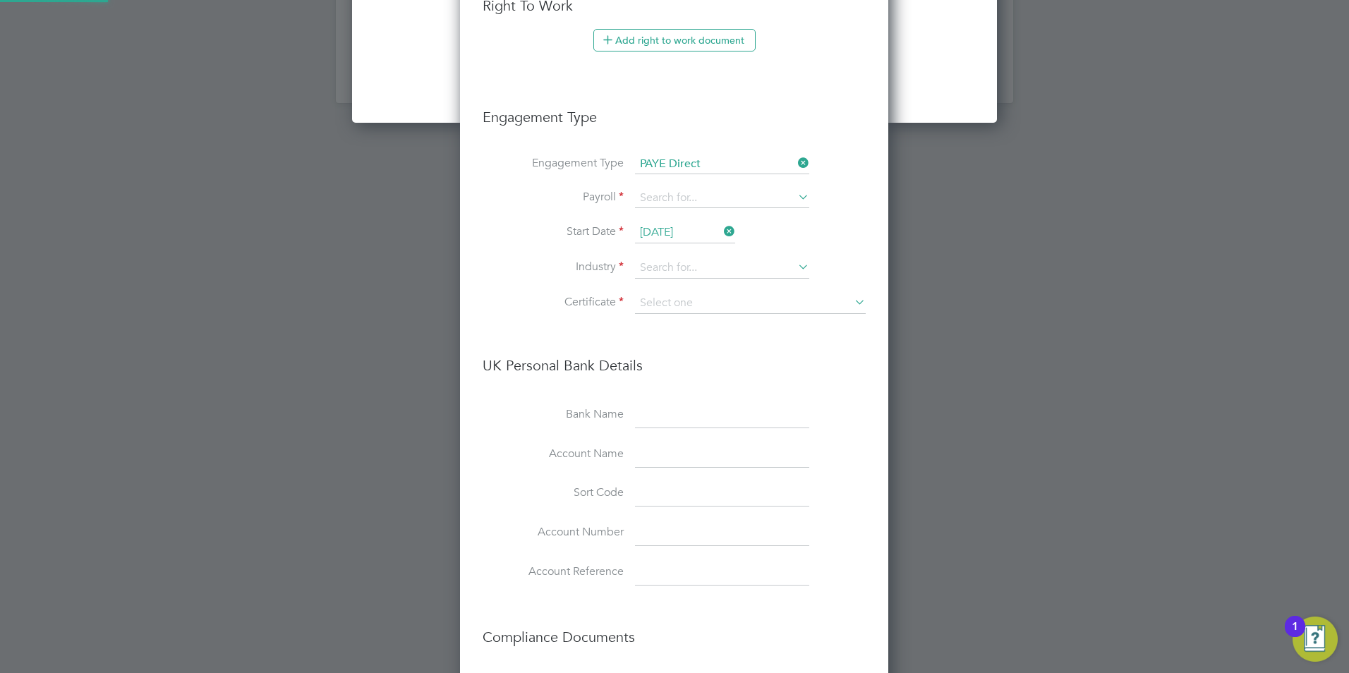
scroll to position [1857, 0]
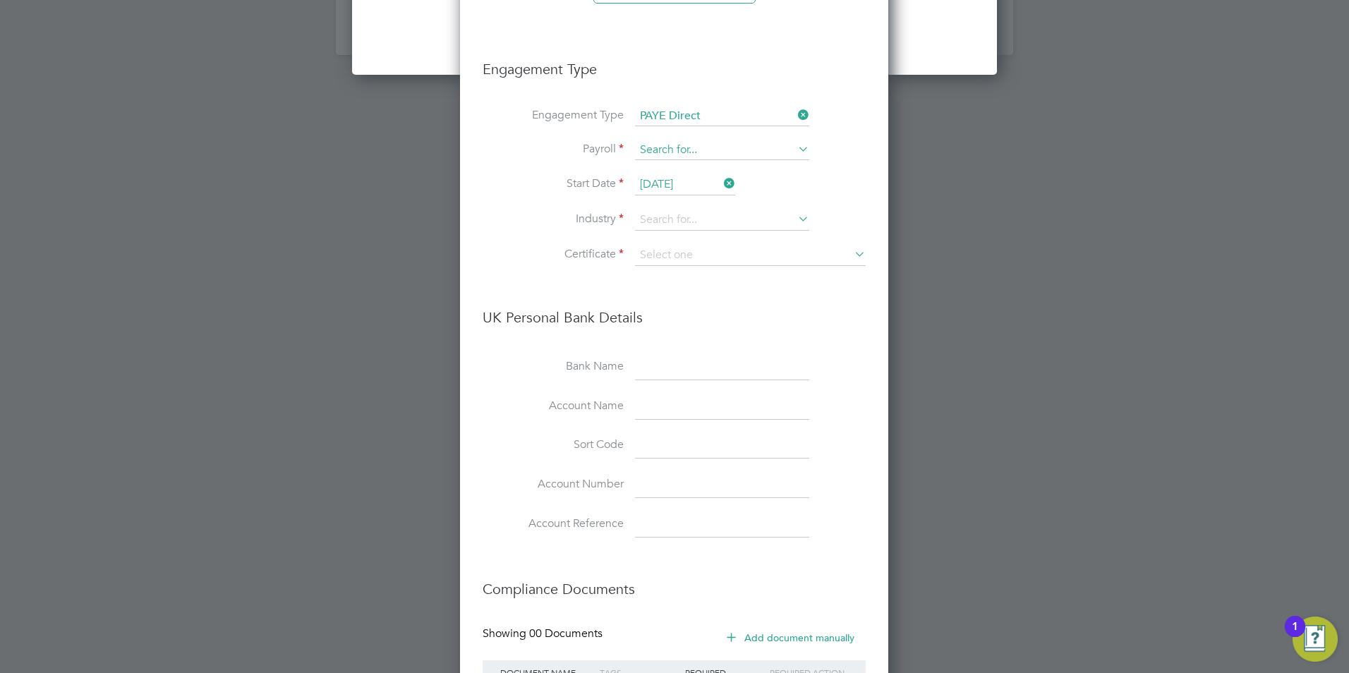
click at [709, 142] on input at bounding box center [722, 150] width 174 height 20
click at [694, 171] on li "PAYE" at bounding box center [722, 170] width 176 height 20
type input "PAYE"
click at [679, 212] on input at bounding box center [722, 220] width 174 height 21
click at [719, 243] on li "Commercial Cl eaning" at bounding box center [722, 240] width 176 height 19
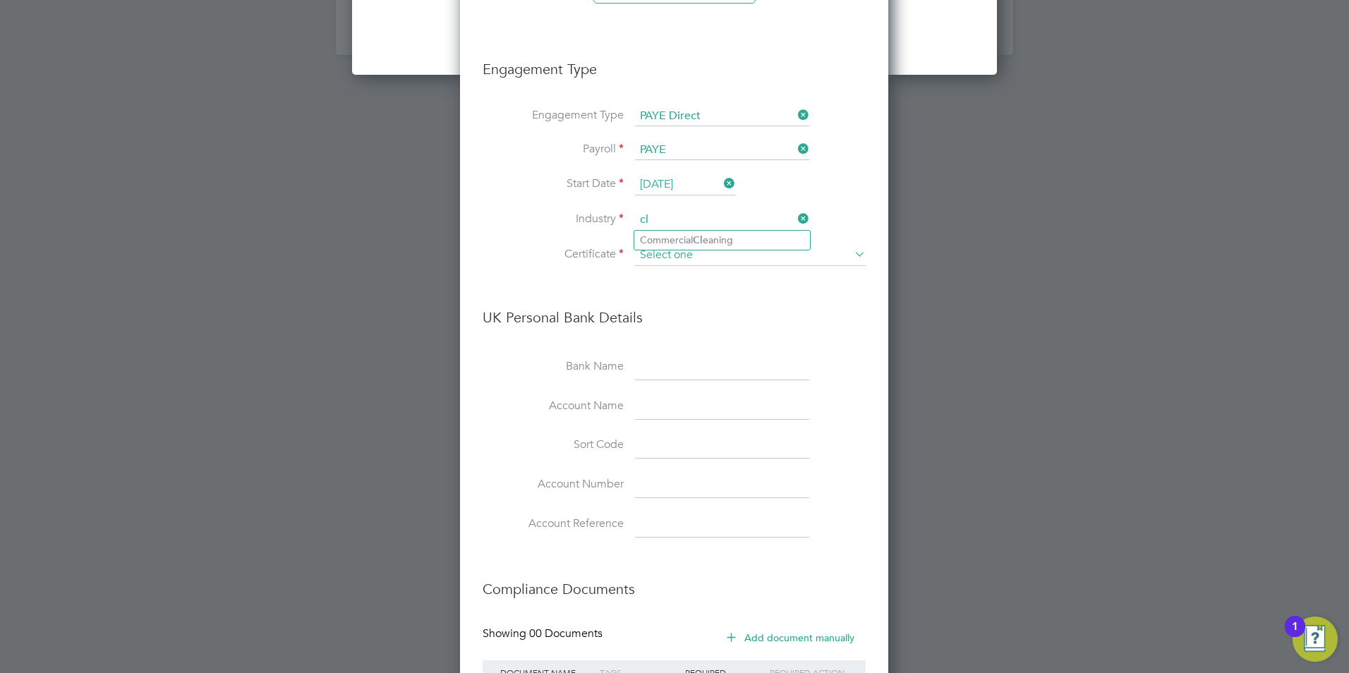
type input "Commercial Cleaning"
click at [717, 259] on input at bounding box center [750, 255] width 231 height 21
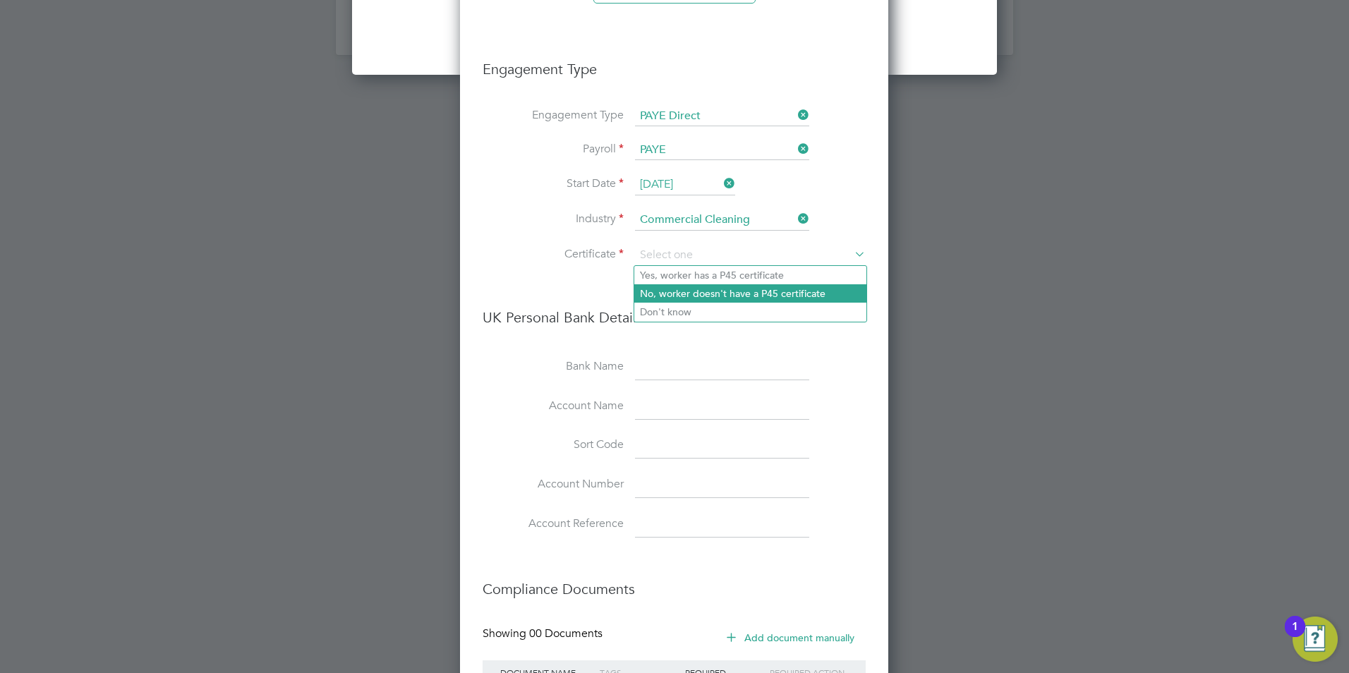
click at [704, 296] on li "No, worker doesn't have a P45 certificate" at bounding box center [750, 293] width 232 height 18
type input "No, worker doesn't have a P45 certificate"
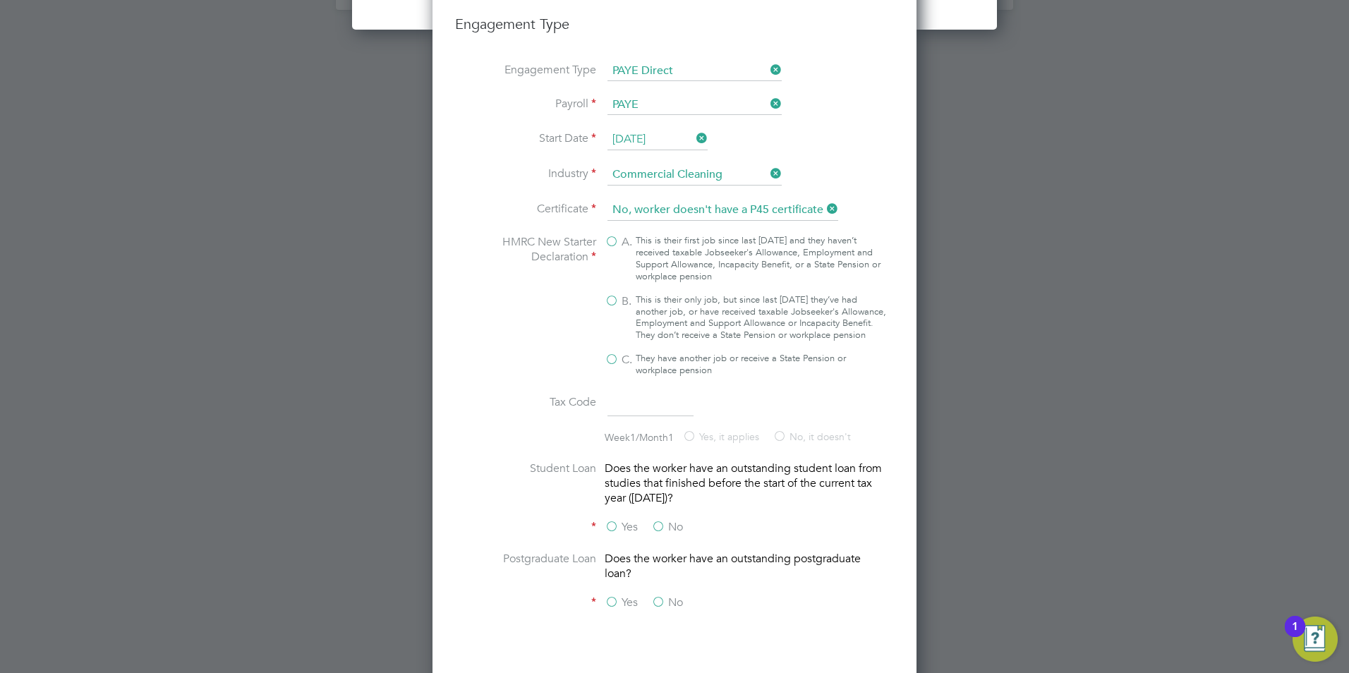
scroll to position [1927, 0]
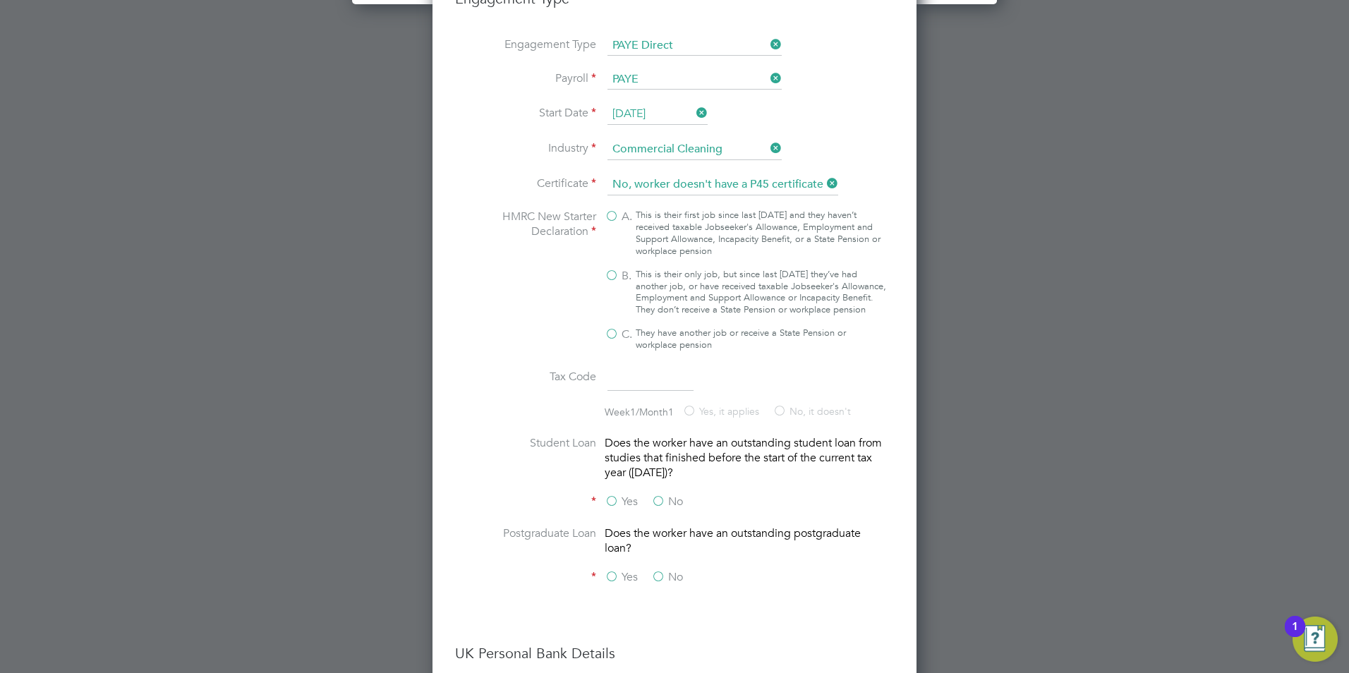
click at [656, 311] on div "This is their only job, but since last 6 April they’ve had another job, or have…" at bounding box center [761, 293] width 250 height 48
click at [0, 0] on input "B. This is their only job, but since last 6 April they’ve had another job, or h…" at bounding box center [0, 0] width 0 height 0
type input "1257L"
click at [662, 509] on label "No" at bounding box center [667, 502] width 32 height 15
click at [0, 0] on input "No" at bounding box center [0, 0] width 0 height 0
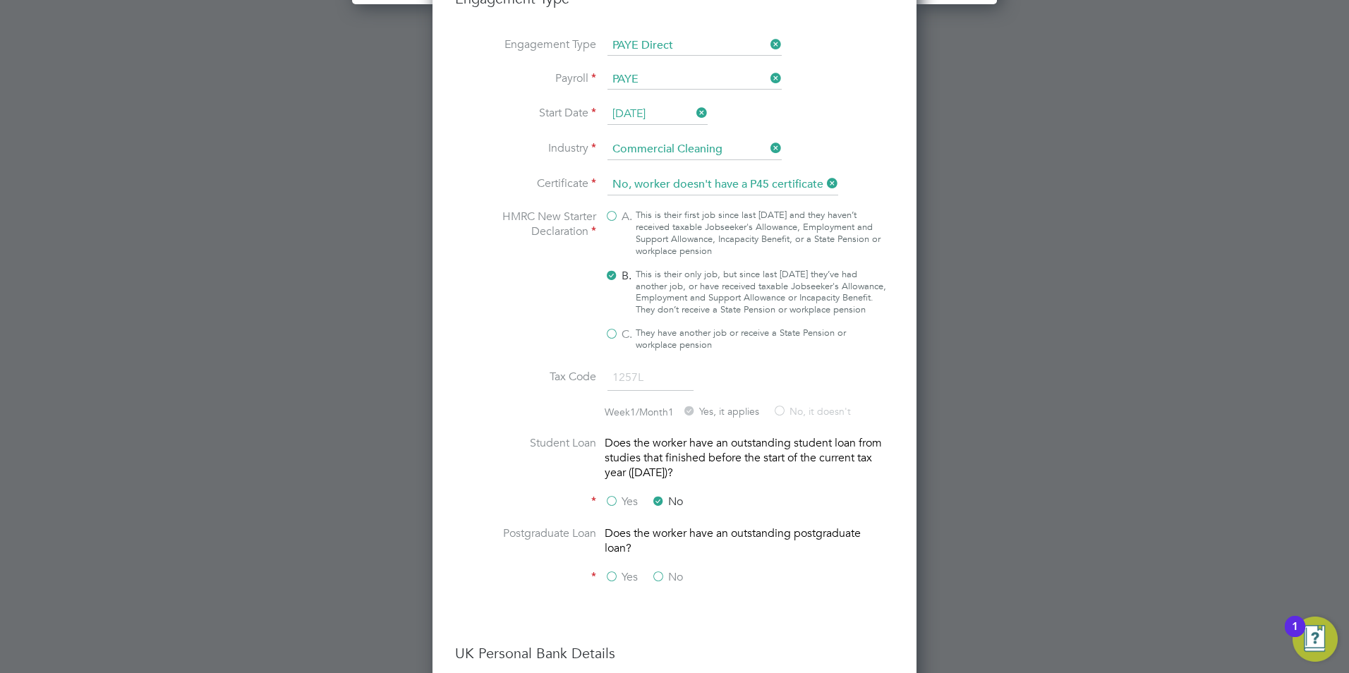
click at [663, 583] on label "No" at bounding box center [667, 577] width 32 height 15
click at [0, 0] on input "No" at bounding box center [0, 0] width 0 height 0
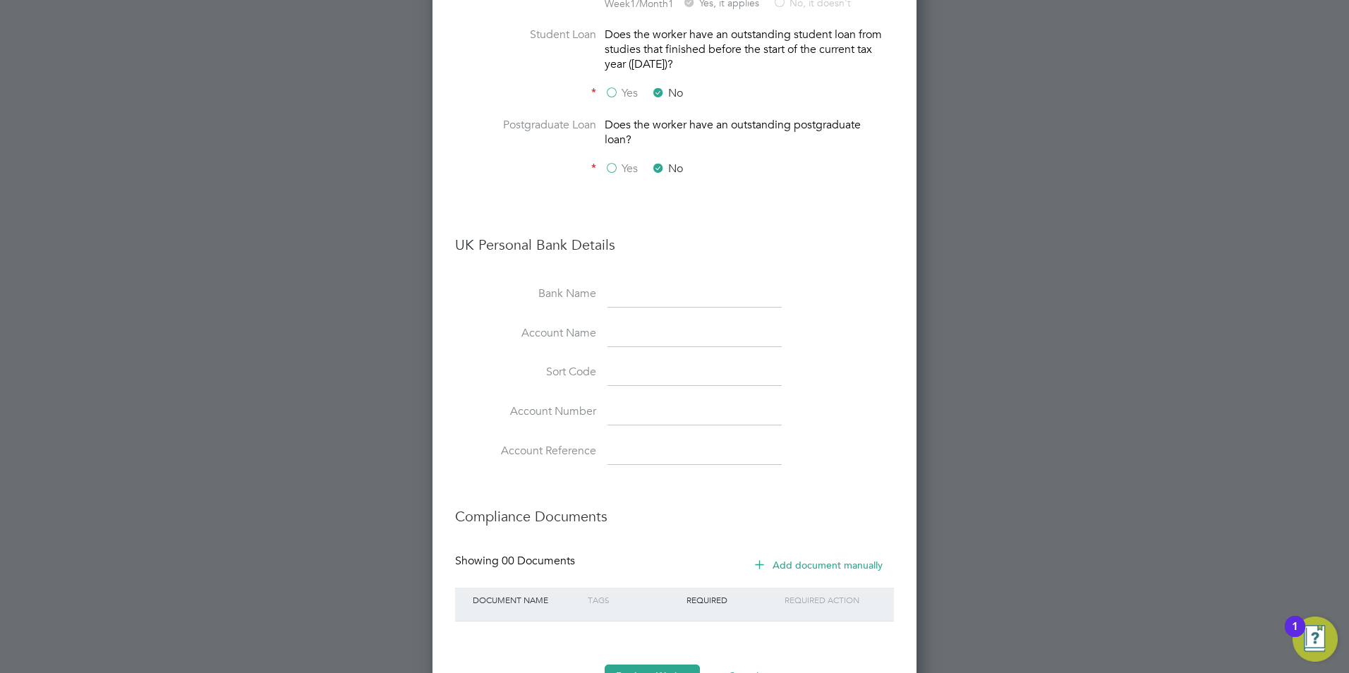
scroll to position [2404, 0]
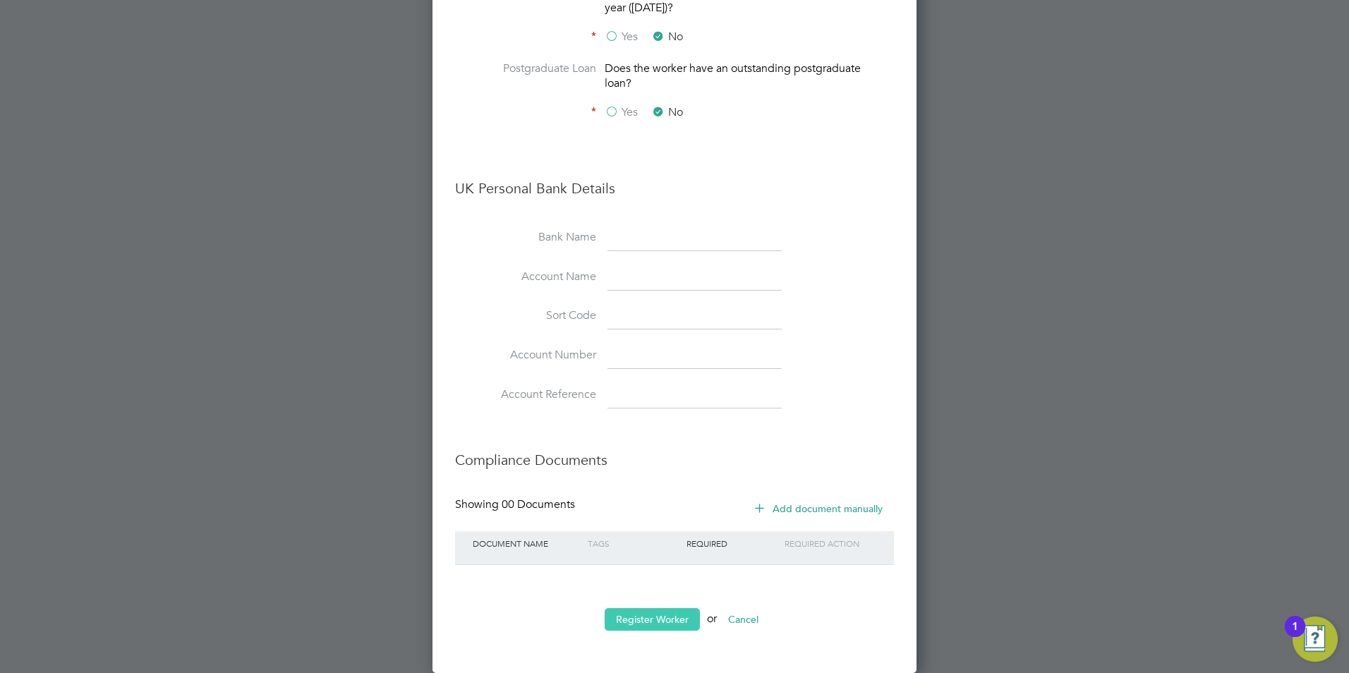
click at [672, 624] on button "Register Worker" at bounding box center [652, 619] width 95 height 23
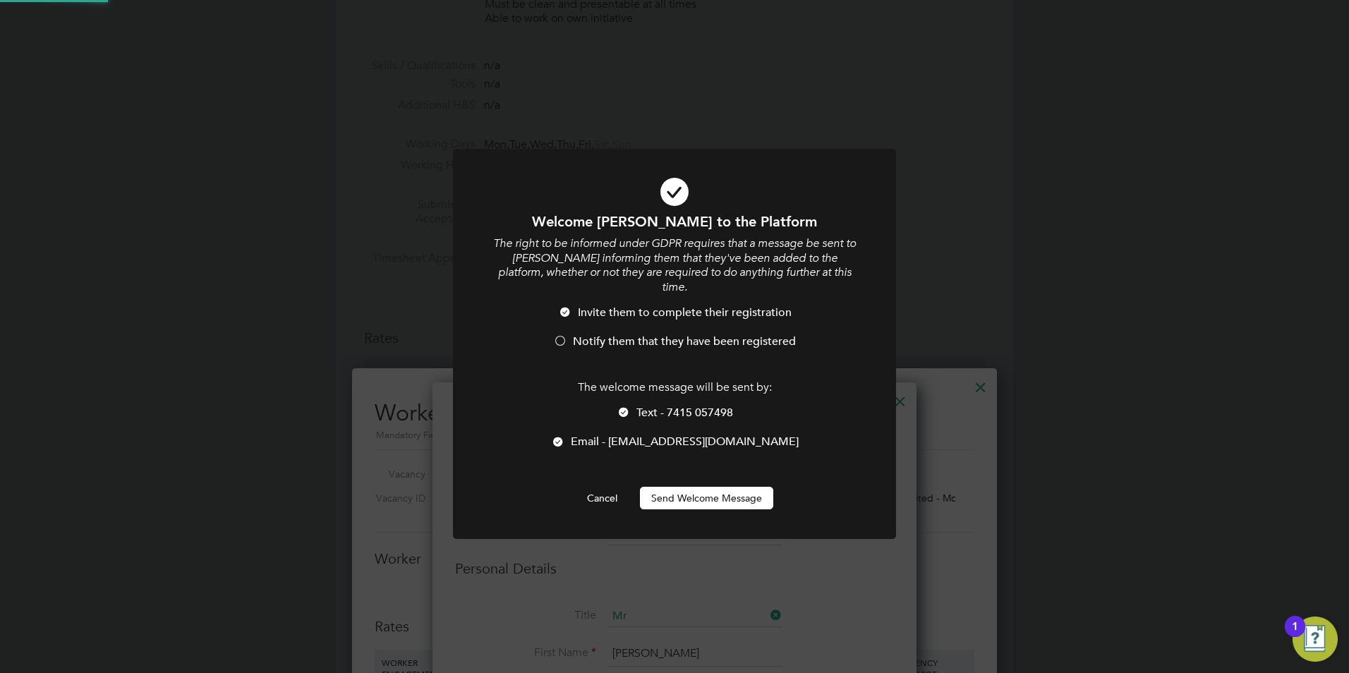
scroll to position [0, 0]
click at [669, 487] on button "Send Welcome Message" at bounding box center [706, 498] width 133 height 23
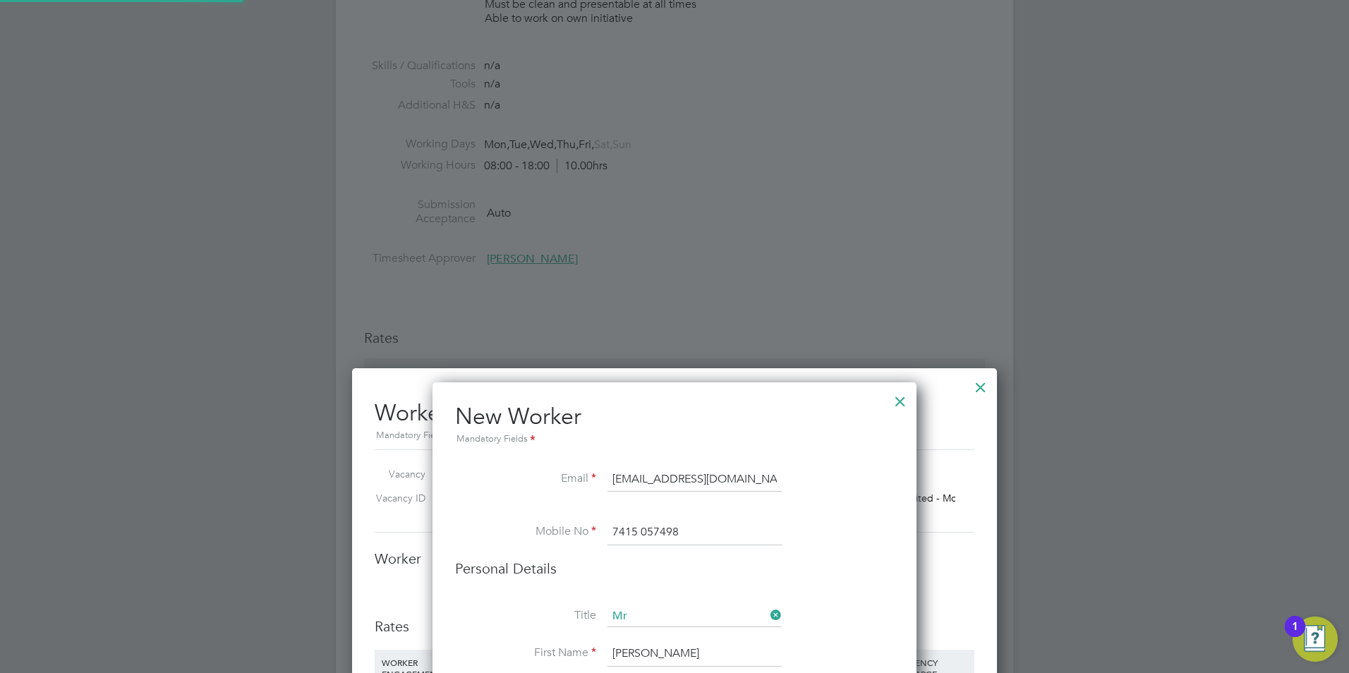
type input "martin owens (MO1245)"
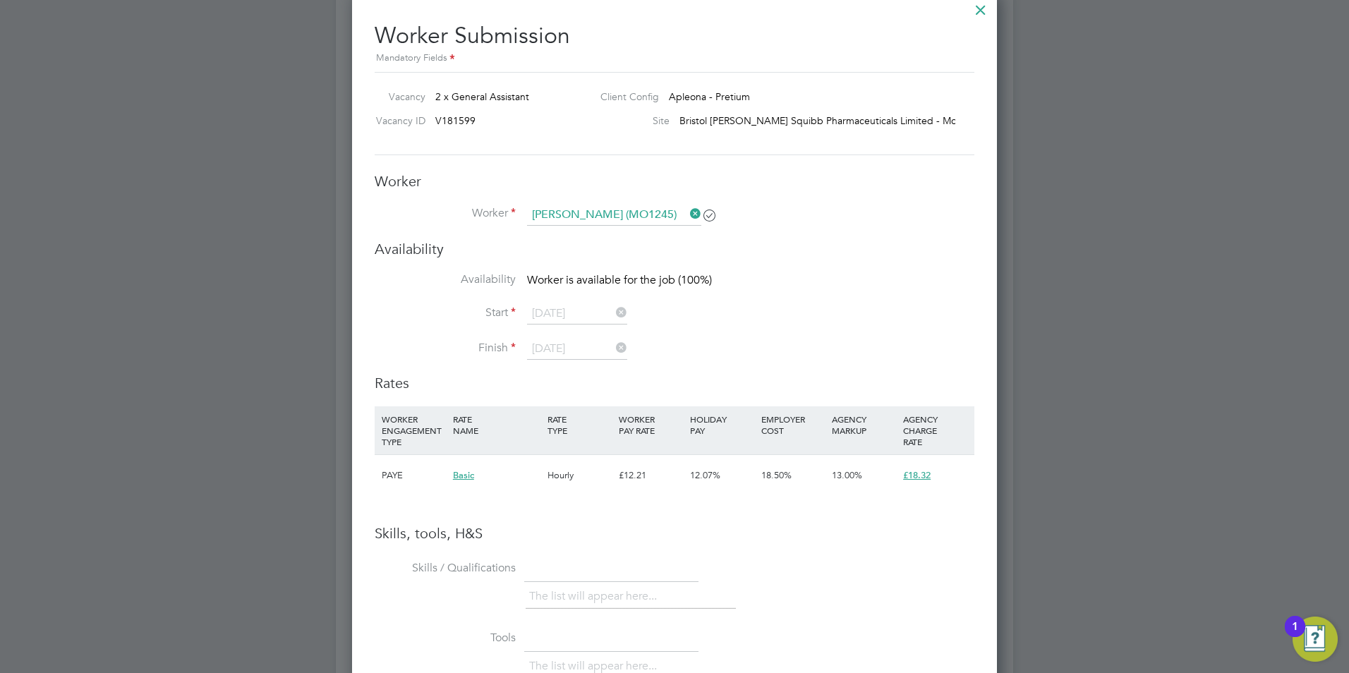
scroll to position [1041, 0]
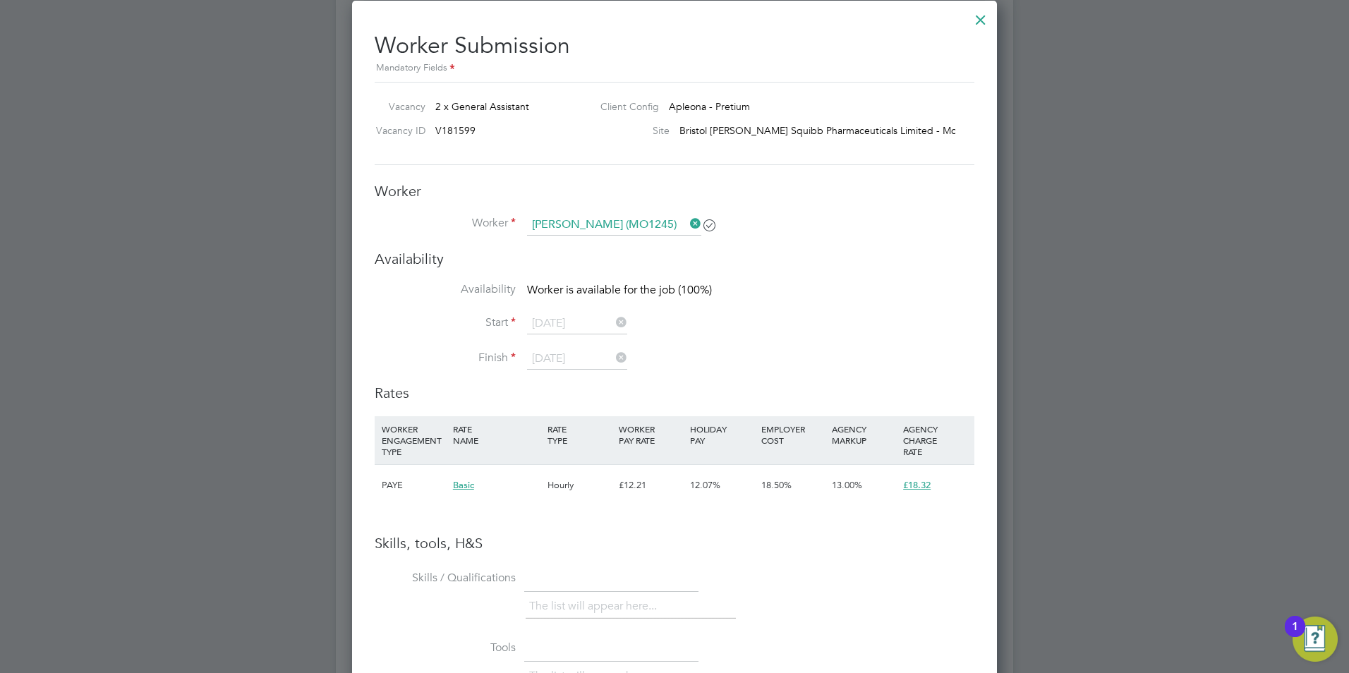
click at [966, 20] on div "Worker Submission Mandatory Fields Vacancy 2 x General Assistant Client Config …" at bounding box center [674, 513] width 645 height 1025
click at [982, 20] on div at bounding box center [980, 16] width 25 height 25
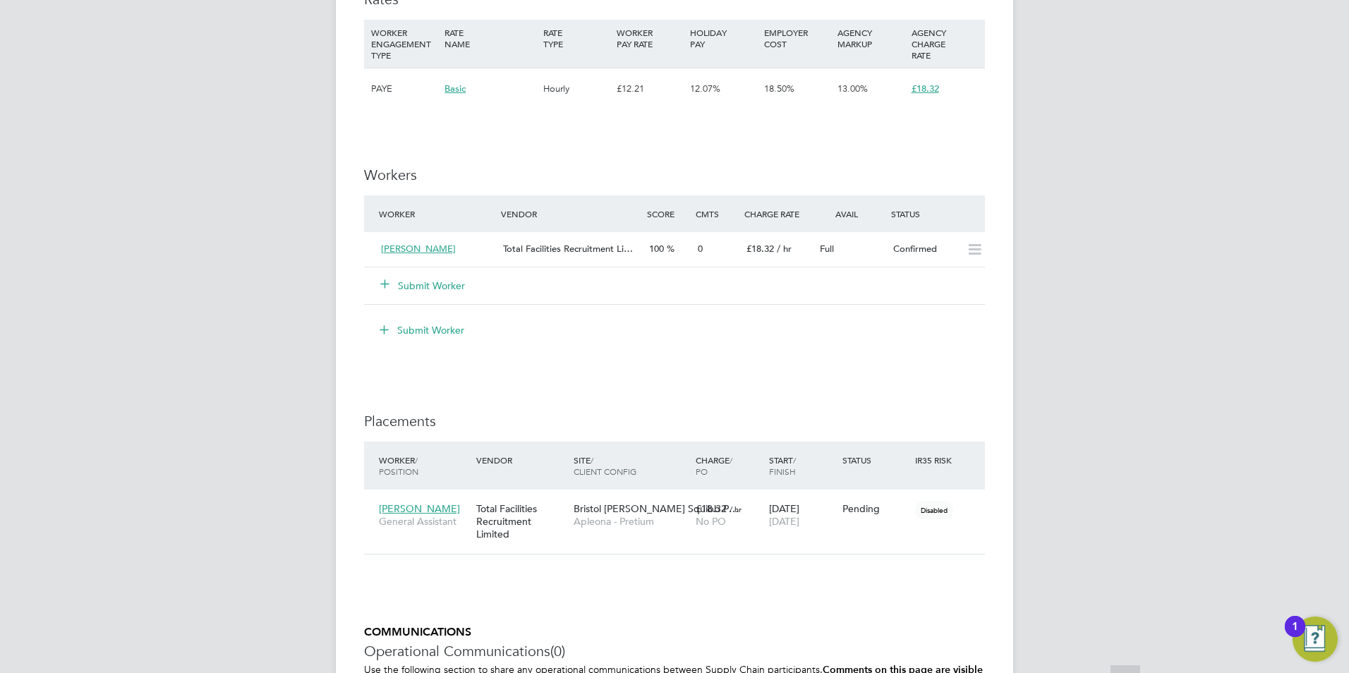
scroll to position [988, 0]
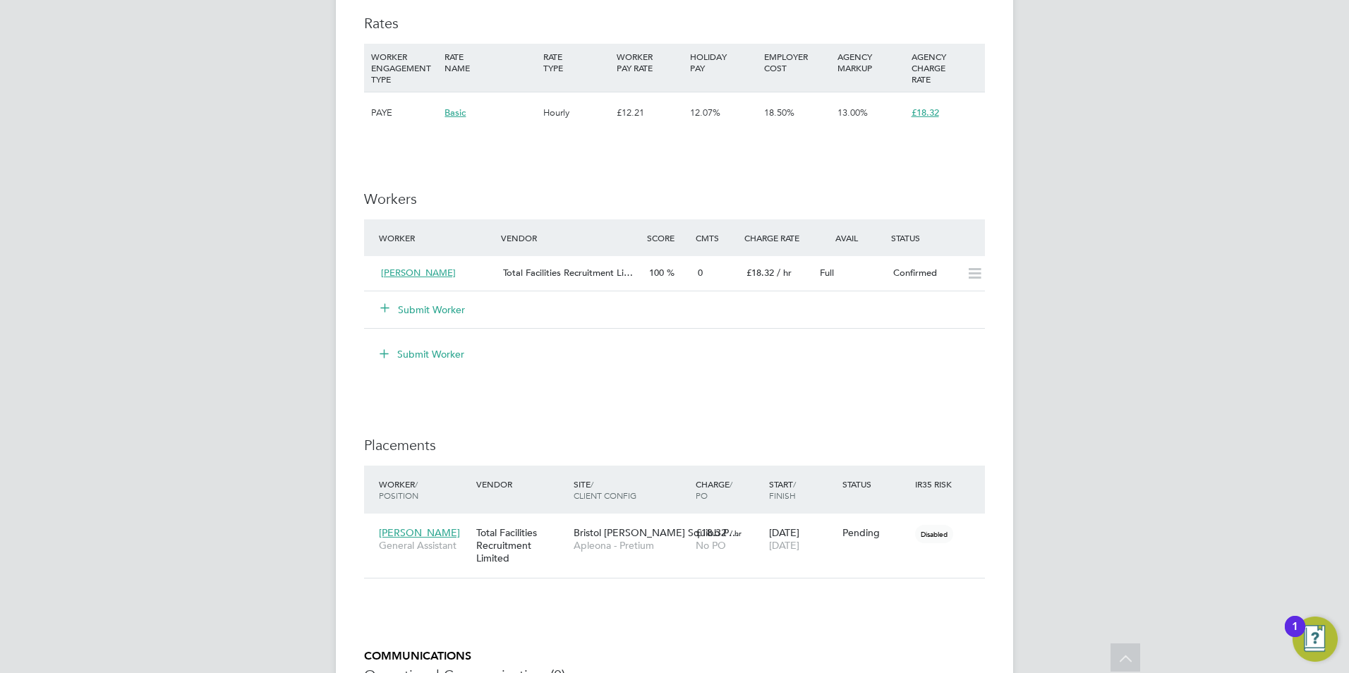
click at [423, 309] on button "Submit Worker" at bounding box center [423, 310] width 85 height 14
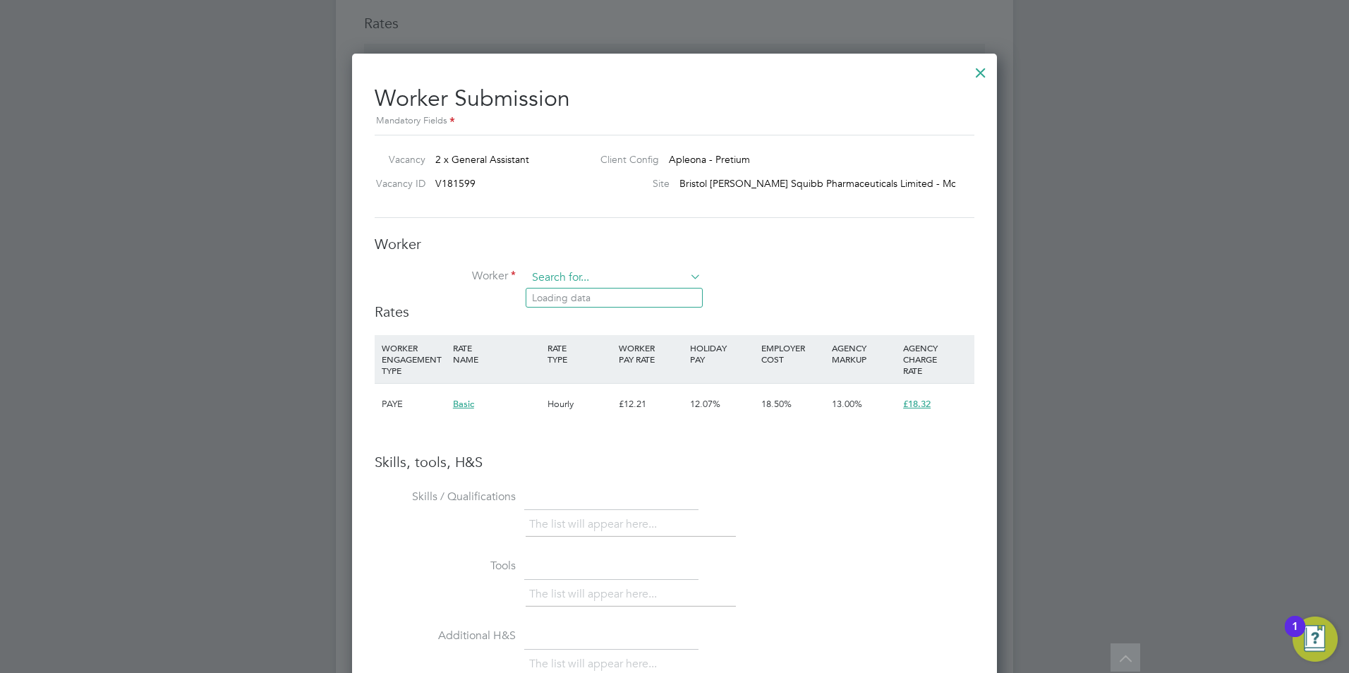
click at [590, 277] on input at bounding box center [614, 277] width 174 height 21
click at [634, 314] on li "Martin Owens ( MO12 45)" at bounding box center [614, 317] width 176 height 19
type input "Martin Owens (MO1245)"
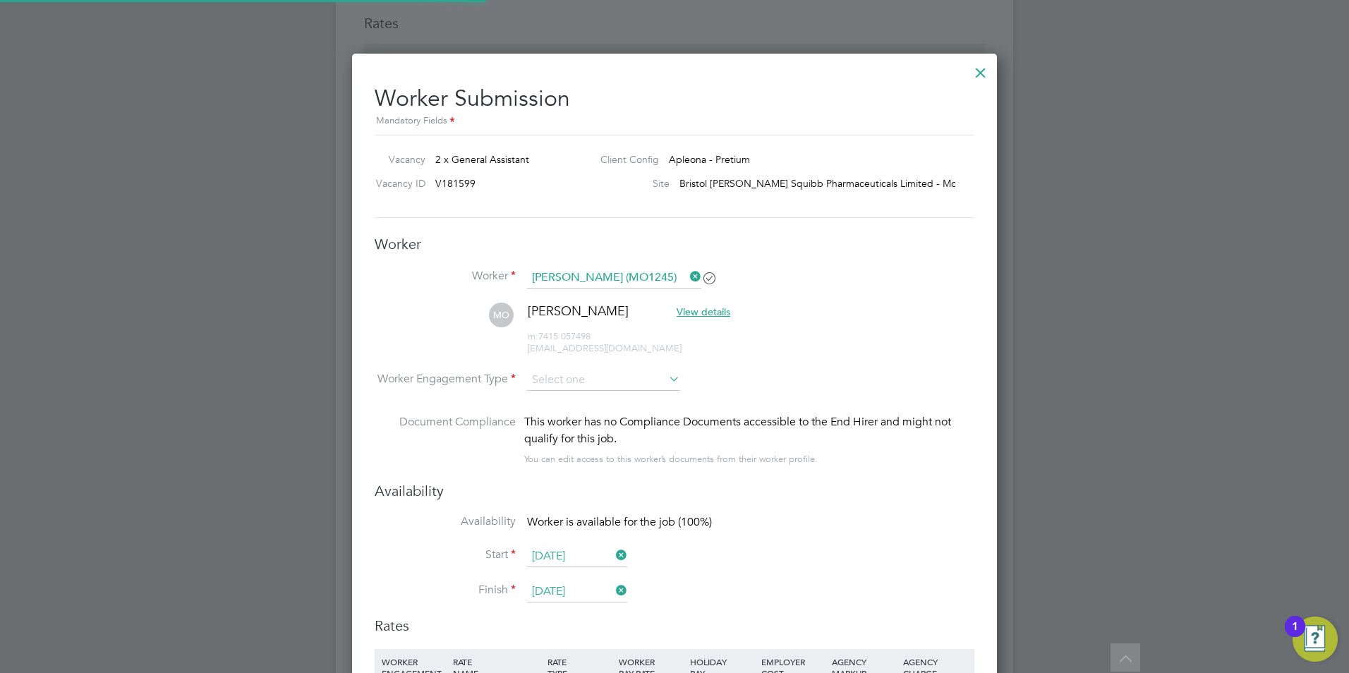
click at [585, 365] on li "MO Martin Owens View details m: 7415 057498 martinowens93_cdt@indeedemail.com" at bounding box center [675, 336] width 600 height 67
click at [589, 370] on input at bounding box center [603, 380] width 153 height 21
click at [599, 421] on li "PAYE" at bounding box center [603, 418] width 154 height 18
type input "PAYE"
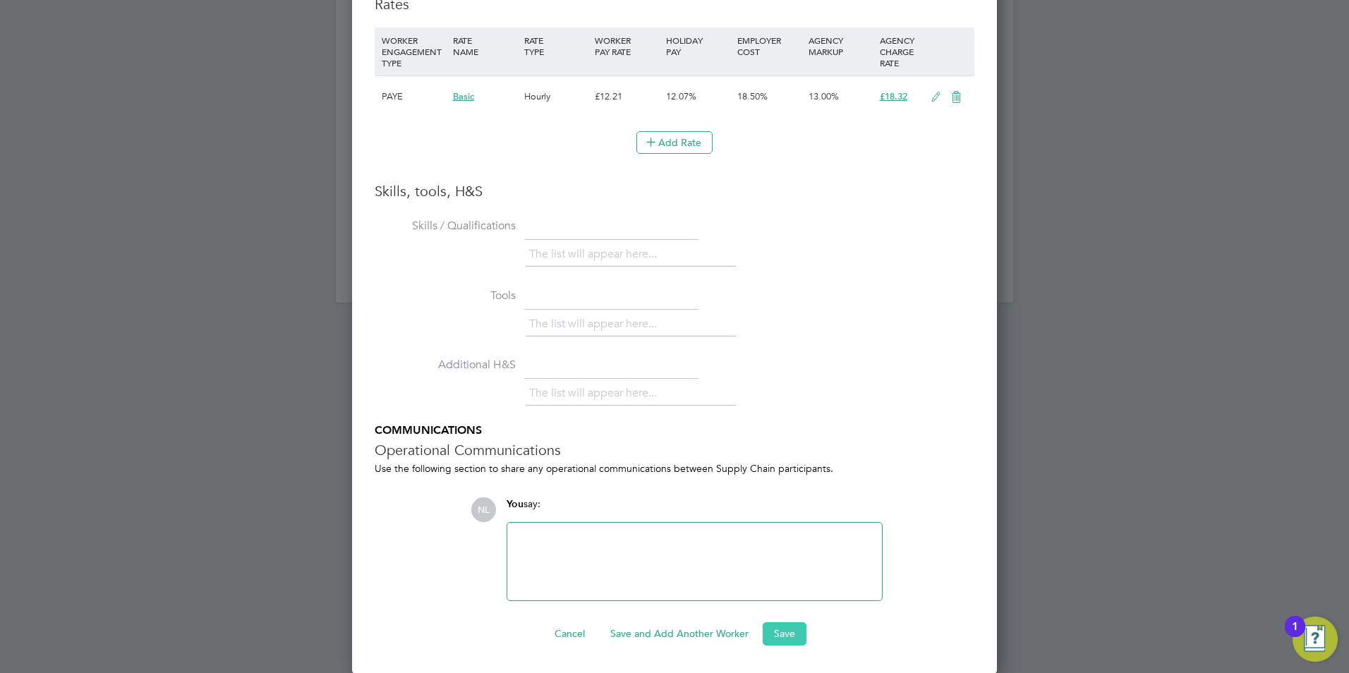
click at [777, 624] on button "Save" at bounding box center [785, 633] width 44 height 23
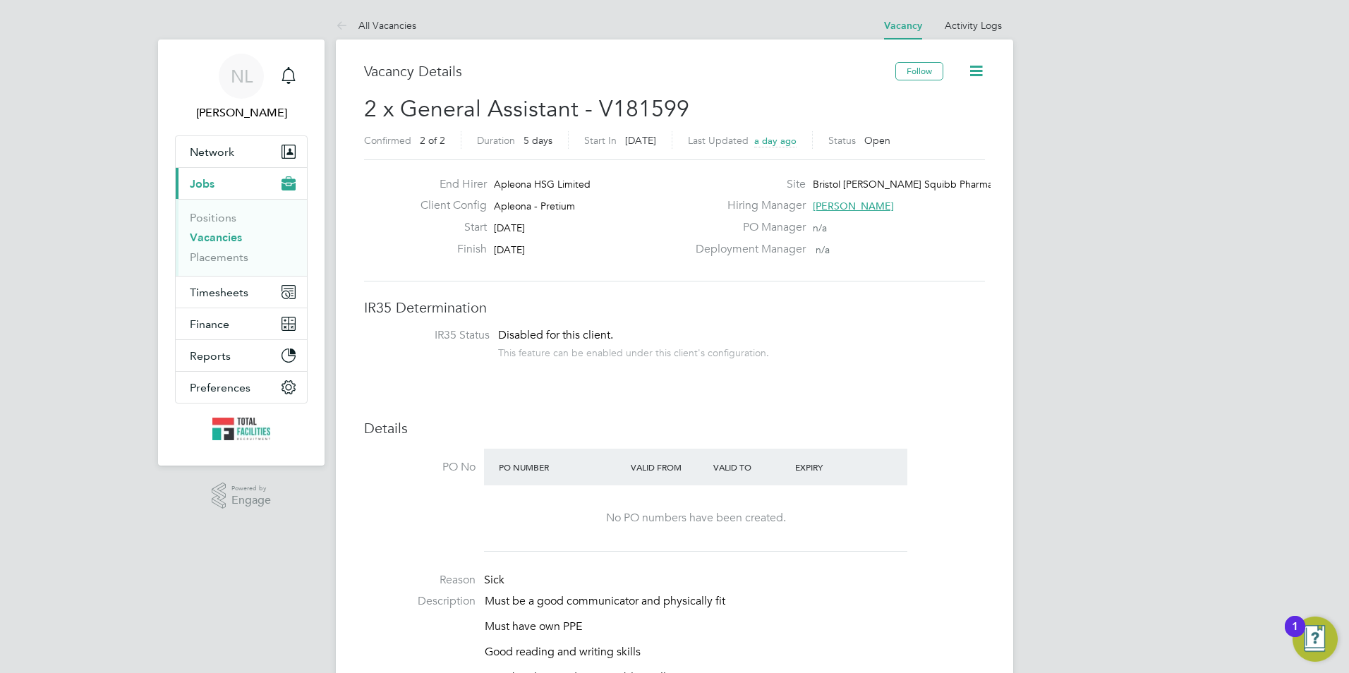
click at [356, 29] on link "All Vacancies" at bounding box center [376, 25] width 80 height 13
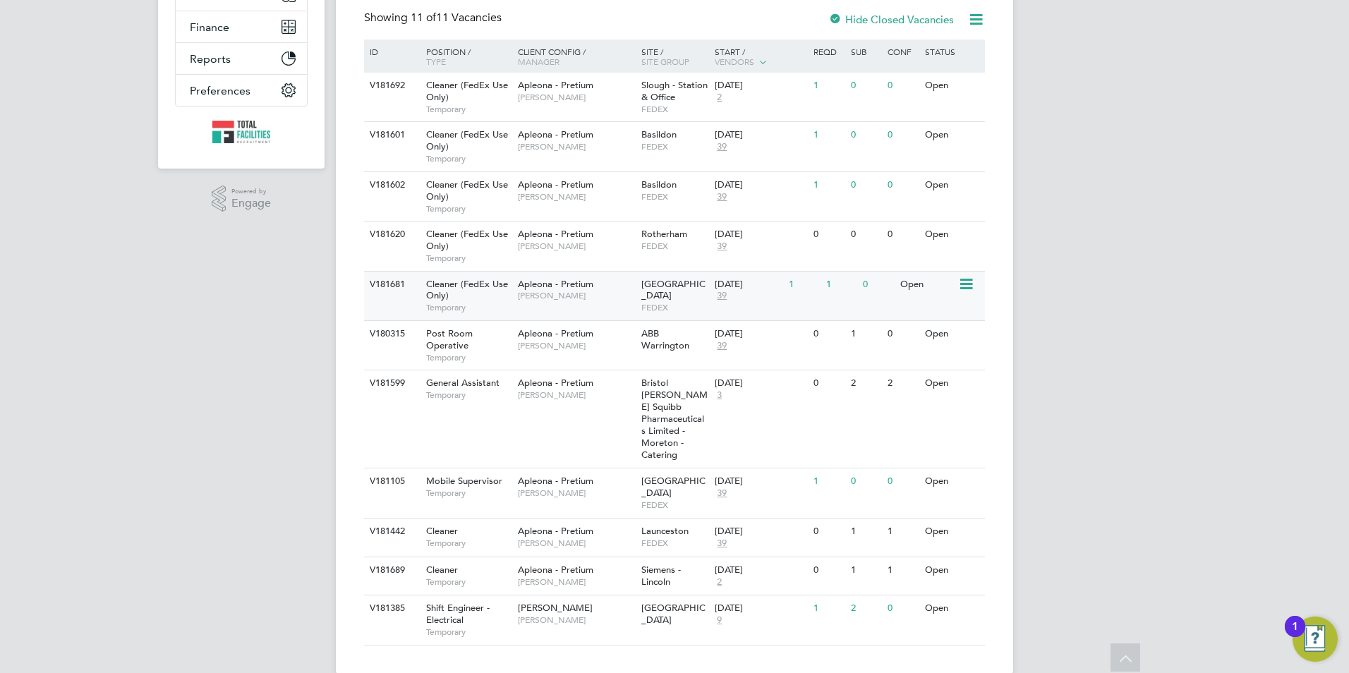
click at [722, 313] on div "V181681 Cleaner (FedEx Use Only) Temporary Apleona - Pretium Tracy Sellick Lond…" at bounding box center [674, 295] width 621 height 49
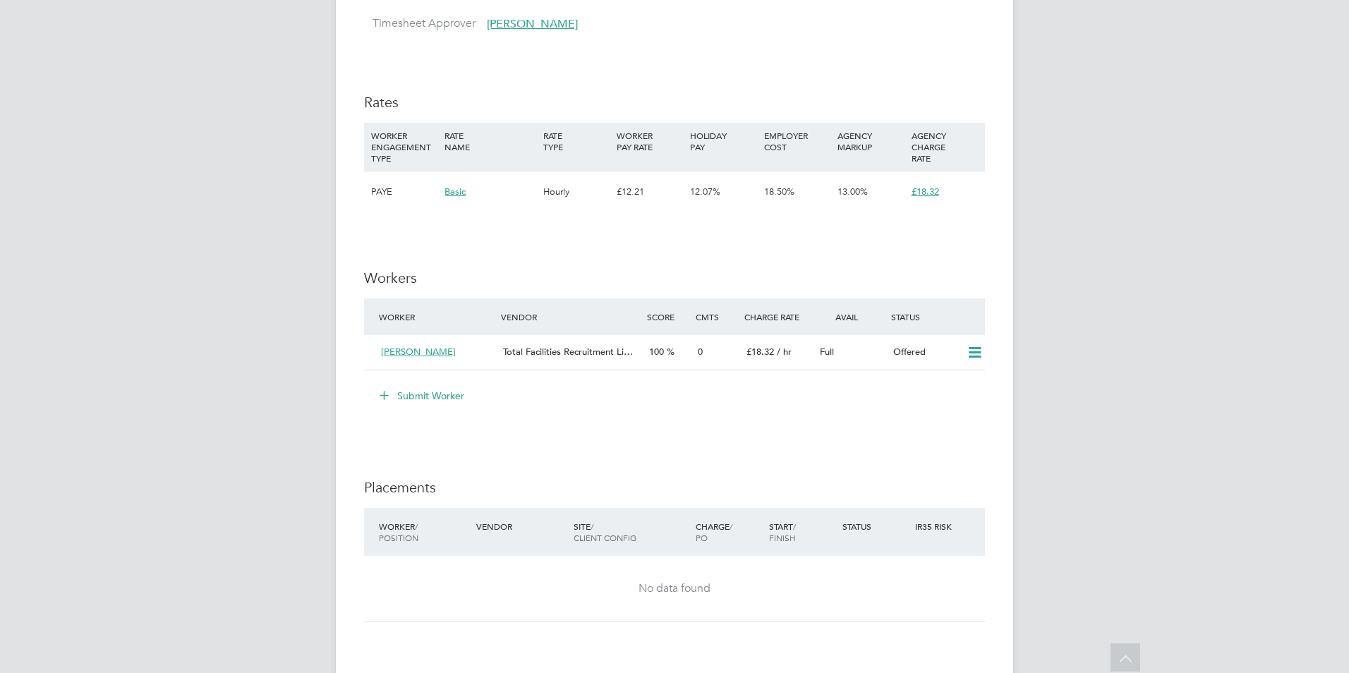
click at [983, 354] on icon at bounding box center [975, 352] width 18 height 11
click at [947, 378] on li "Confirm" at bounding box center [954, 383] width 54 height 20
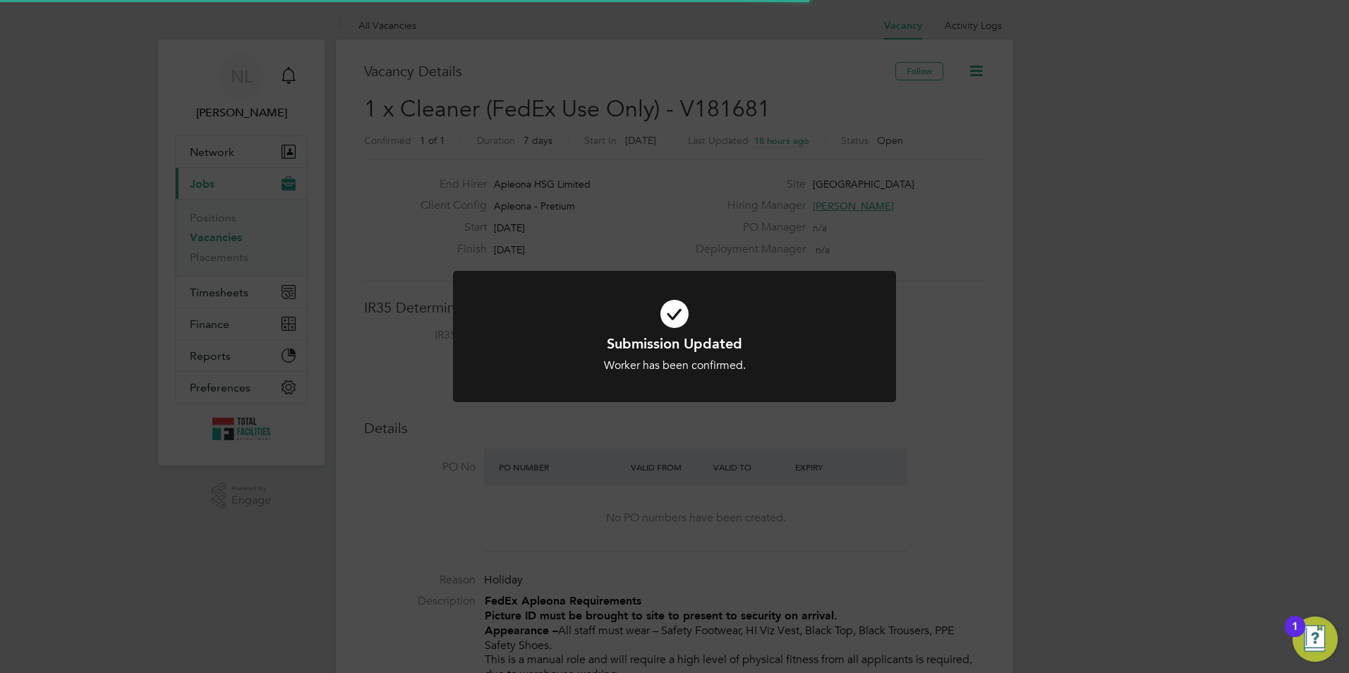
scroll to position [41, 123]
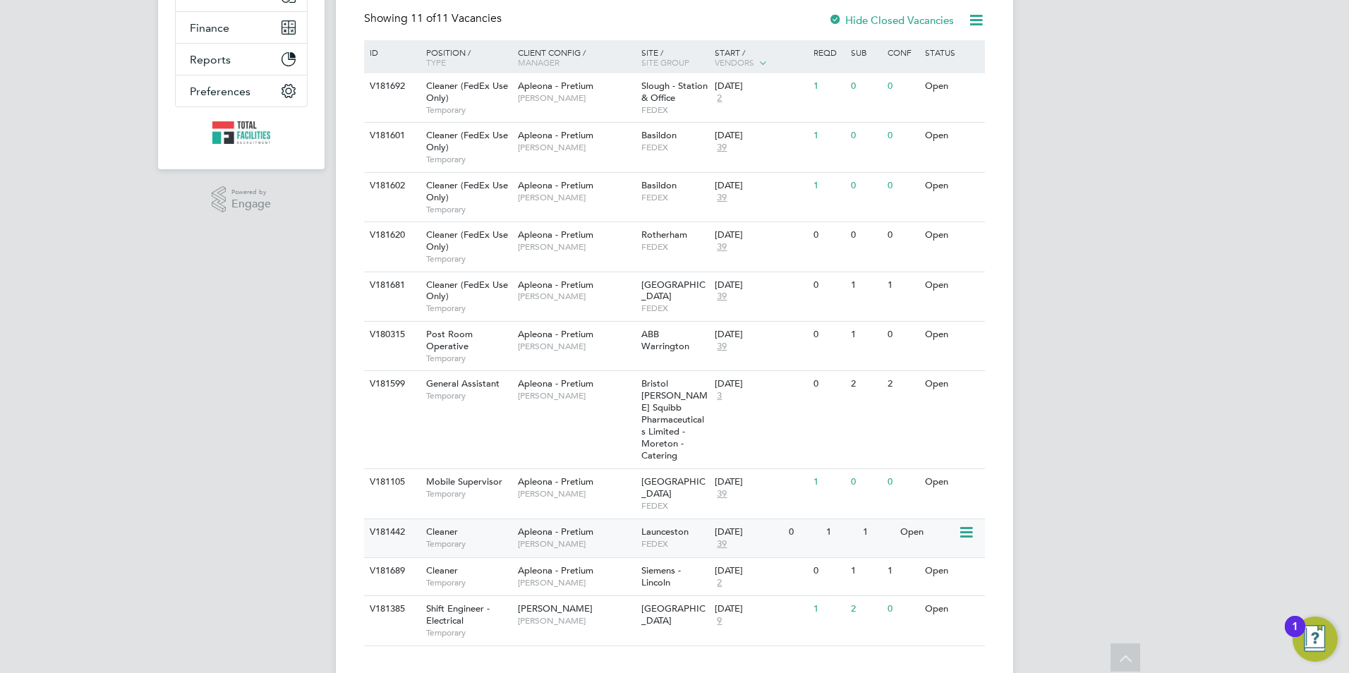
scroll to position [297, 0]
click at [761, 611] on div "V181385 Shift Engineer - Electrical Temporary [PERSON_NAME] [PERSON_NAME] [GEOG…" at bounding box center [674, 619] width 621 height 49
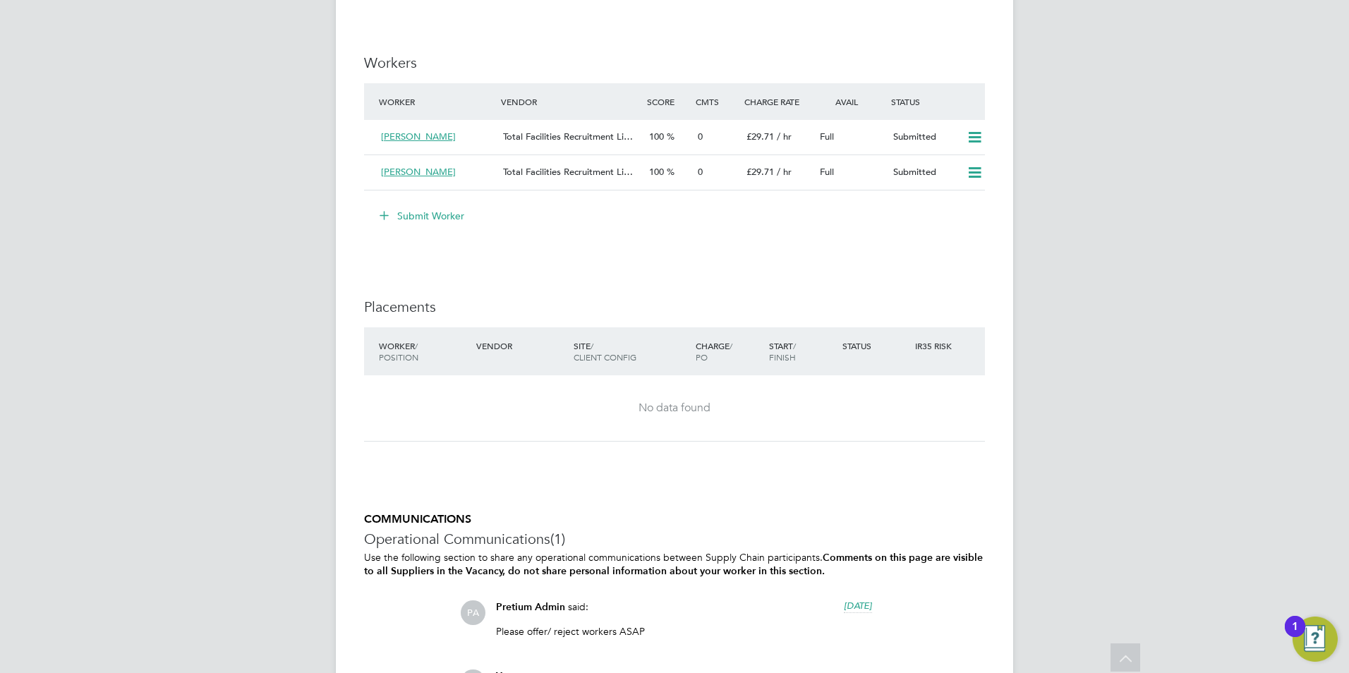
scroll to position [2099, 0]
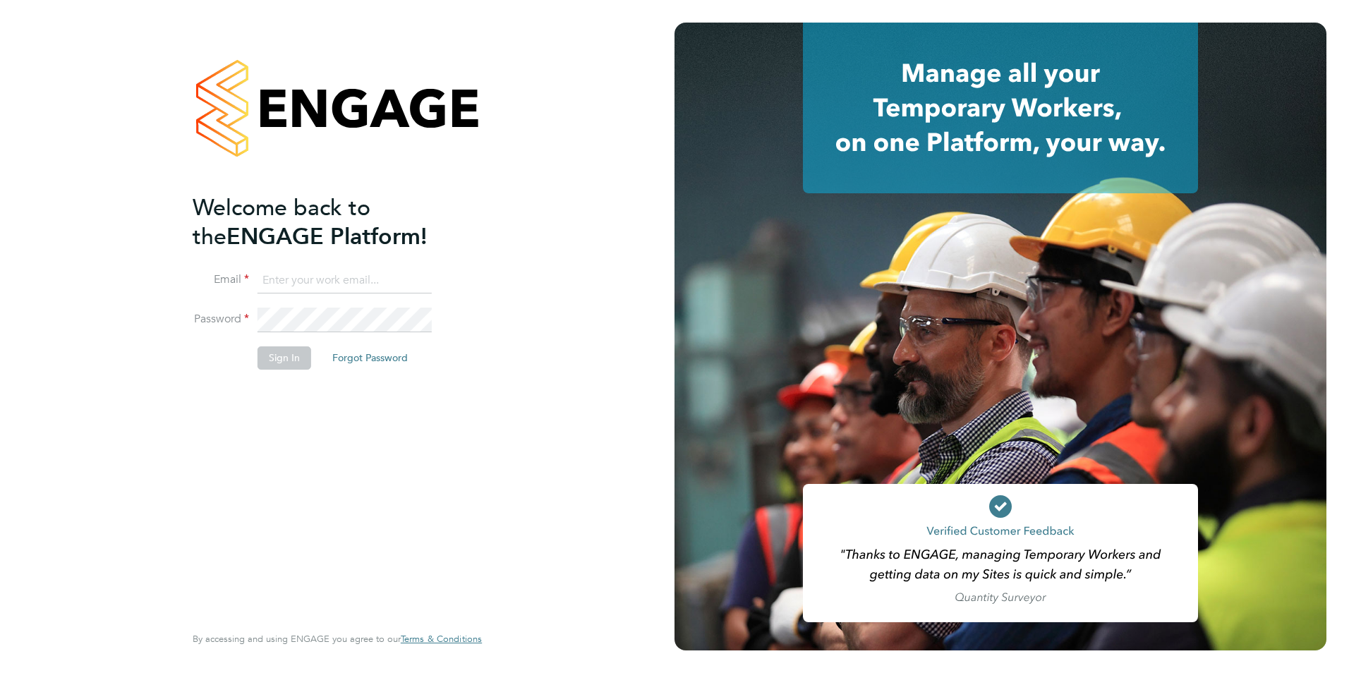
type input "Nicola.lawrence@tfrecruitment.co.uk"
click at [275, 358] on button "Sign In" at bounding box center [284, 357] width 54 height 23
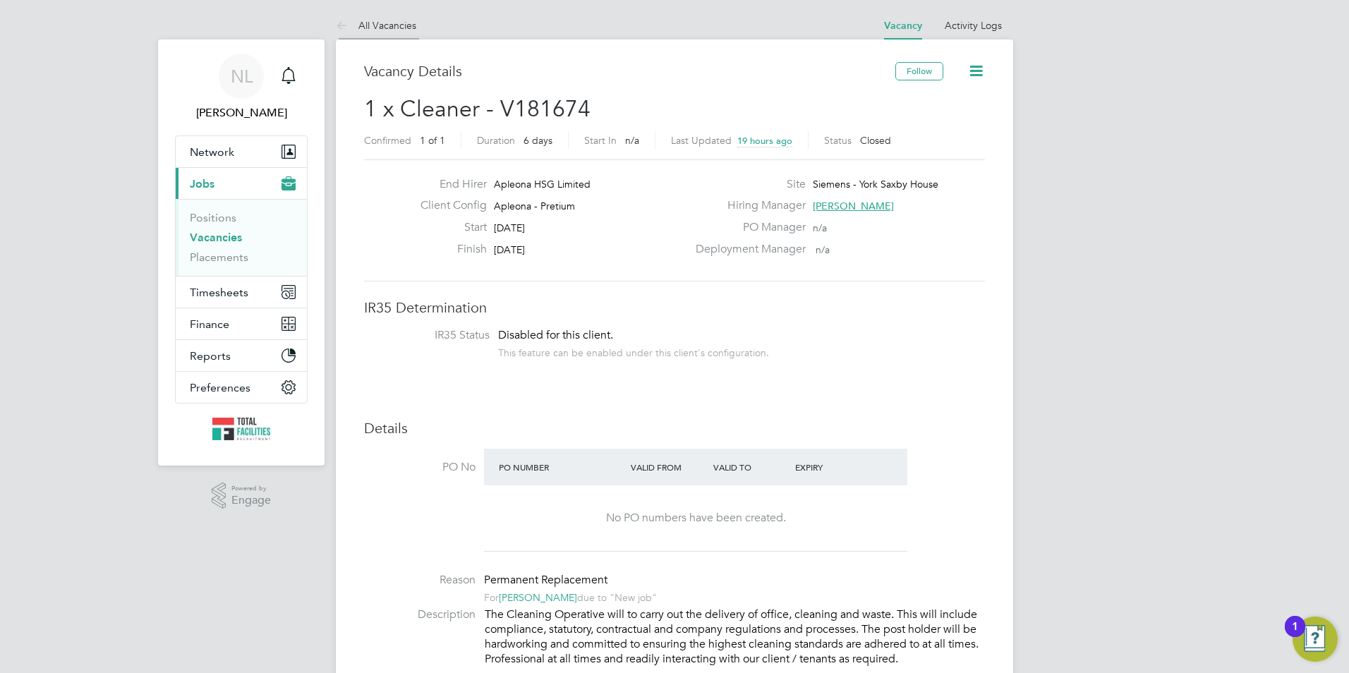
click at [367, 32] on li "All Vacancies" at bounding box center [376, 25] width 80 height 28
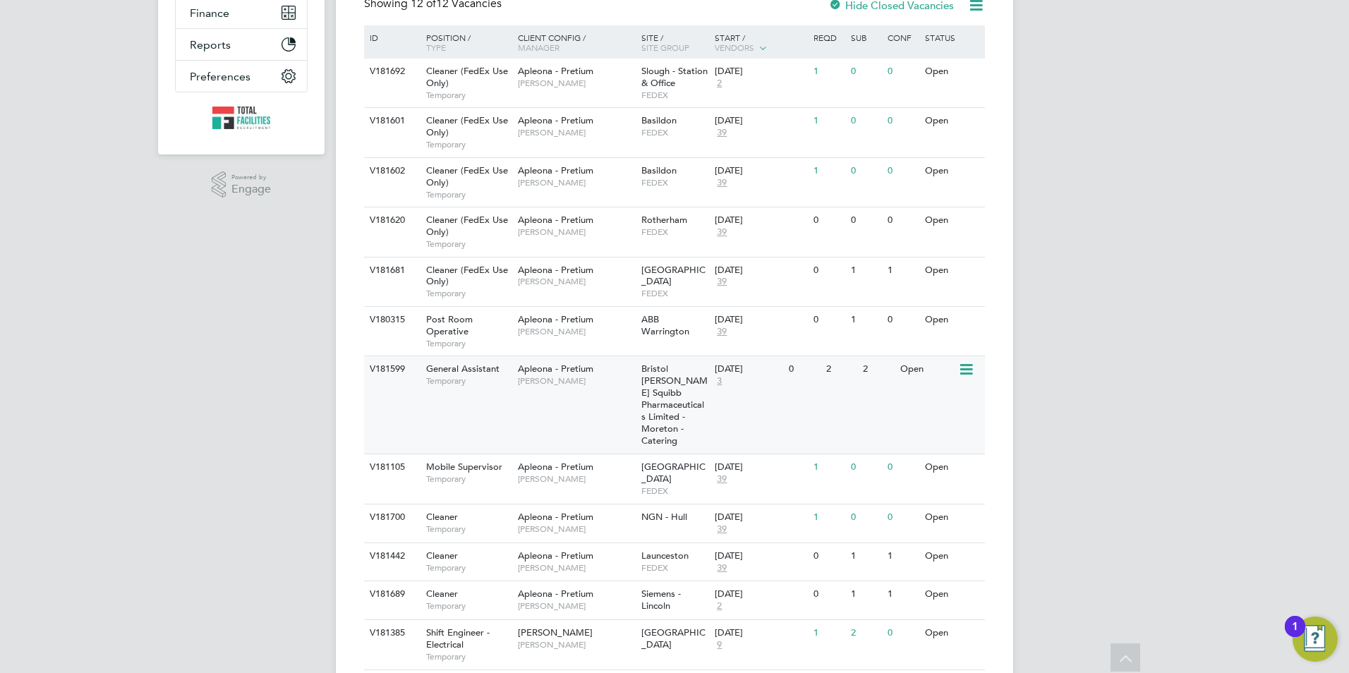
scroll to position [336, 0]
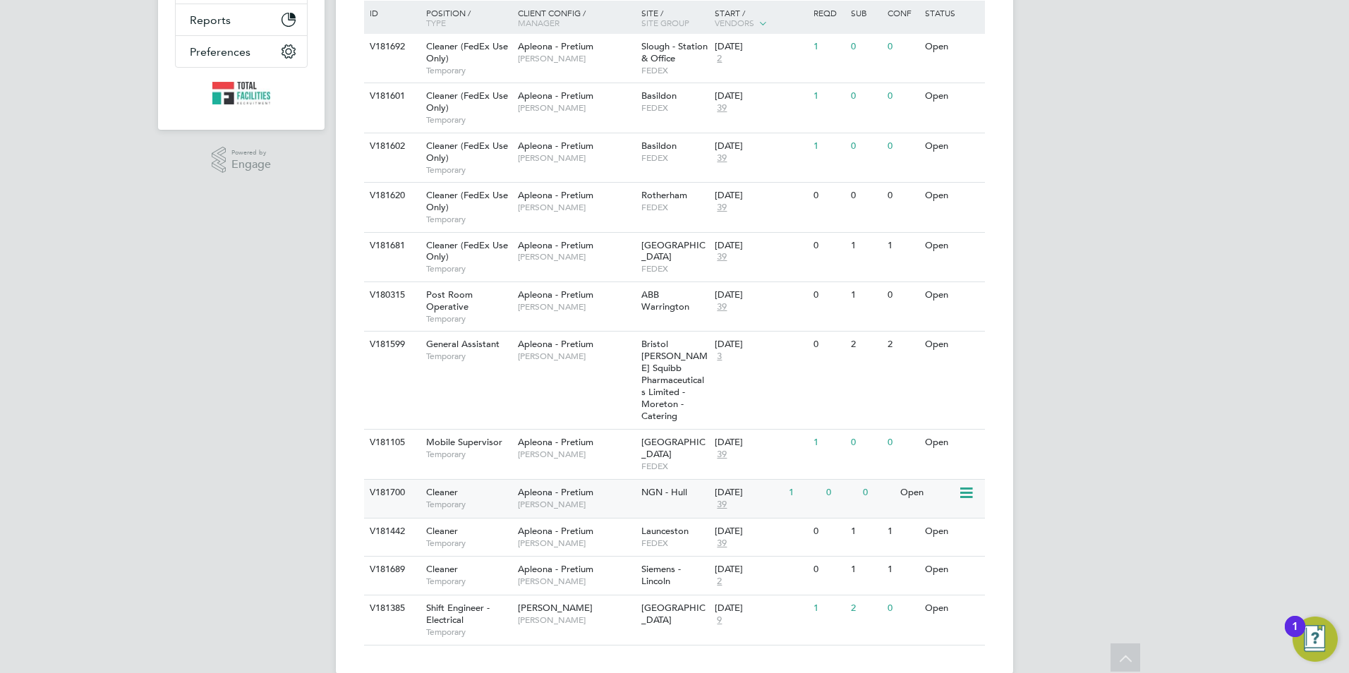
click at [473, 499] on span "Temporary" at bounding box center [468, 504] width 85 height 11
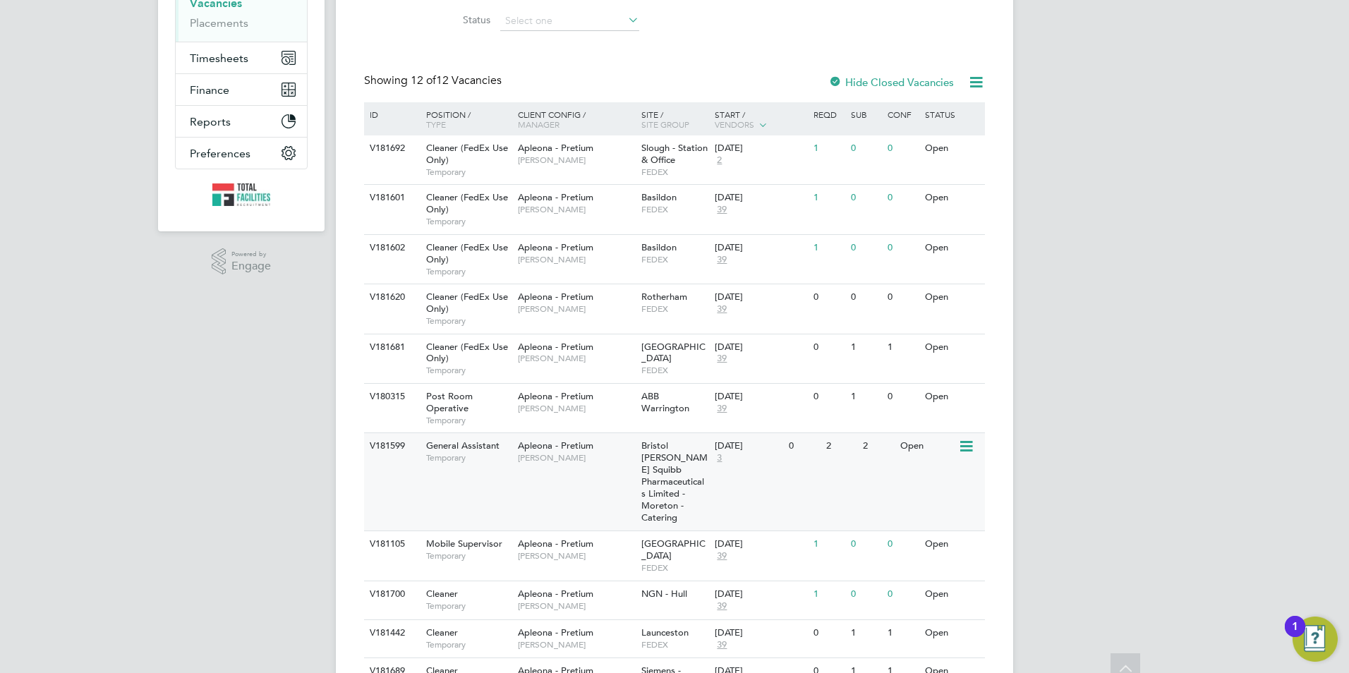
scroll to position [282, 0]
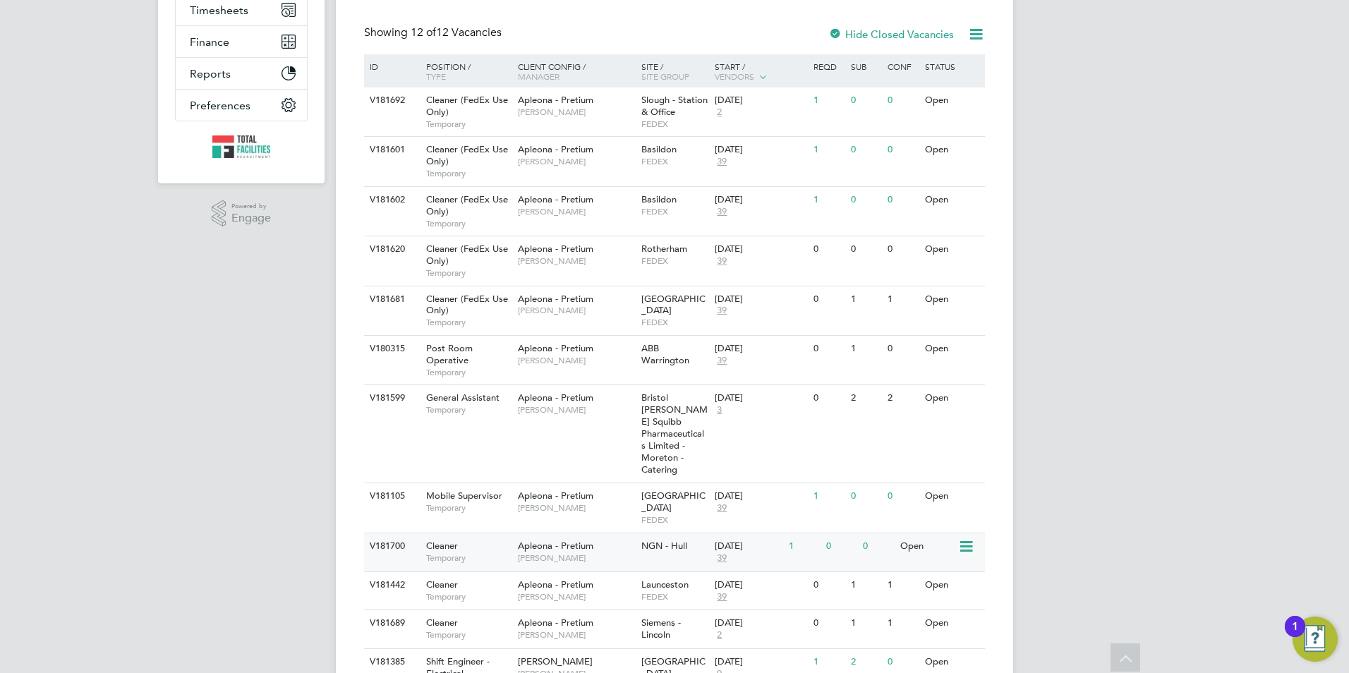
click at [677, 535] on div "NGN - Hull" at bounding box center [675, 546] width 74 height 26
click at [731, 200] on div "16 Oct 2025" at bounding box center [748, 200] width 67 height 12
click at [561, 163] on span "Tracy Sellick" at bounding box center [576, 161] width 116 height 11
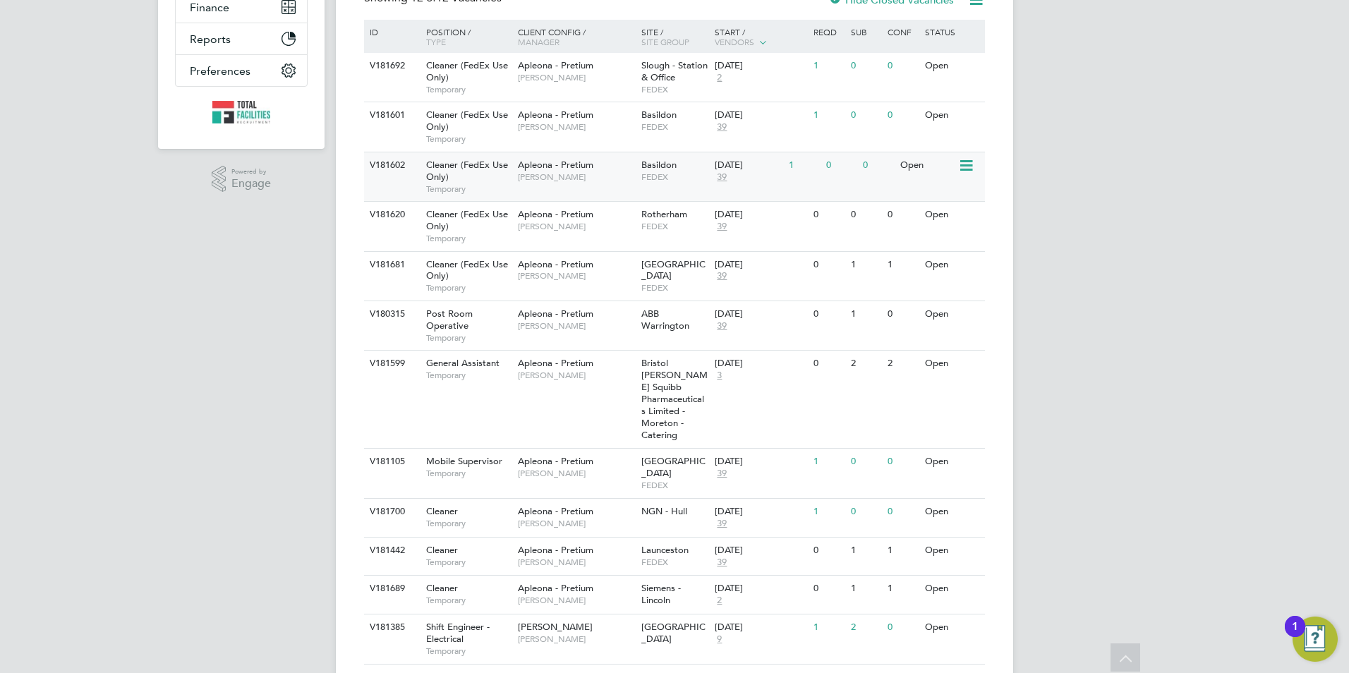
scroll to position [336, 0]
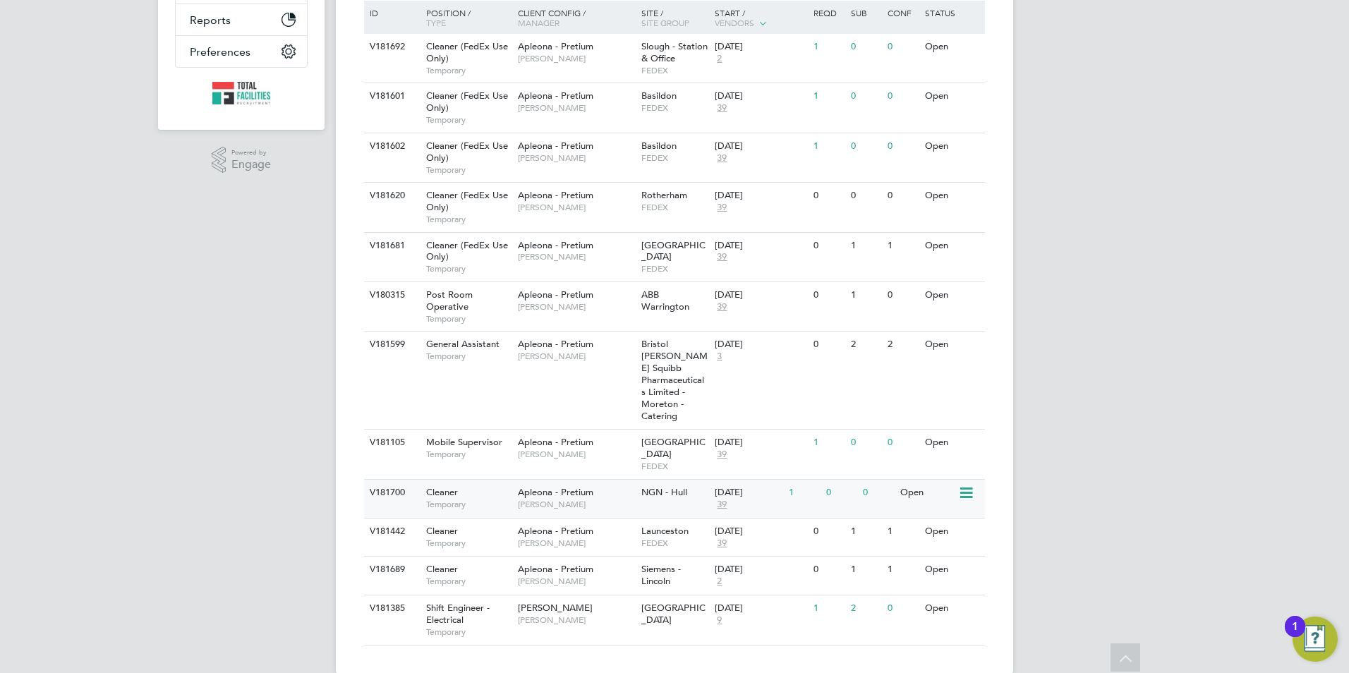
click at [659, 480] on div "NGN - Hull" at bounding box center [675, 493] width 74 height 26
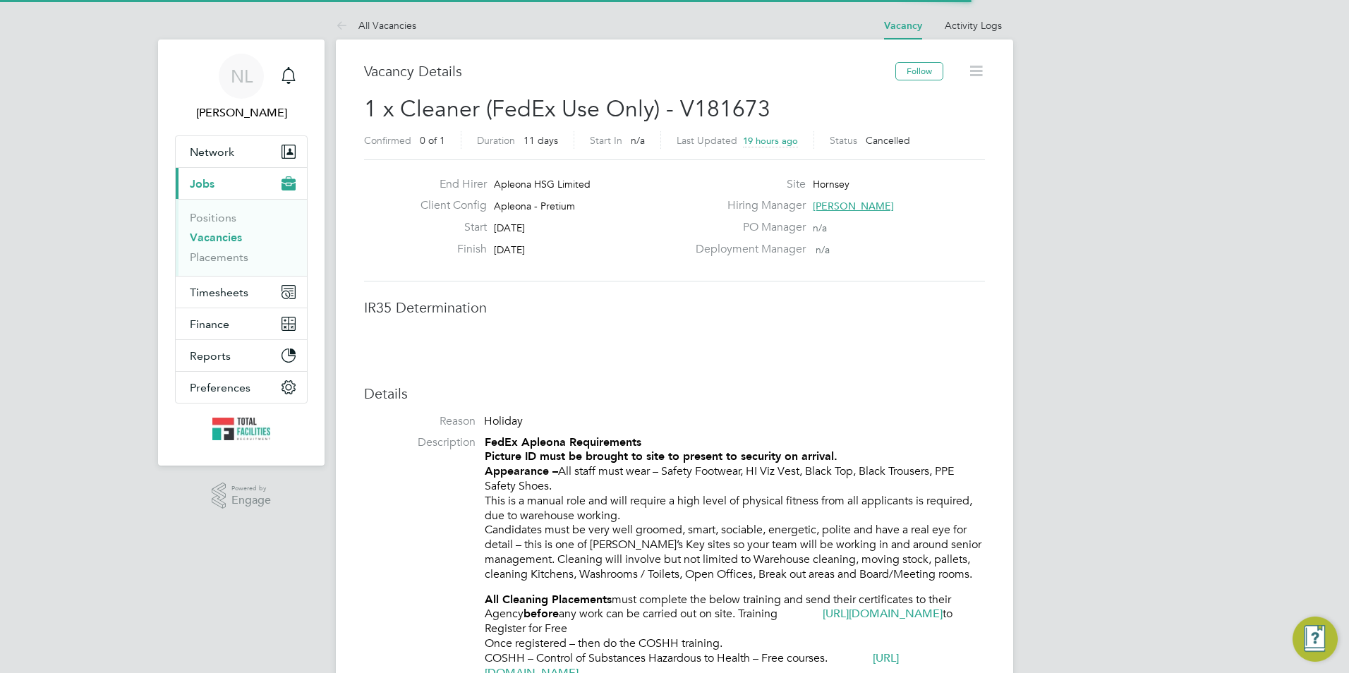
scroll to position [42, 99]
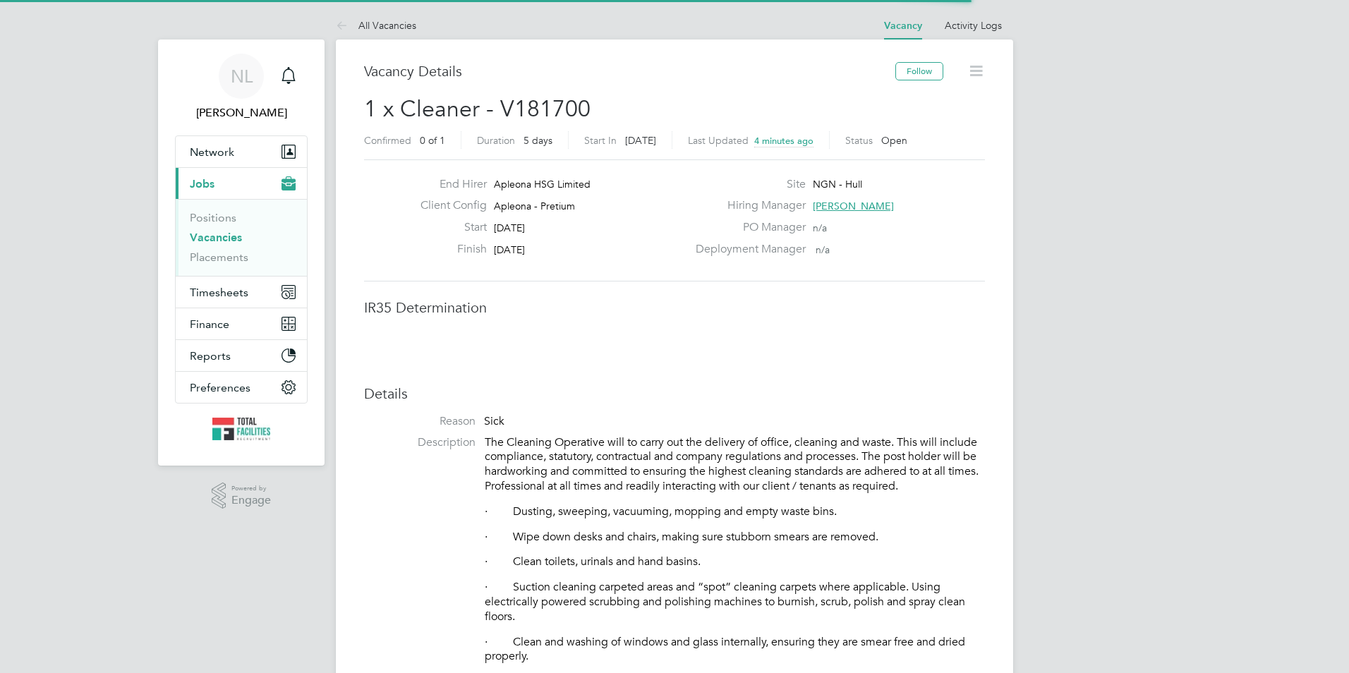
scroll to position [42, 99]
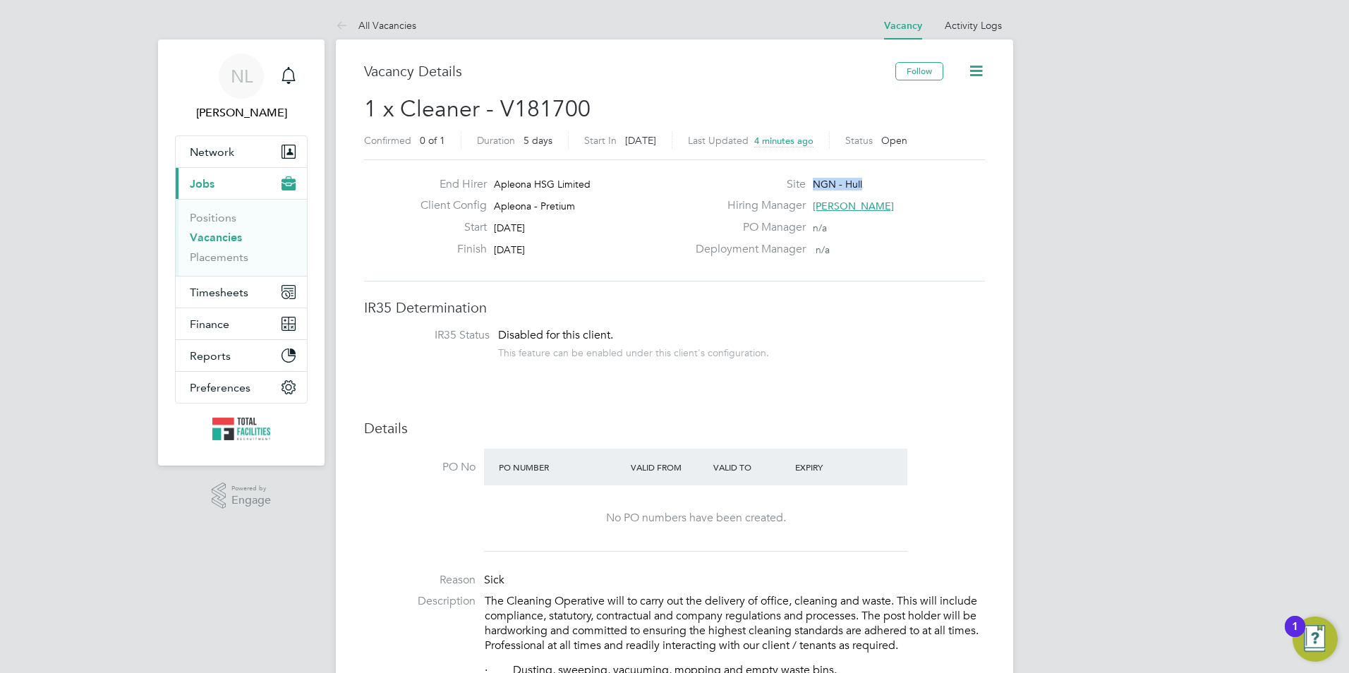
drag, startPoint x: 814, startPoint y: 181, endPoint x: 866, endPoint y: 177, distance: 52.4
click at [866, 177] on div "Site NGN - [GEOGRAPHIC_DATA]" at bounding box center [838, 188] width 303 height 22
drag, startPoint x: 866, startPoint y: 177, endPoint x: 840, endPoint y: 186, distance: 28.1
copy span "NGN - Hull"
click at [194, 157] on span "Network" at bounding box center [212, 151] width 44 height 13
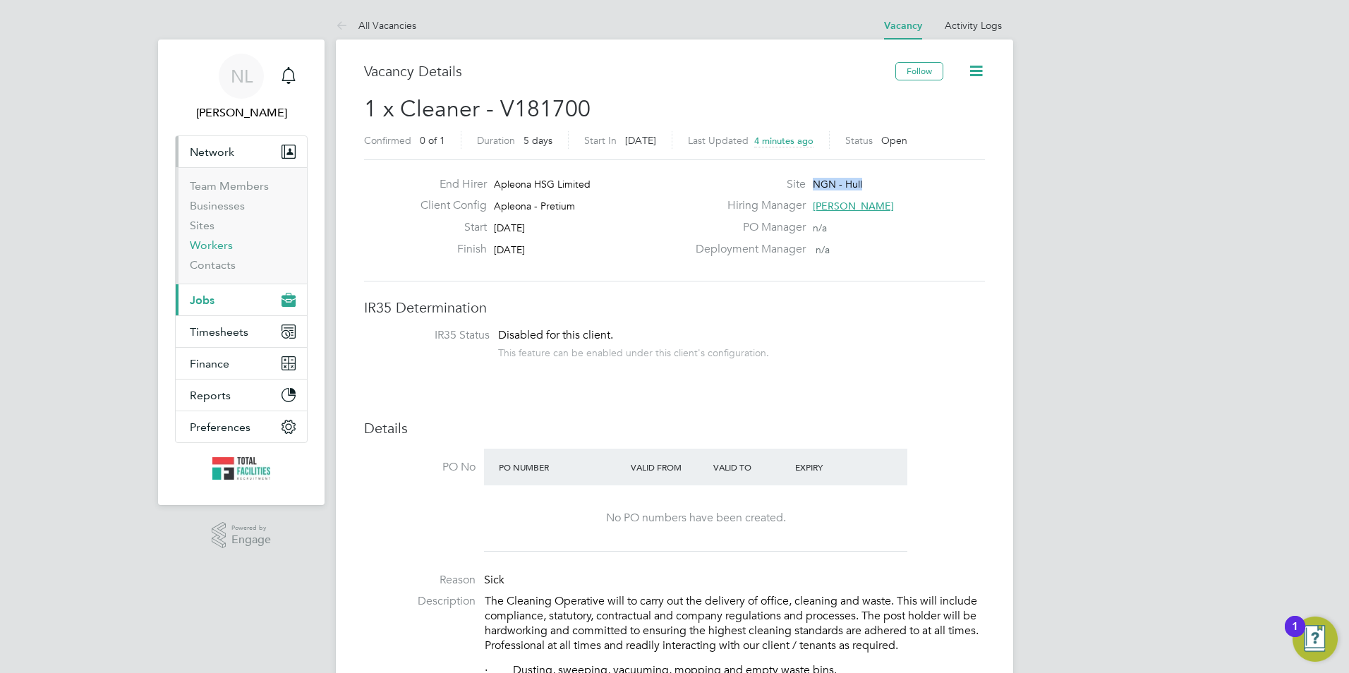
click at [212, 242] on link "Workers" at bounding box center [211, 244] width 43 height 13
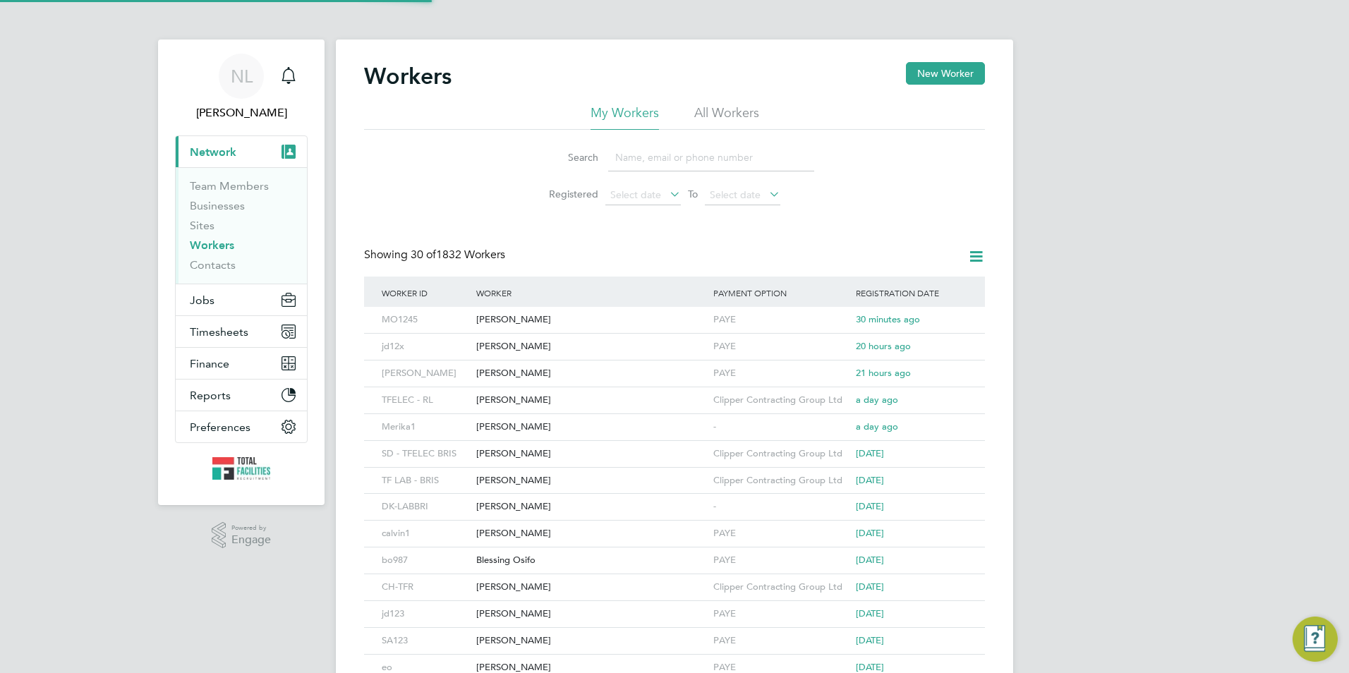
click at [656, 154] on input at bounding box center [711, 158] width 206 height 28
paste input "NGN - Hull"
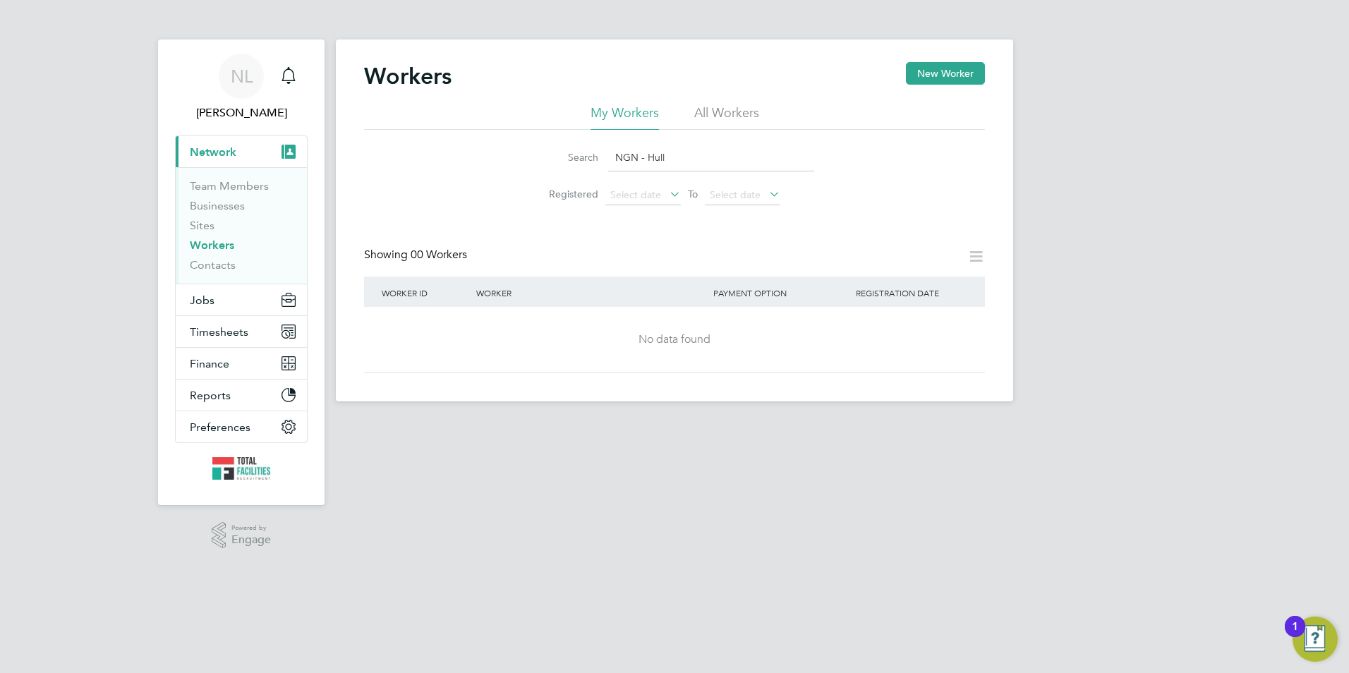
type input "NGN - Hull"
click at [216, 229] on li "Sites" at bounding box center [243, 229] width 106 height 20
click at [205, 226] on link "Sites" at bounding box center [202, 225] width 25 height 13
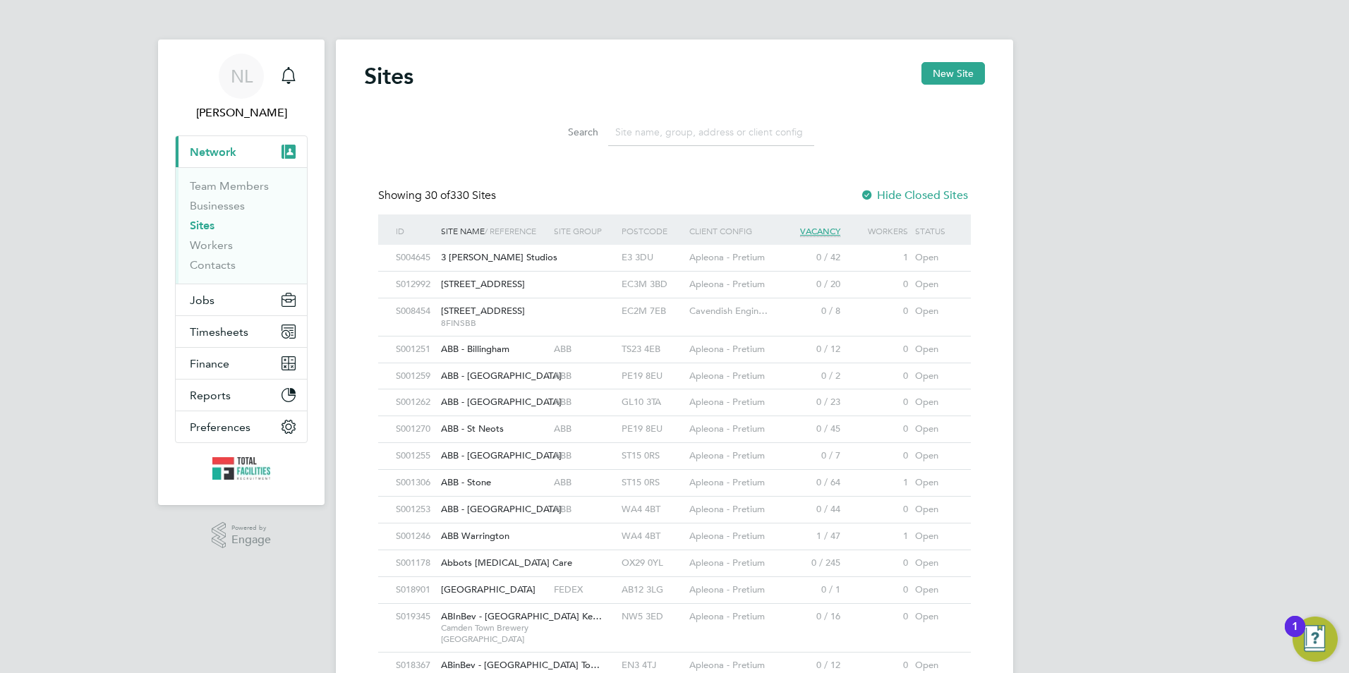
paste input "NGN - Hull"
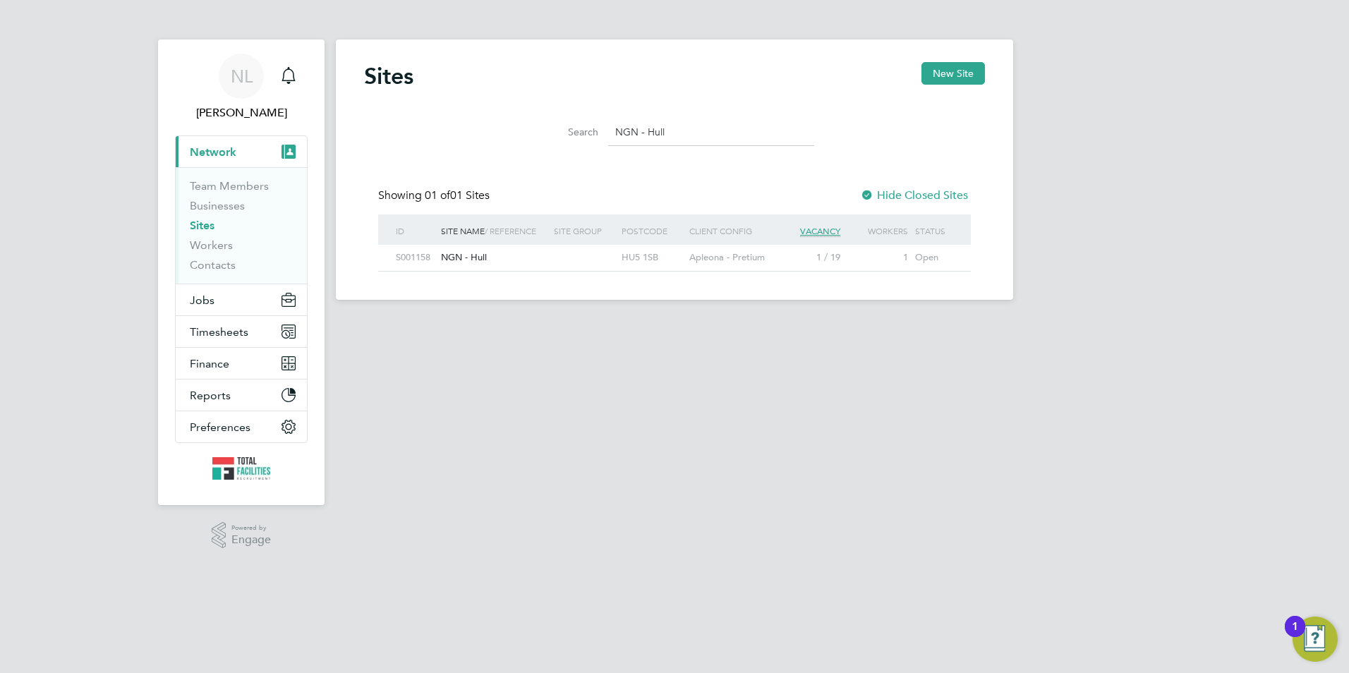
type input "NGN - Hull"
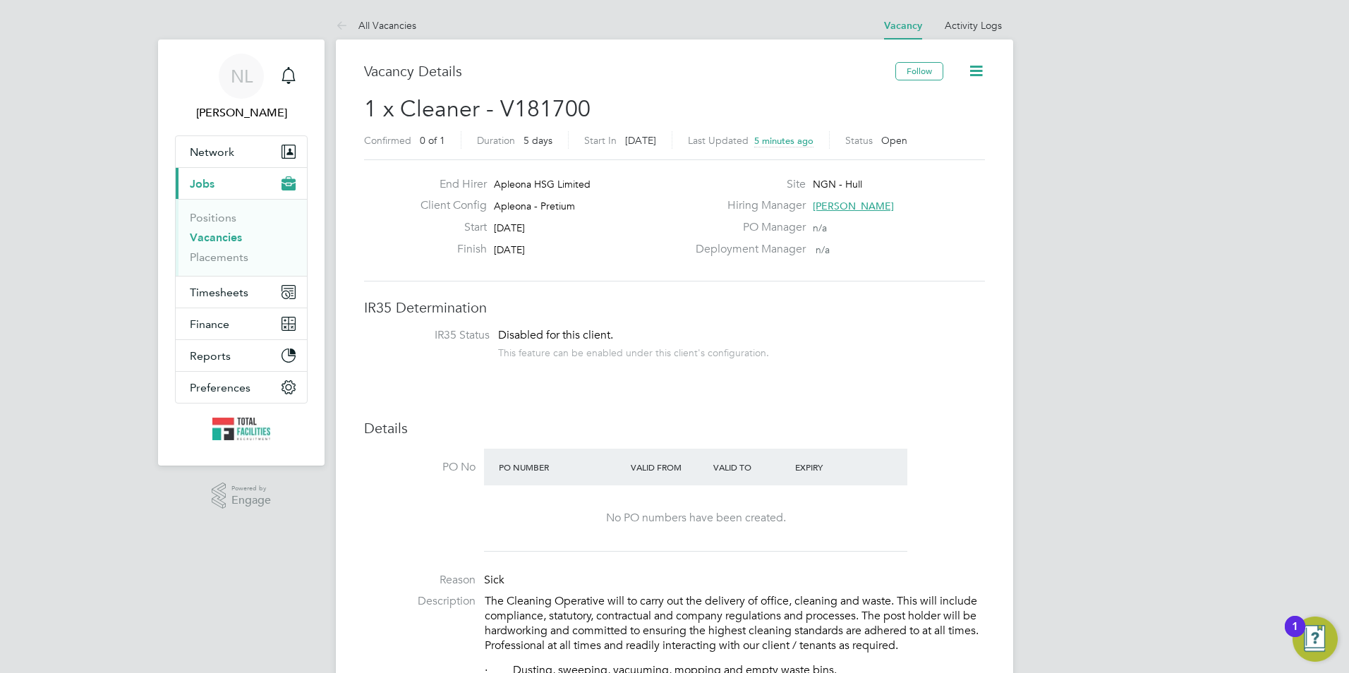
click at [833, 207] on span "[PERSON_NAME]" at bounding box center [853, 206] width 81 height 13
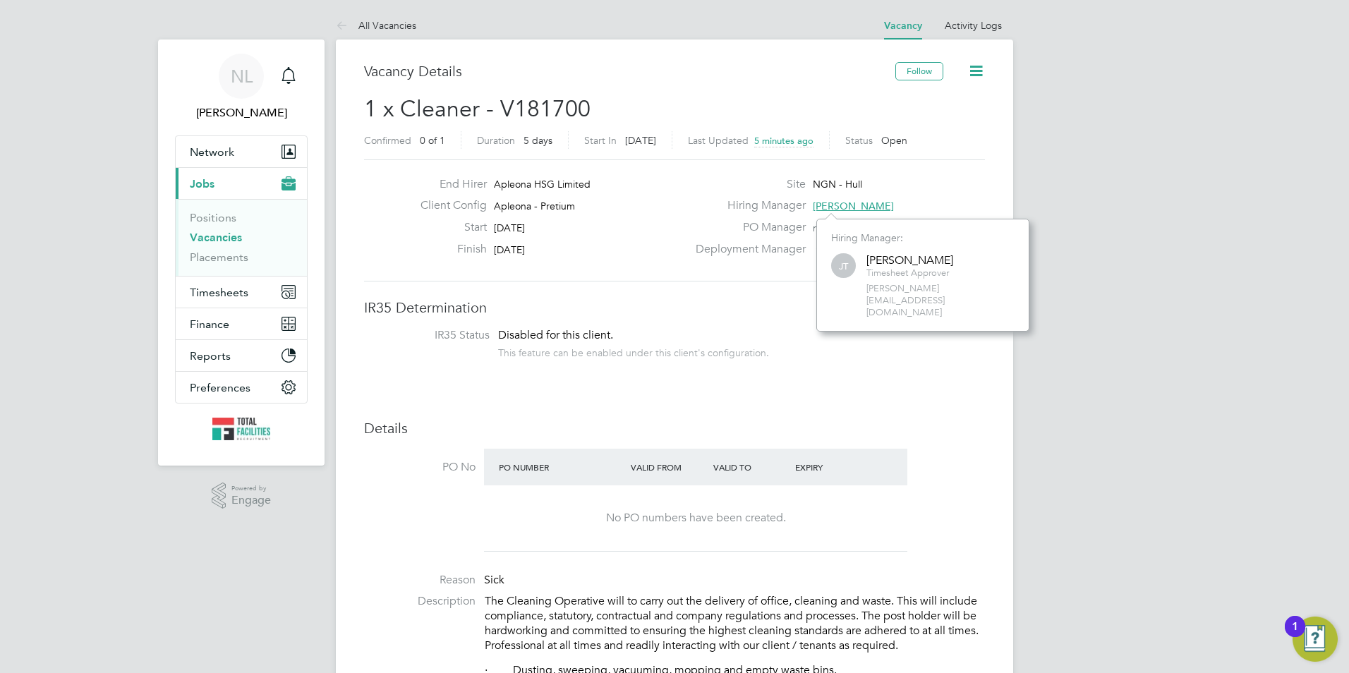
scroll to position [13, 49]
click at [867, 286] on span "[PERSON_NAME][EMAIL_ADDRESS][DOMAIN_NAME]" at bounding box center [940, 301] width 148 height 36
drag, startPoint x: 865, startPoint y: 294, endPoint x: 983, endPoint y: 292, distance: 118.5
click at [983, 292] on div "[PERSON_NAME] [PERSON_NAME] Tante Timesheet Approver [PERSON_NAME][EMAIL_ADDRES…" at bounding box center [922, 285] width 183 height 68
copy span "[PERSON_NAME][EMAIL_ADDRESS][DOMAIN_NAME]"
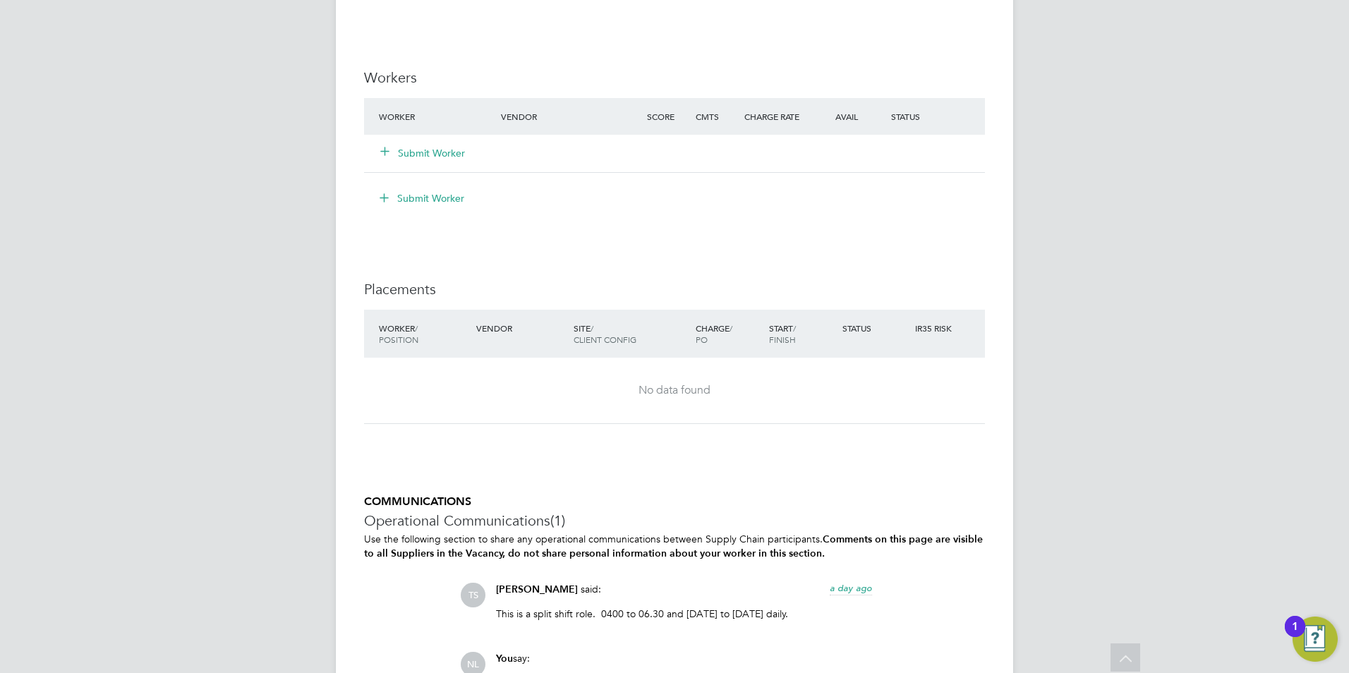
scroll to position [1411, 0]
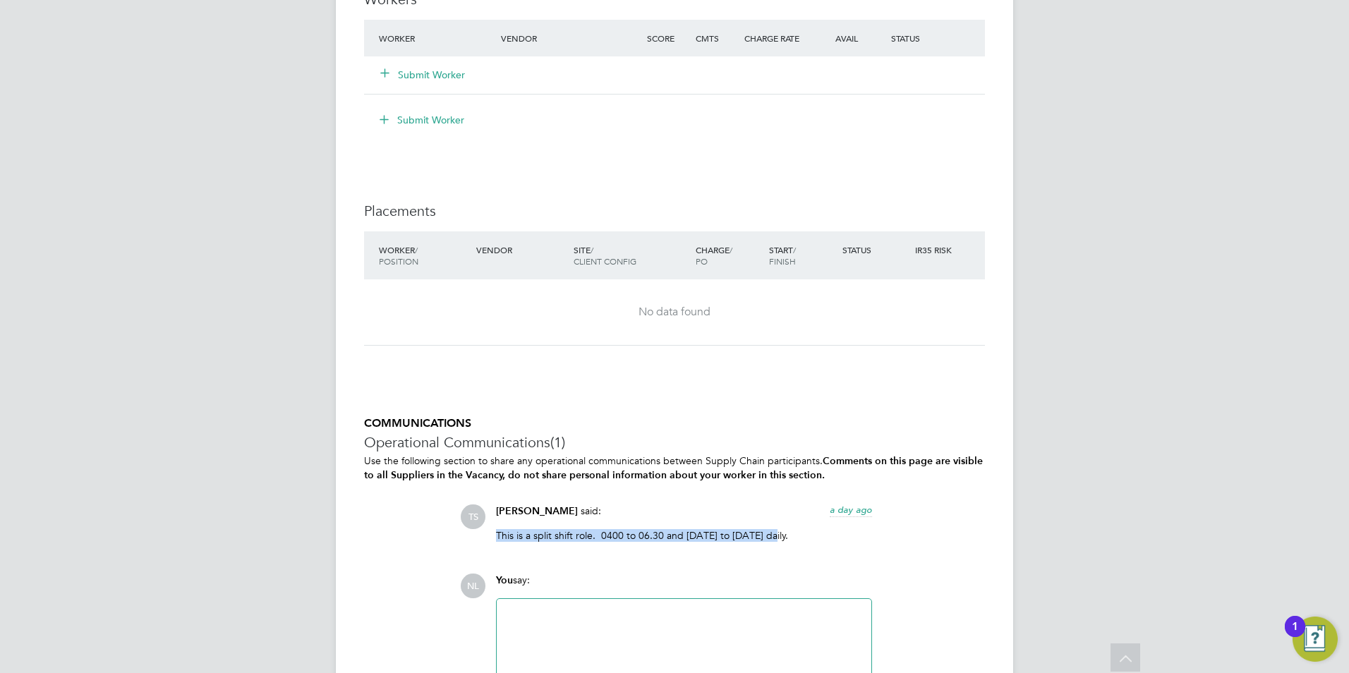
drag, startPoint x: 497, startPoint y: 530, endPoint x: 852, endPoint y: 533, distance: 354.9
click at [875, 538] on div "Tracy Sellick said: a day ago This is a split shift role. 0400 to 06.30 and 130…" at bounding box center [684, 528] width 390 height 48
copy p "This is a split shift role. 0400 to 06.30 and 1300 to 1500 daily."
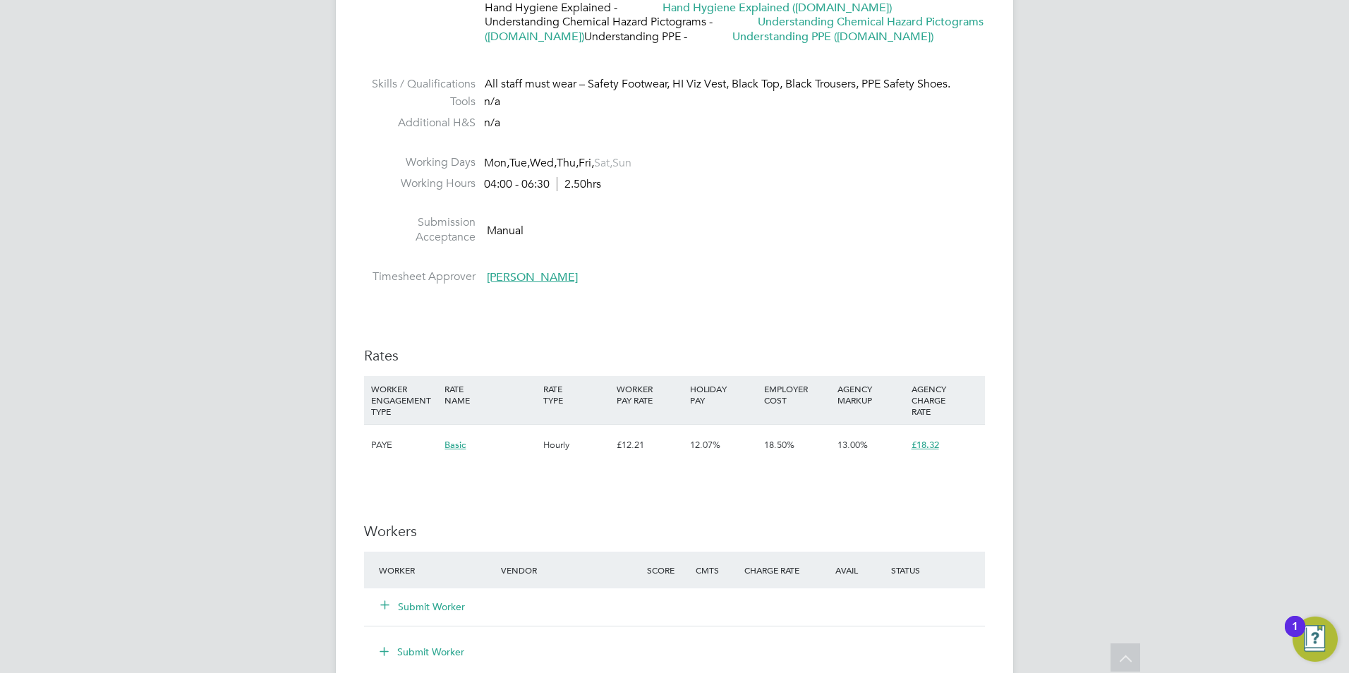
scroll to position [782, 0]
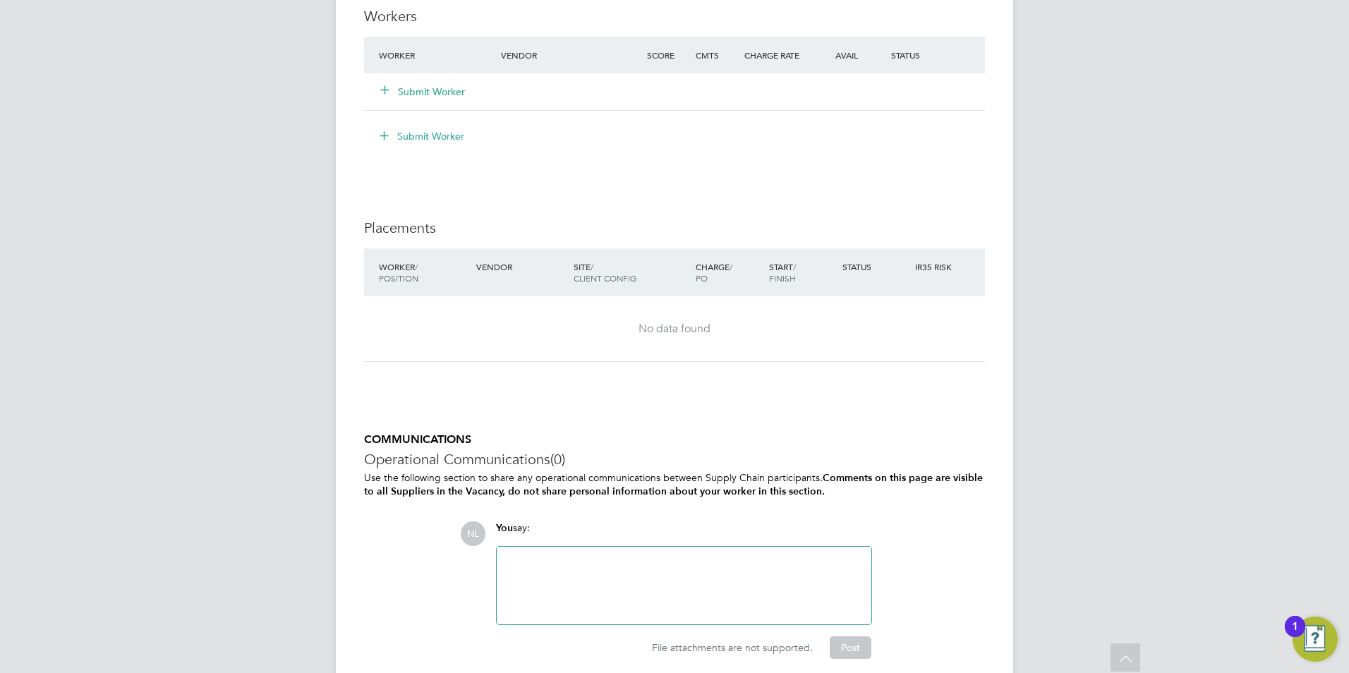
scroll to position [1325, 0]
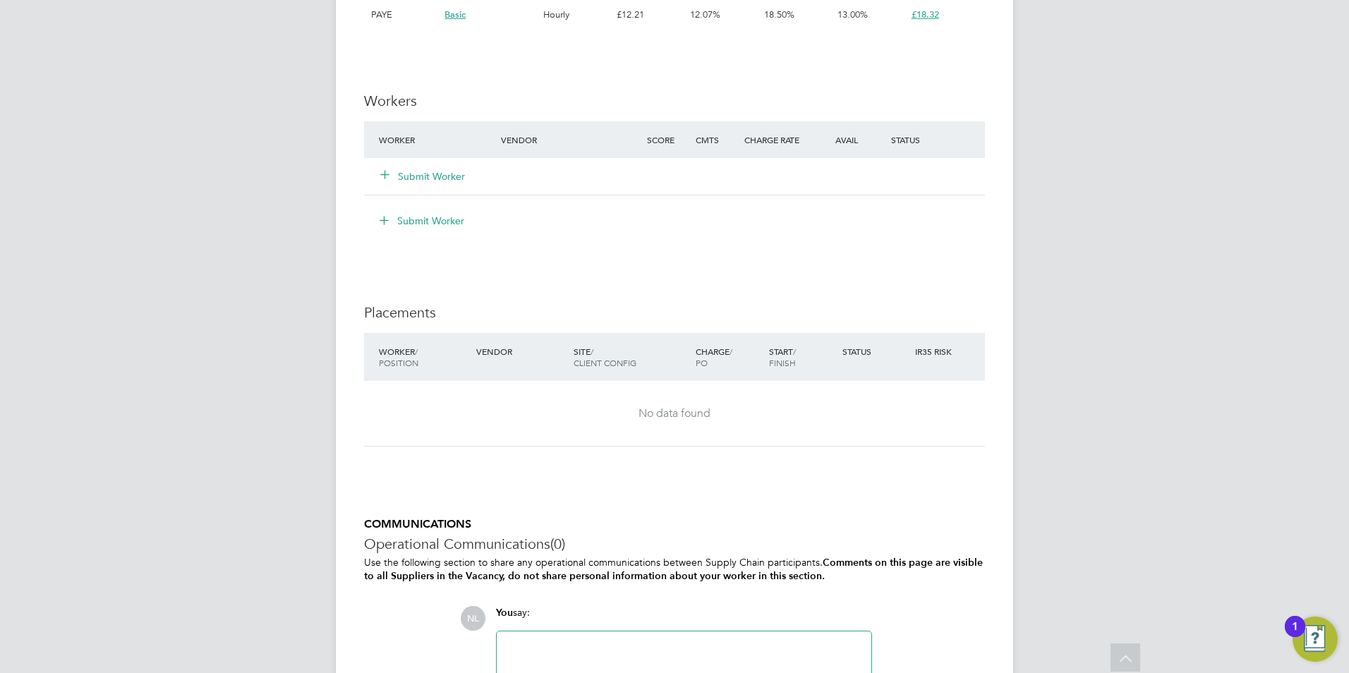
click at [414, 179] on button "Submit Worker" at bounding box center [423, 176] width 85 height 14
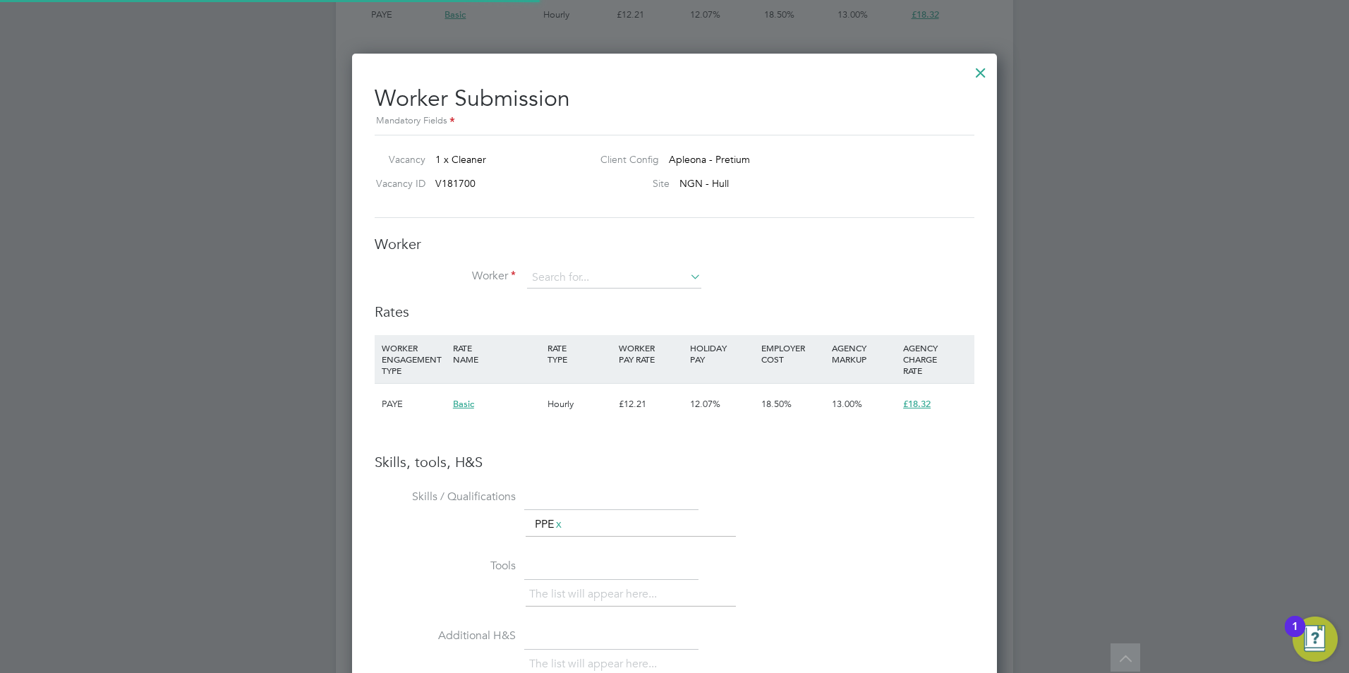
scroll to position [0, 0]
click at [557, 271] on input at bounding box center [614, 277] width 174 height 21
click at [641, 329] on li "[PERSON_NAME] ([PERSON_NAME])" at bounding box center [690, 336] width 328 height 19
type input "[PERSON_NAME] ([PERSON_NAME])"
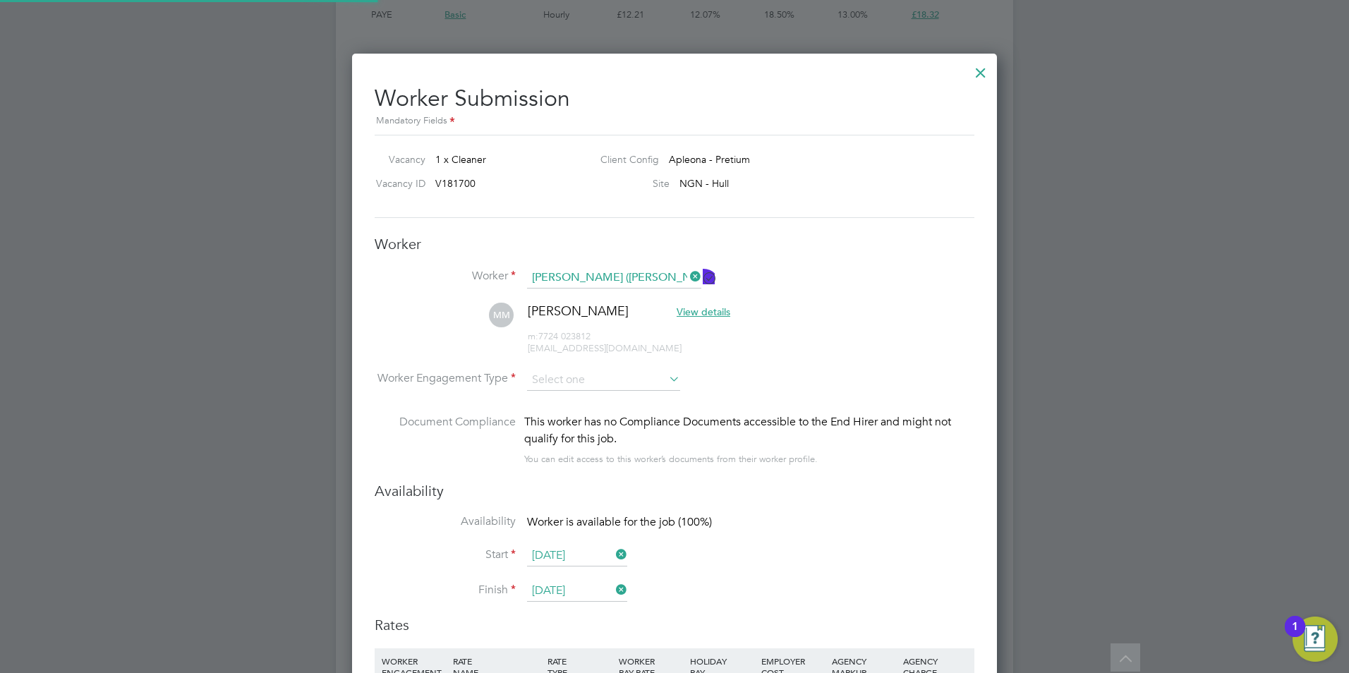
scroll to position [1205, 646]
click at [629, 391] on li "Worker Engagement Type" at bounding box center [675, 392] width 600 height 44
click at [642, 389] on input at bounding box center [603, 380] width 153 height 21
click at [650, 375] on input at bounding box center [603, 380] width 153 height 21
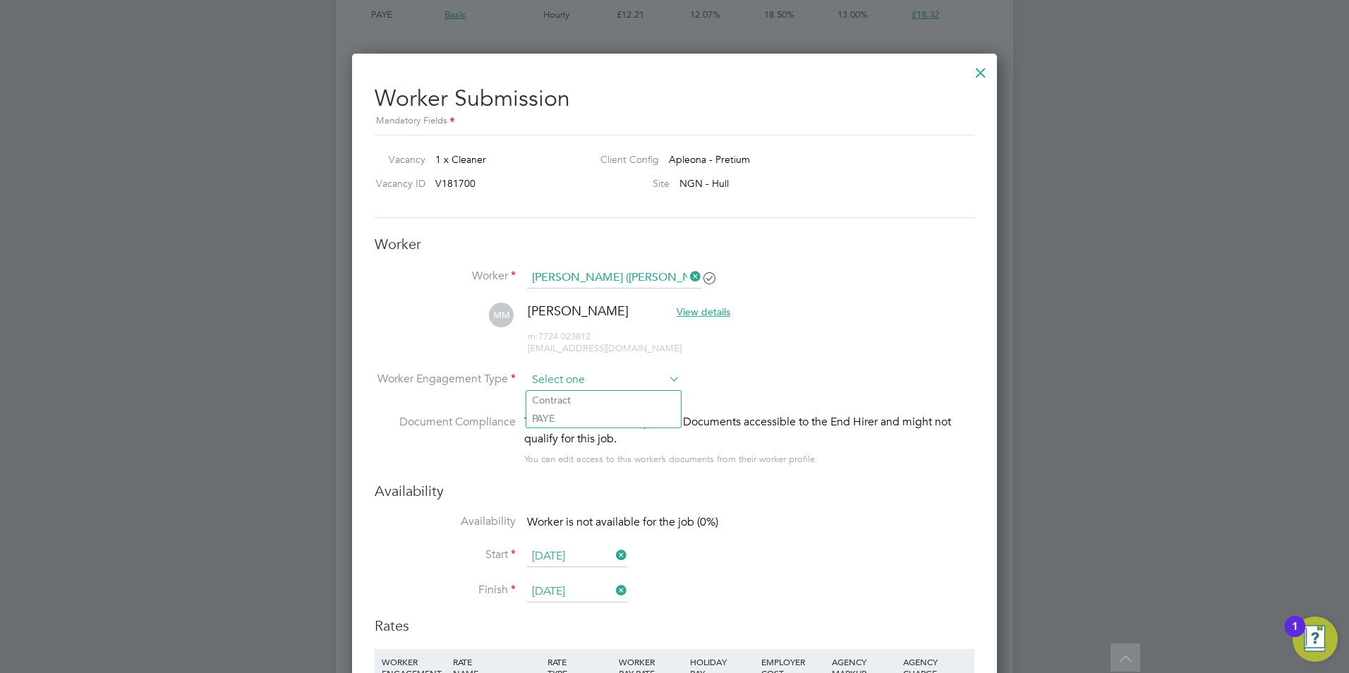
drag, startPoint x: 650, startPoint y: 375, endPoint x: 638, endPoint y: 384, distance: 15.1
click at [651, 372] on input at bounding box center [603, 380] width 153 height 21
click at [608, 420] on li "PAYE" at bounding box center [603, 418] width 154 height 18
type input "PAYE"
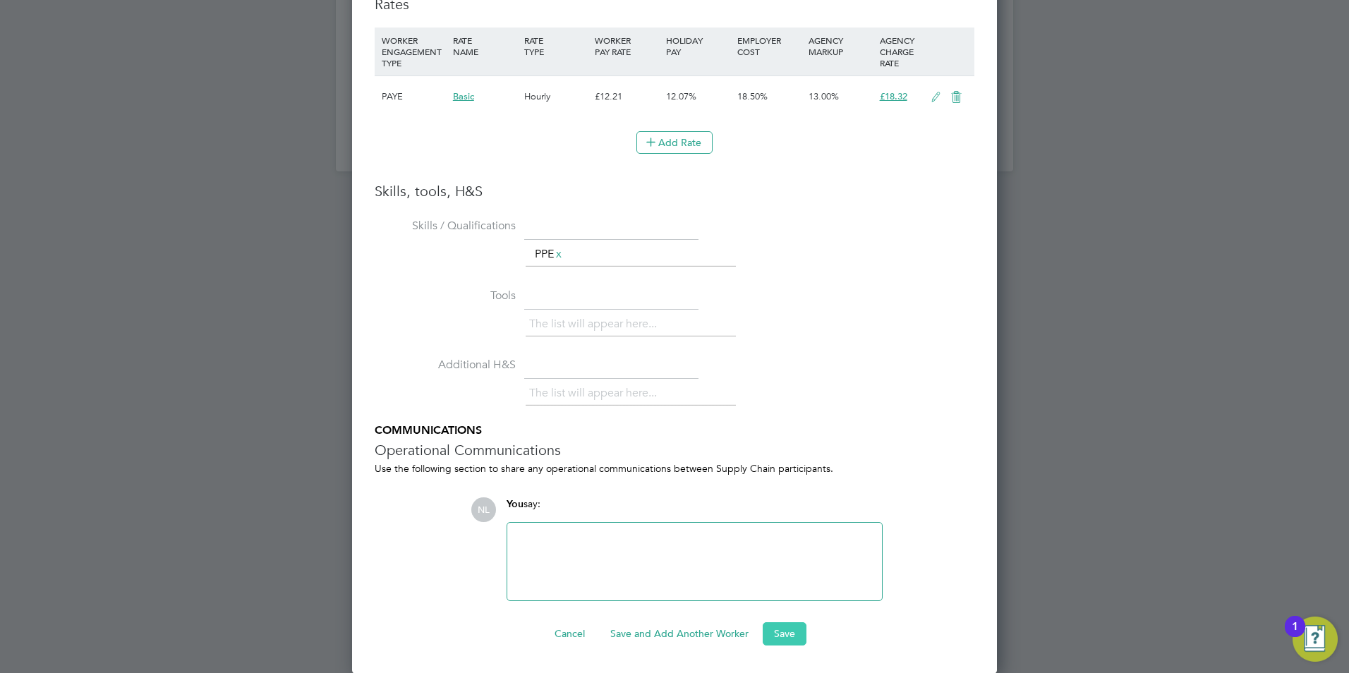
click at [789, 639] on button "Save" at bounding box center [785, 633] width 44 height 23
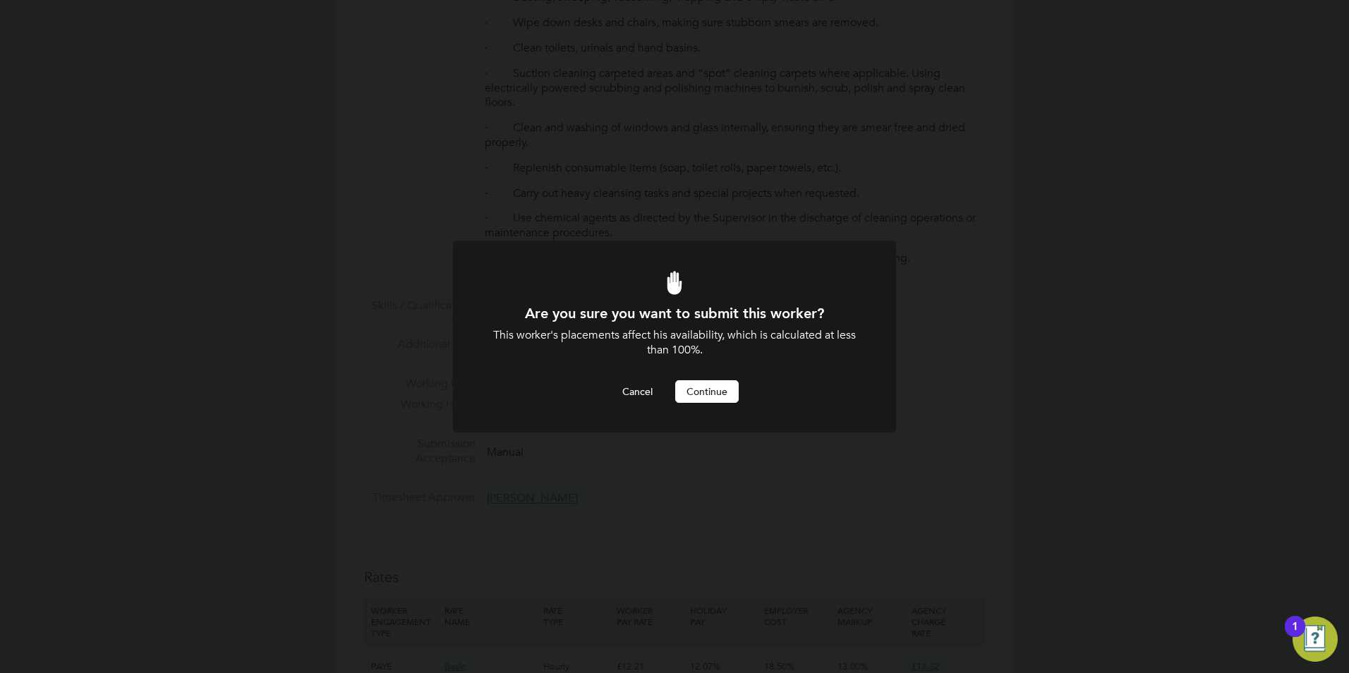
click at [710, 396] on button "Continue" at bounding box center [706, 391] width 63 height 23
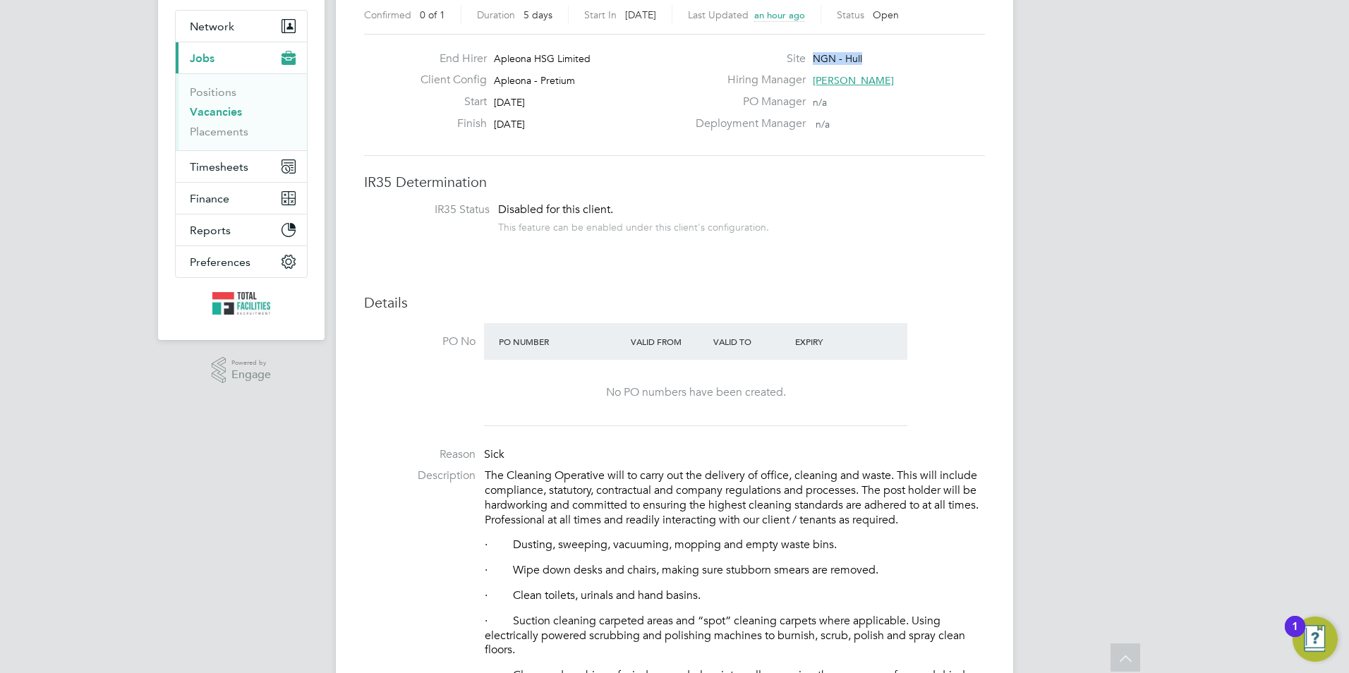
drag, startPoint x: 848, startPoint y: 58, endPoint x: 872, endPoint y: 61, distance: 24.2
click at [872, 61] on div "Site NGN - [GEOGRAPHIC_DATA]" at bounding box center [838, 62] width 303 height 22
copy span "NGN - Hull"
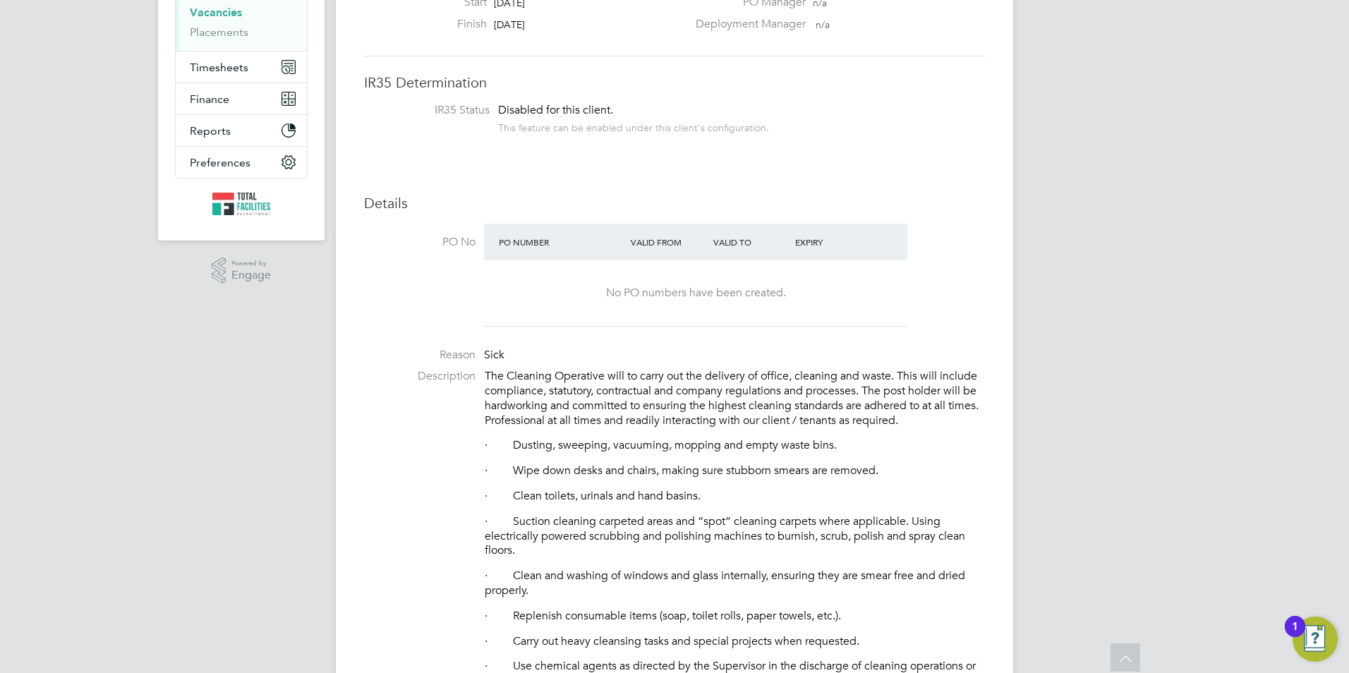
scroll to position [0, 0]
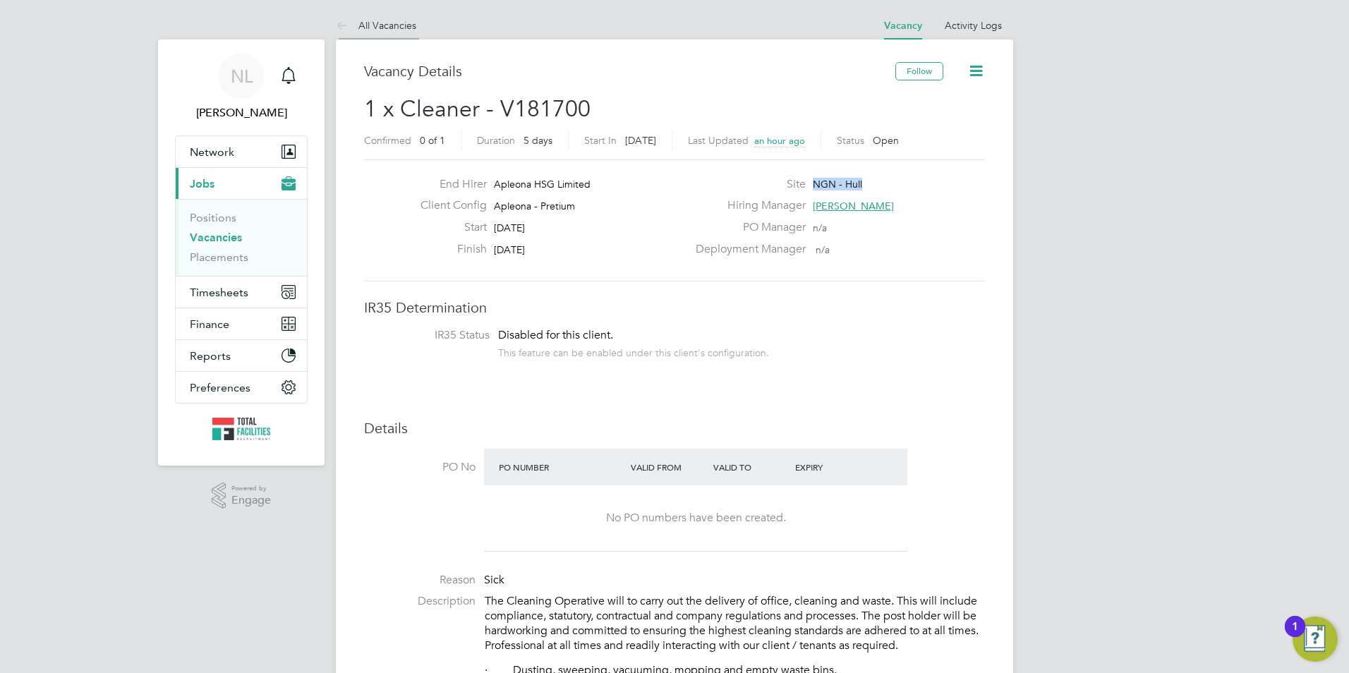
click at [401, 35] on li "All Vacancies" at bounding box center [376, 25] width 80 height 28
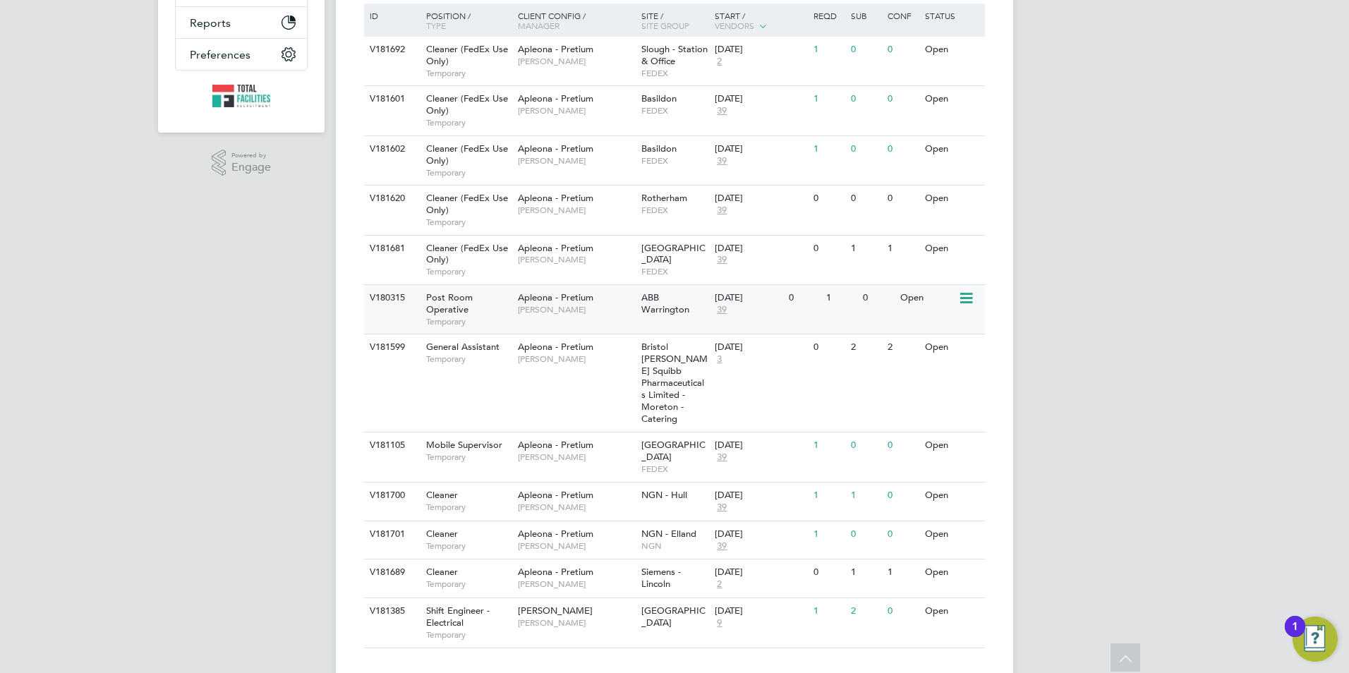
scroll to position [336, 0]
